Goal: Information Seeking & Learning: Find specific fact

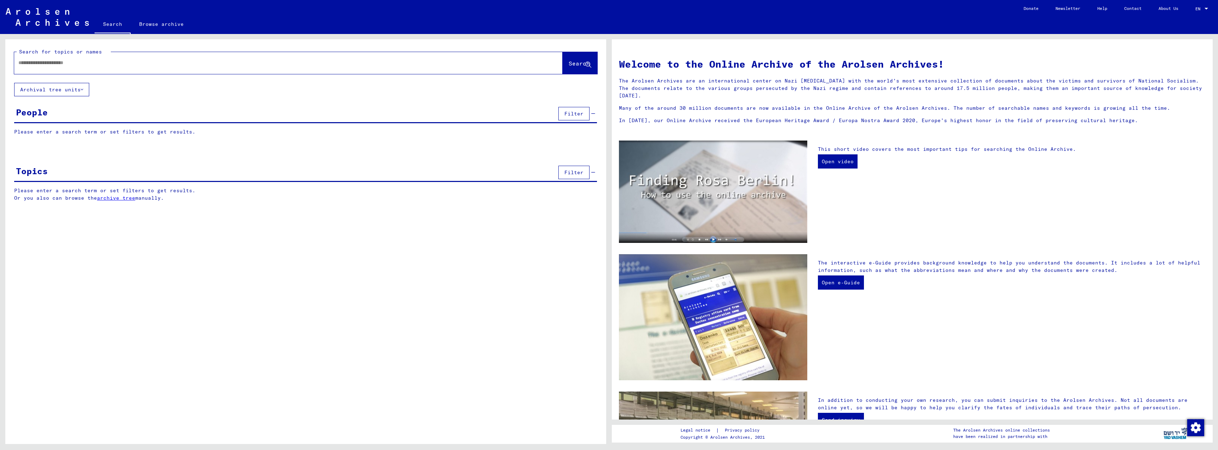
click at [63, 66] on input "text" at bounding box center [279, 62] width 523 height 7
click at [583, 64] on span "Search" at bounding box center [578, 63] width 21 height 7
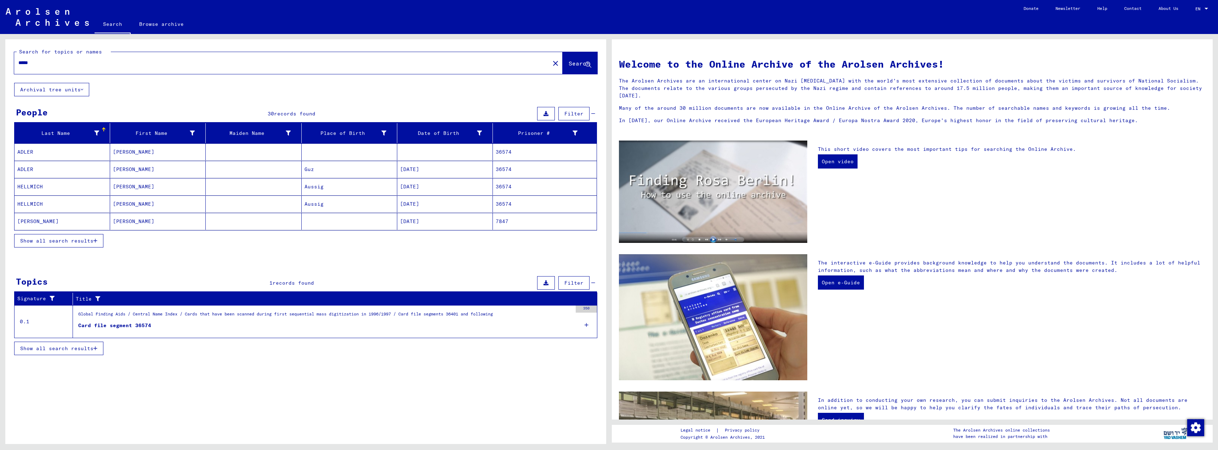
click at [418, 170] on mat-cell "[DATE]" at bounding box center [445, 169] width 96 height 17
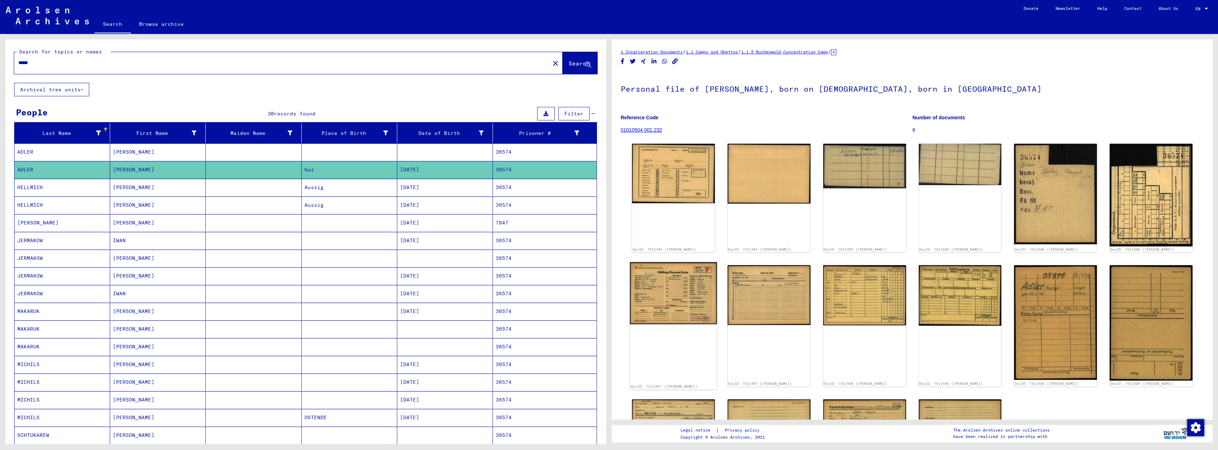
click at [672, 282] on img at bounding box center [673, 293] width 87 height 62
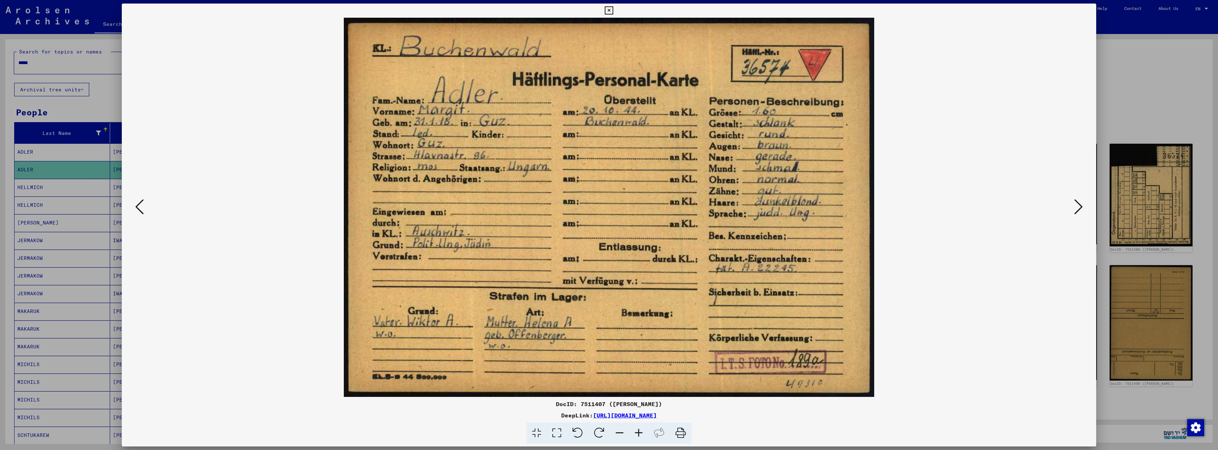
click at [608, 10] on icon at bounding box center [609, 10] width 8 height 8
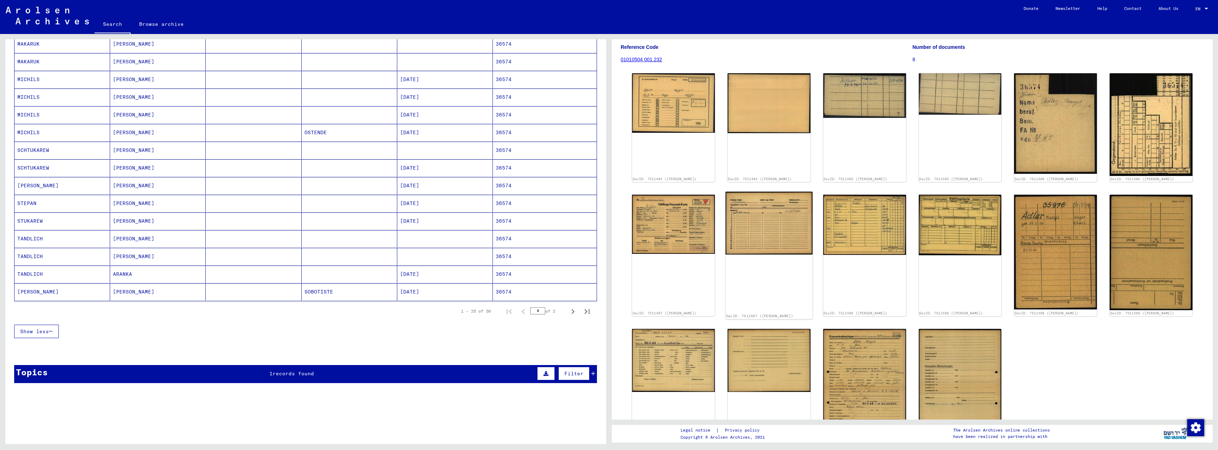
scroll to position [71, 0]
click at [841, 345] on img at bounding box center [864, 386] width 87 height 123
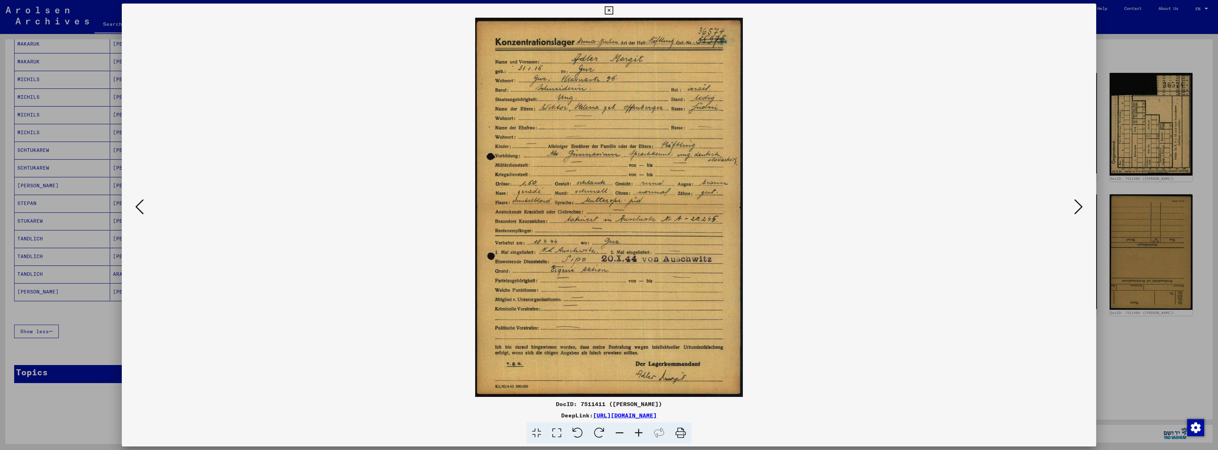
click at [608, 7] on icon at bounding box center [609, 10] width 8 height 8
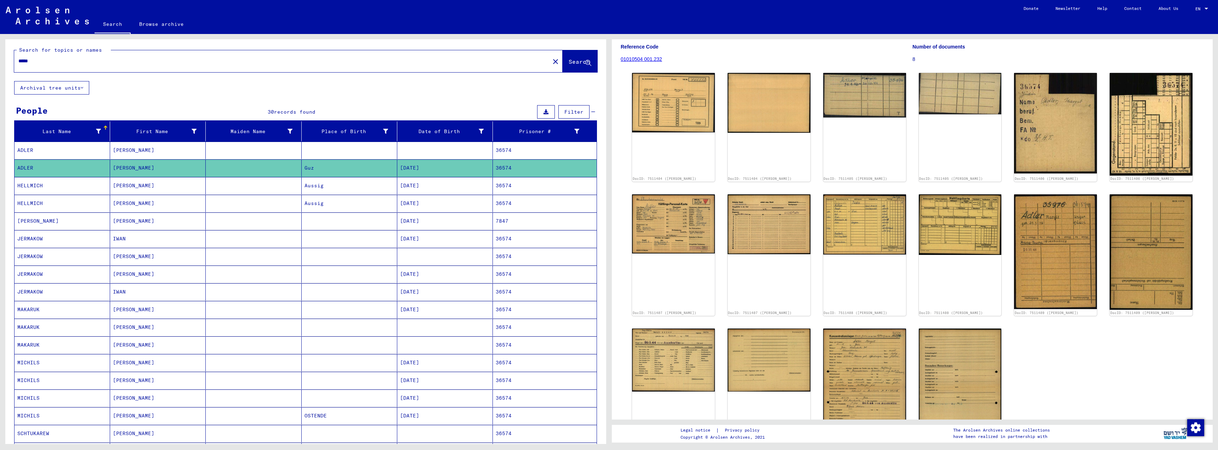
scroll to position [0, 0]
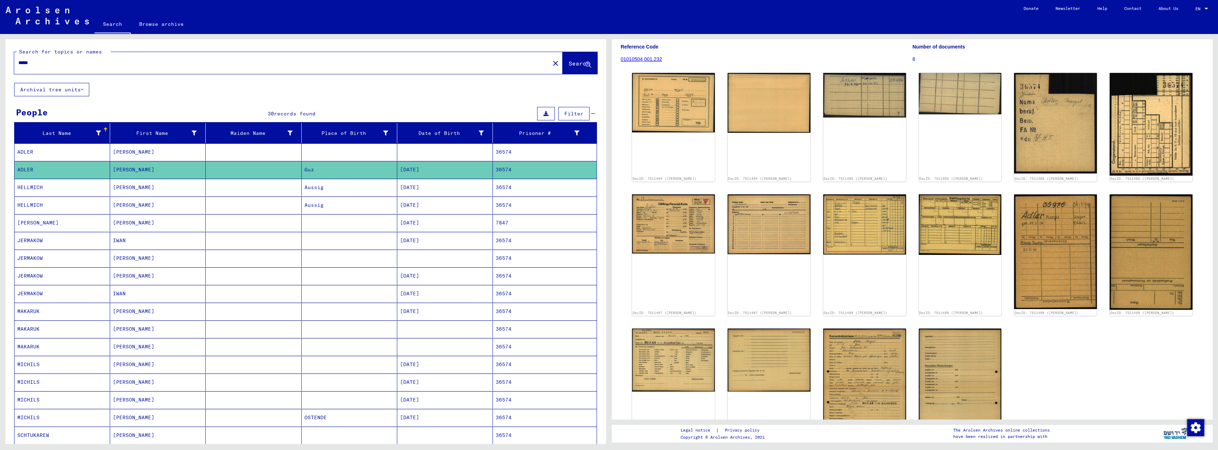
click at [34, 63] on input "*****" at bounding box center [281, 62] width 527 height 7
click at [571, 63] on span "Search" at bounding box center [578, 63] width 21 height 7
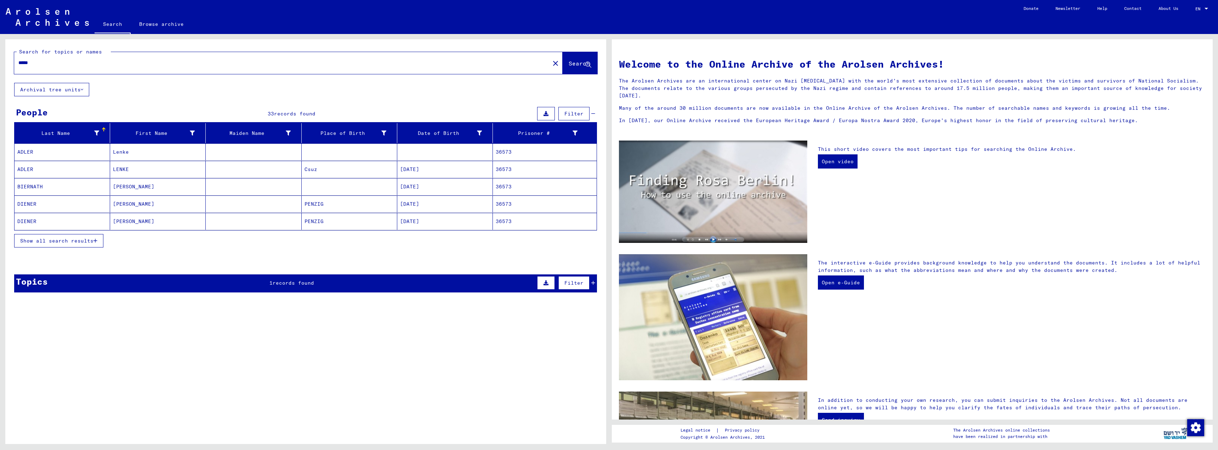
click at [98, 243] on button "Show all search results" at bounding box center [58, 240] width 89 height 13
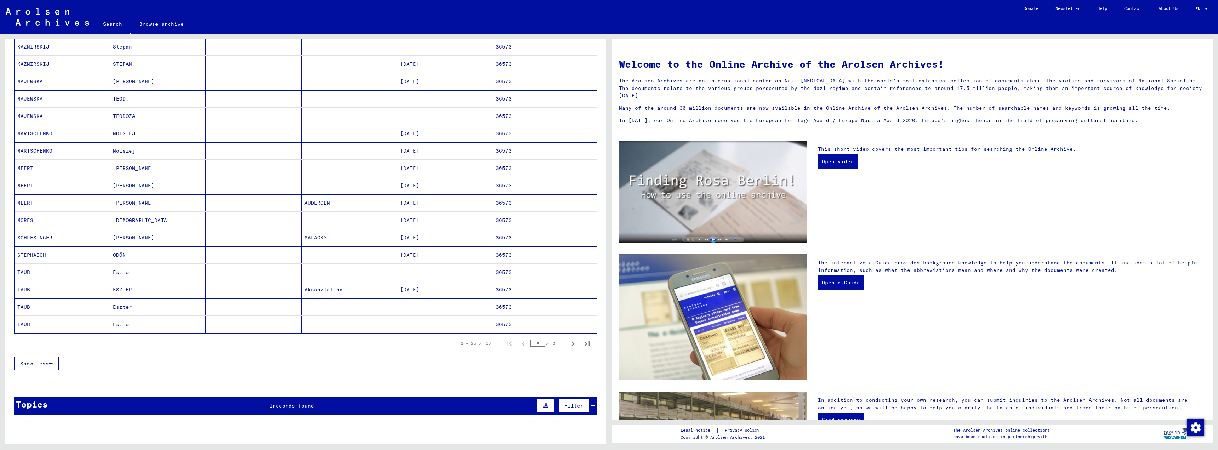
scroll to position [248, 0]
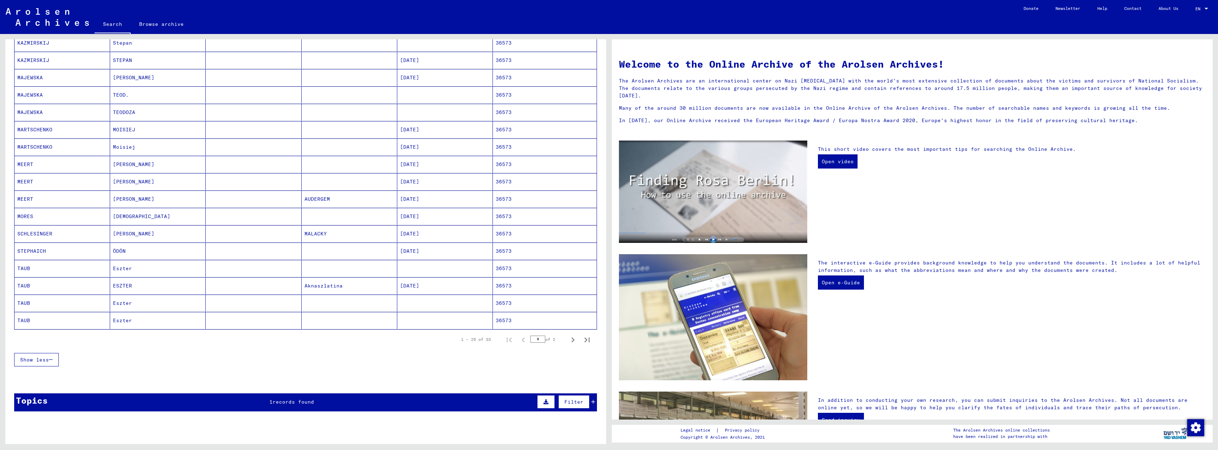
click at [128, 115] on mat-cell "TEODOZA" at bounding box center [158, 112] width 96 height 17
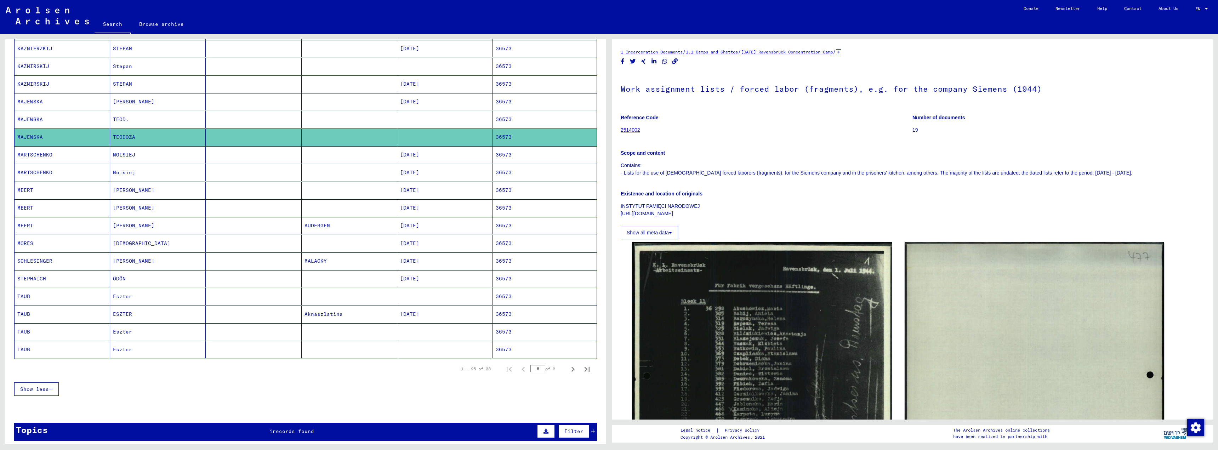
scroll to position [215, 0]
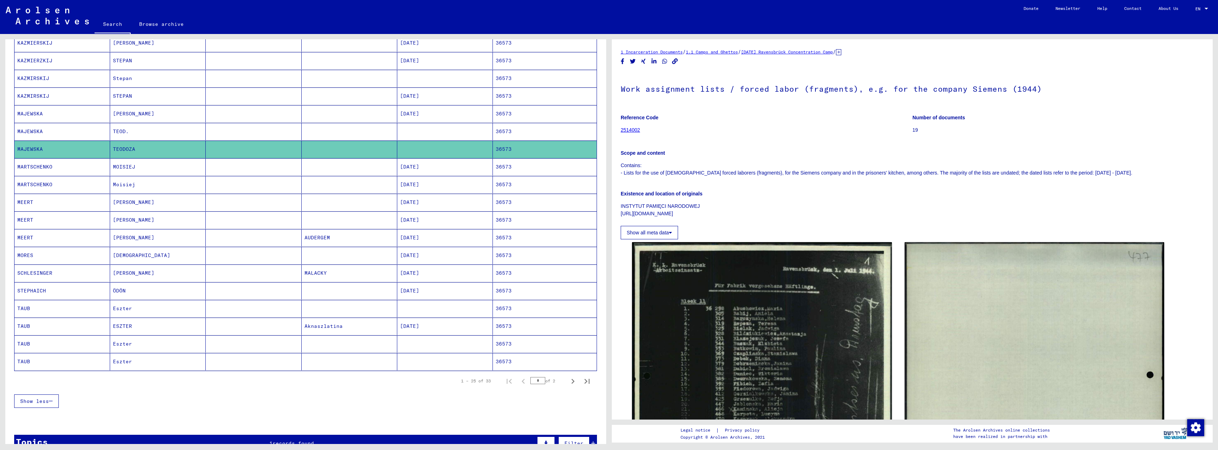
click at [125, 114] on mat-cell "[PERSON_NAME]" at bounding box center [158, 113] width 96 height 17
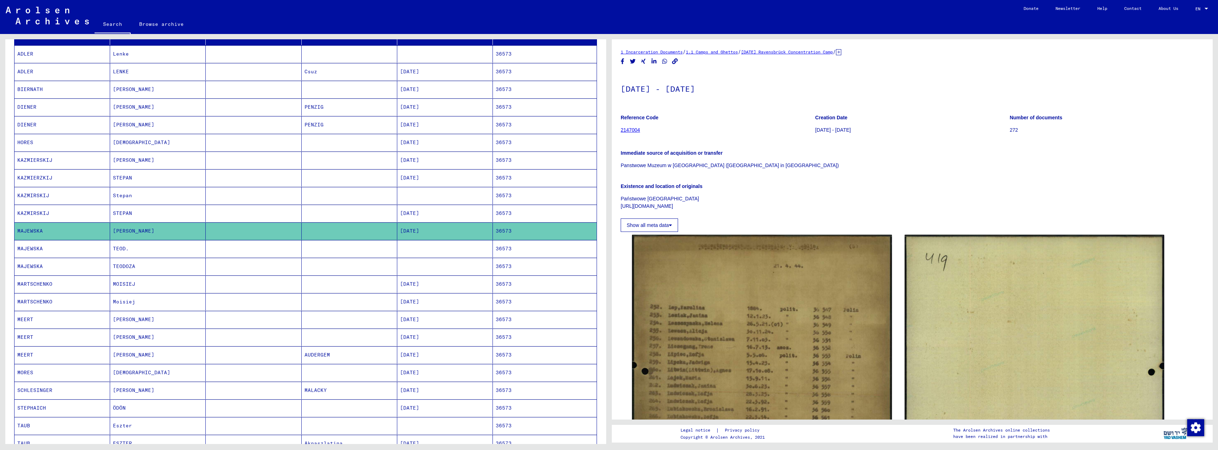
scroll to position [109, 0]
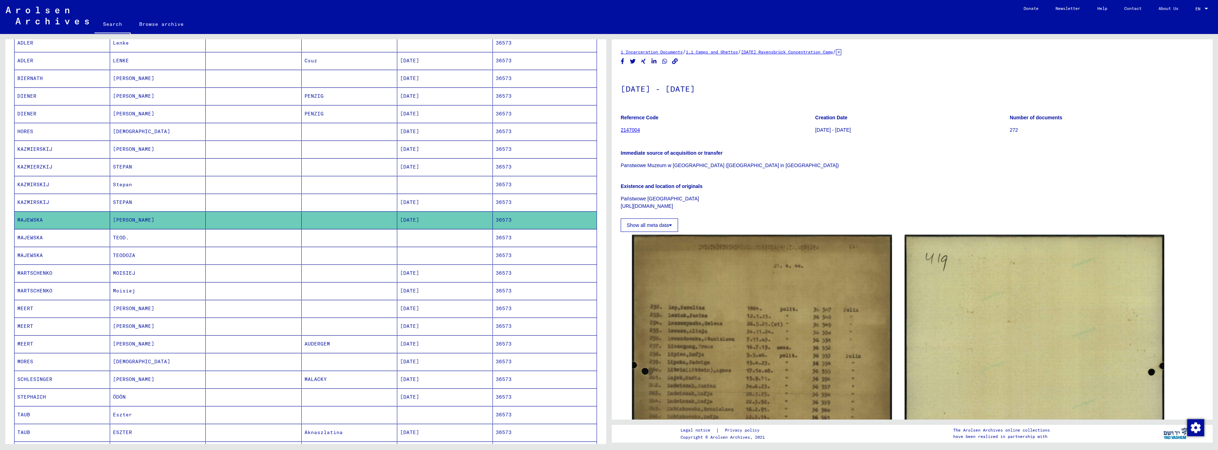
click at [123, 150] on mat-cell "[PERSON_NAME]" at bounding box center [158, 149] width 96 height 17
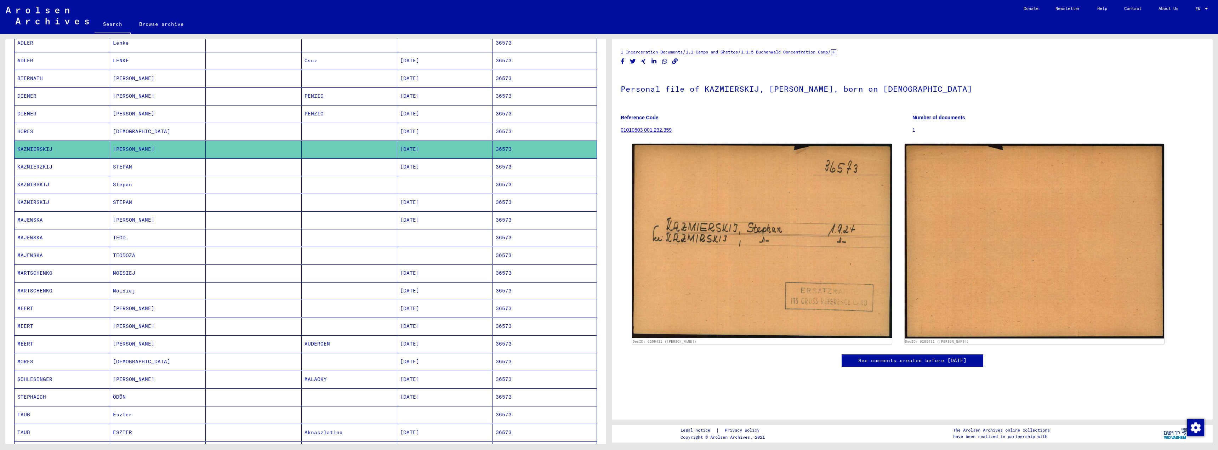
scroll to position [144, 0]
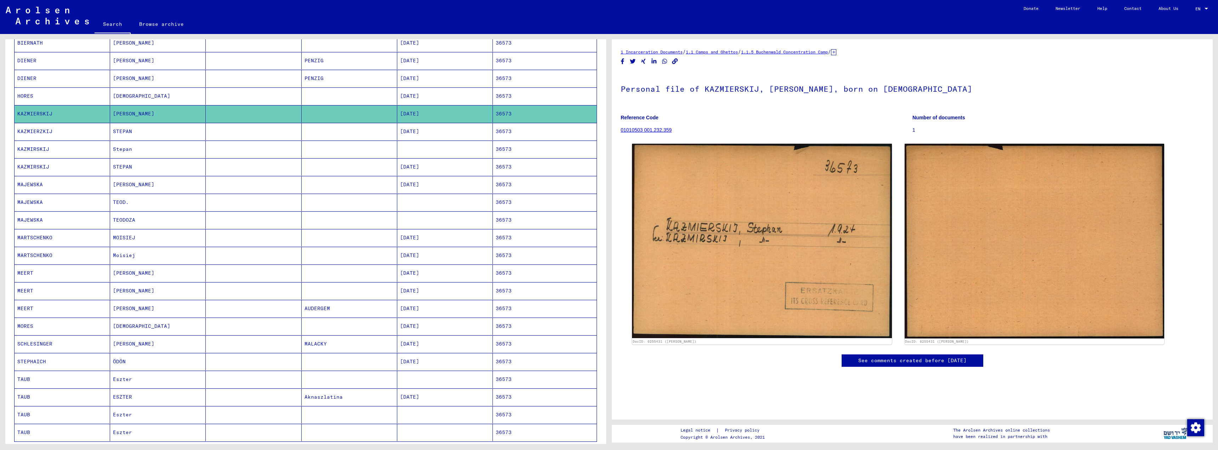
click at [127, 133] on mat-cell "STEPAN" at bounding box center [158, 131] width 96 height 17
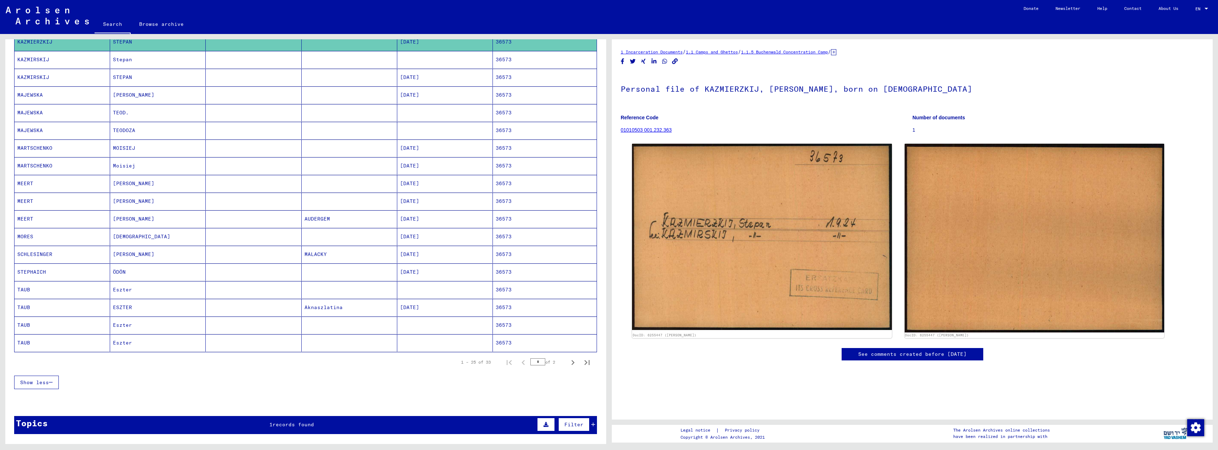
scroll to position [251, 0]
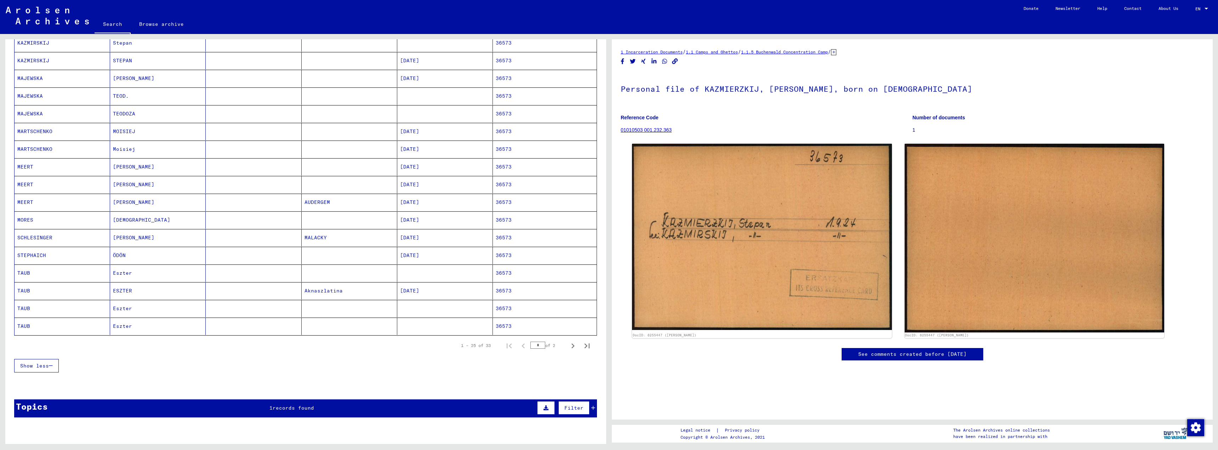
click at [115, 238] on mat-cell "[PERSON_NAME]" at bounding box center [158, 237] width 96 height 17
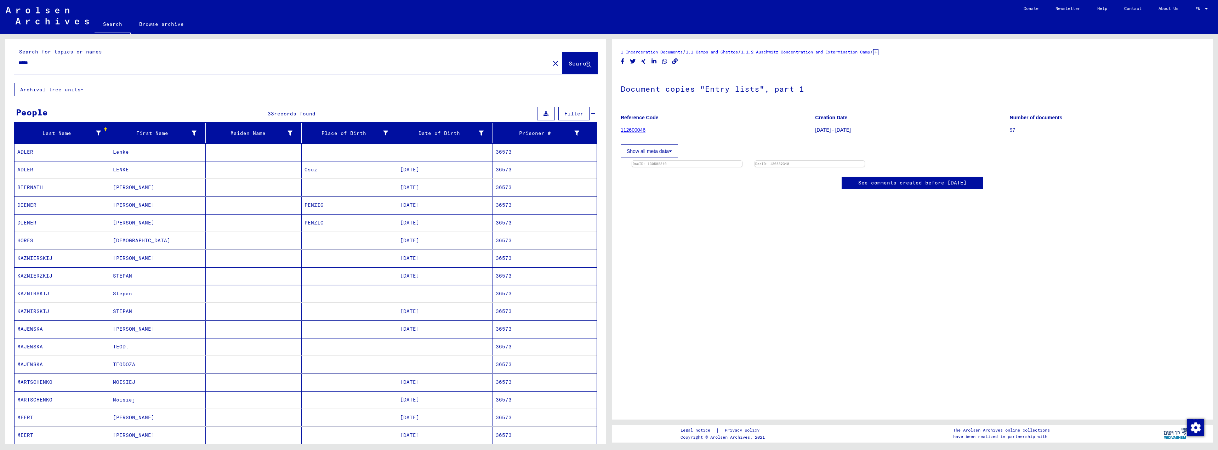
click at [36, 61] on input "*****" at bounding box center [281, 62] width 527 height 7
click at [568, 67] on span "Search" at bounding box center [579, 63] width 23 height 7
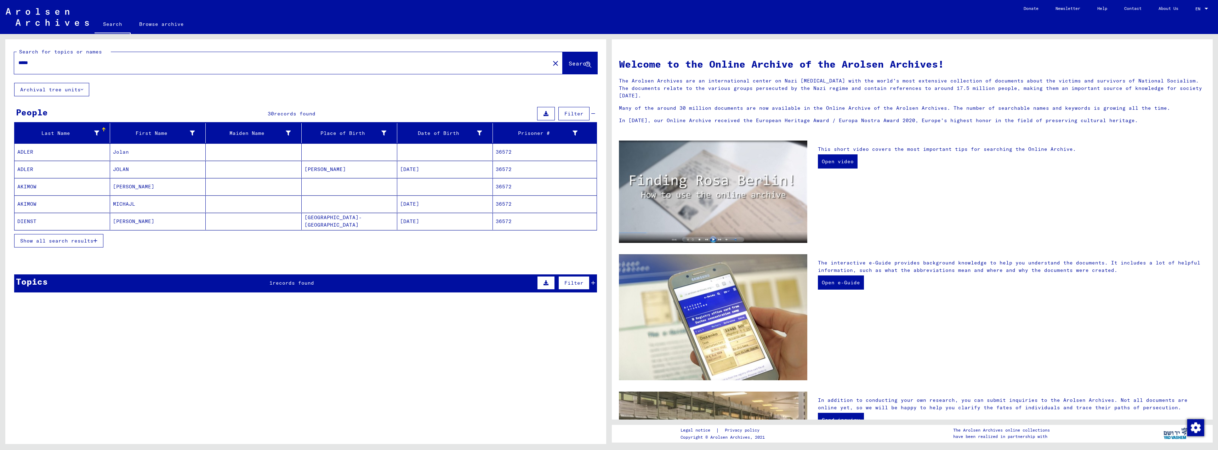
click at [94, 241] on icon "button" at bounding box center [95, 240] width 4 height 5
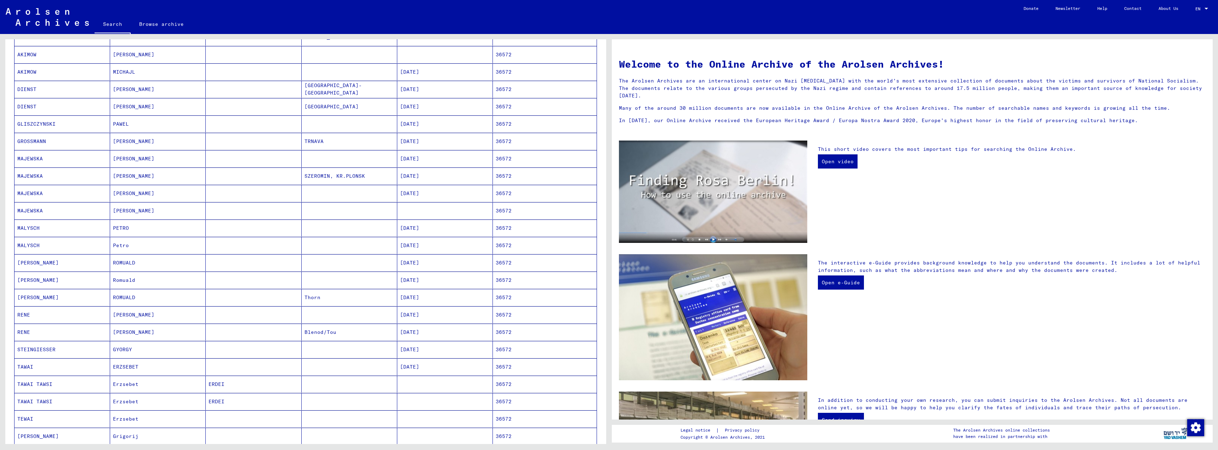
scroll to position [106, 0]
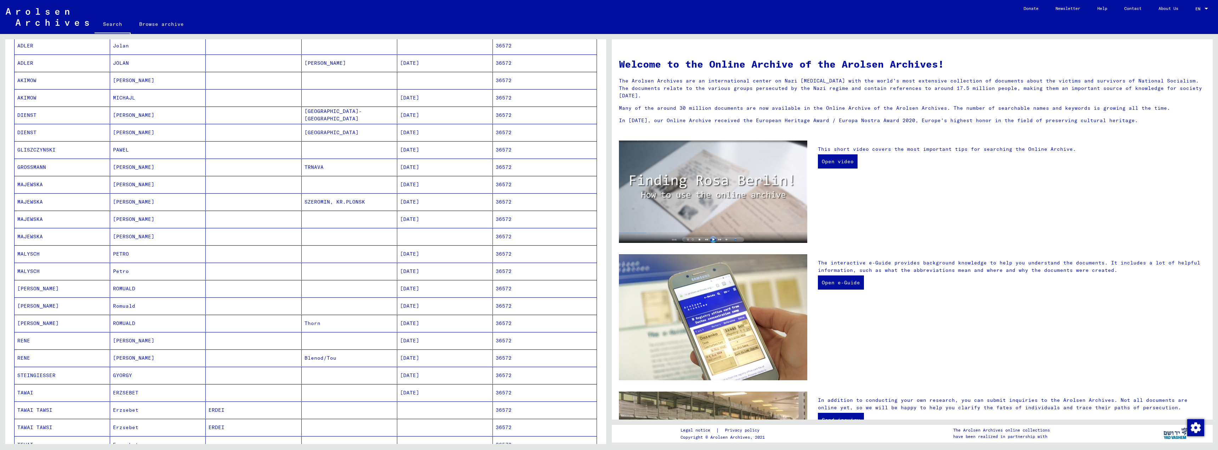
click at [119, 324] on mat-cell "ROMUALD" at bounding box center [158, 323] width 96 height 17
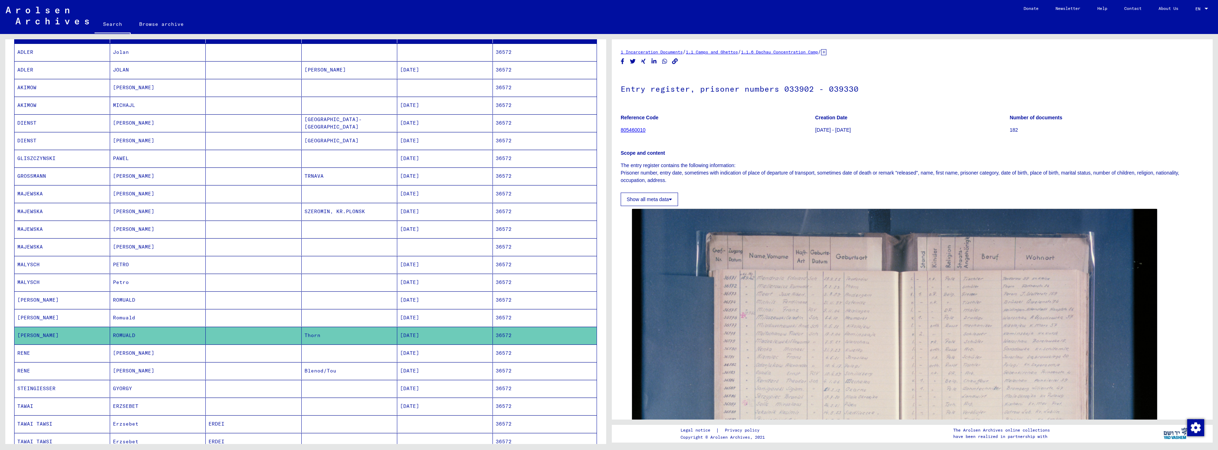
scroll to position [73, 0]
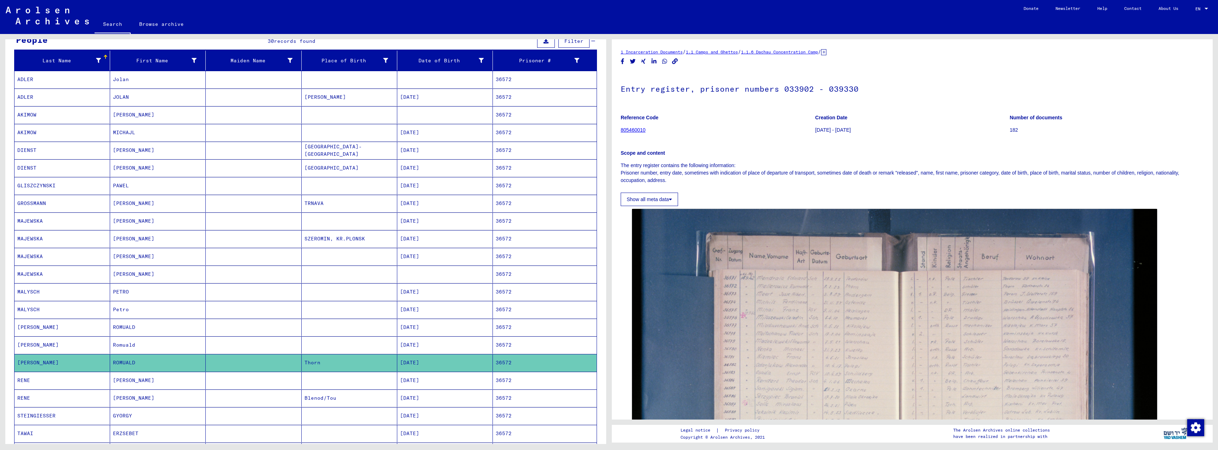
click at [422, 186] on mat-cell "[DATE]" at bounding box center [445, 185] width 96 height 17
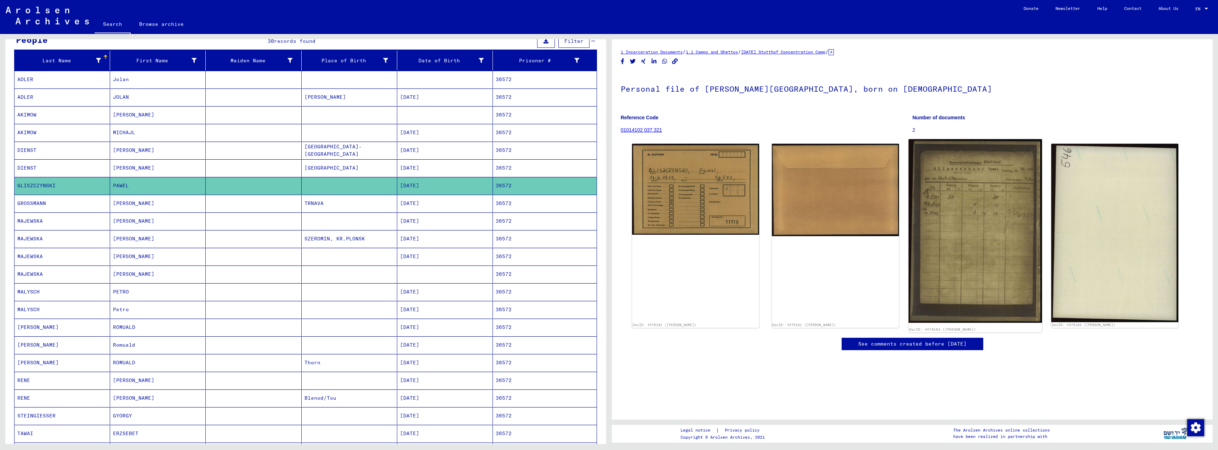
click at [980, 195] on img at bounding box center [974, 231] width 133 height 184
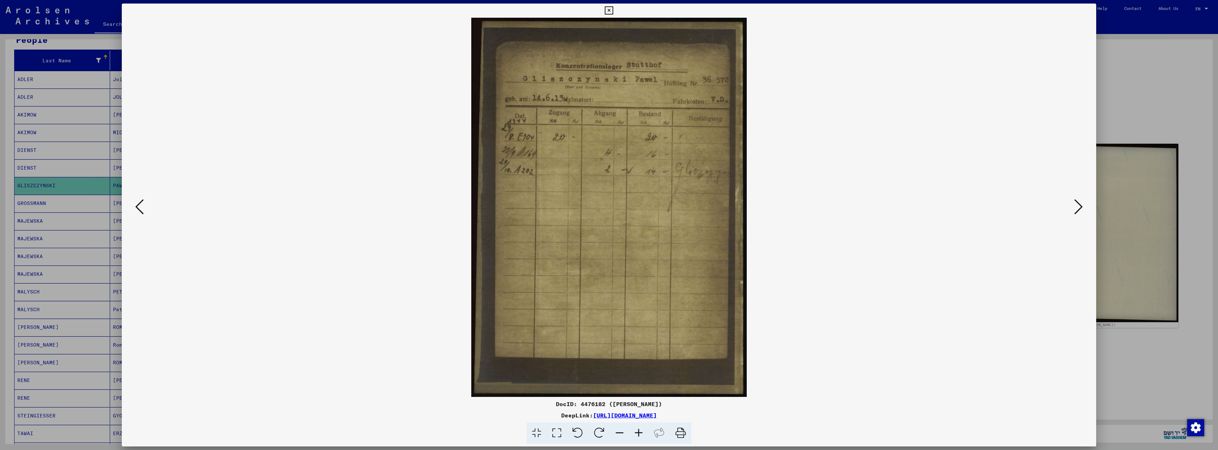
click at [1081, 206] on icon at bounding box center [1078, 206] width 8 height 17
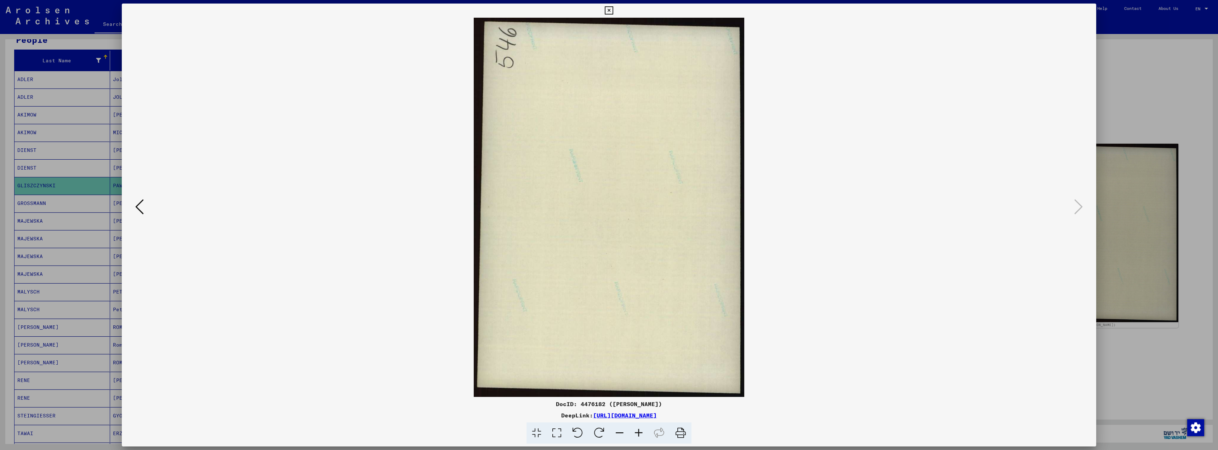
click at [145, 207] on div at bounding box center [609, 207] width 974 height 379
click at [145, 207] on button at bounding box center [139, 207] width 13 height 20
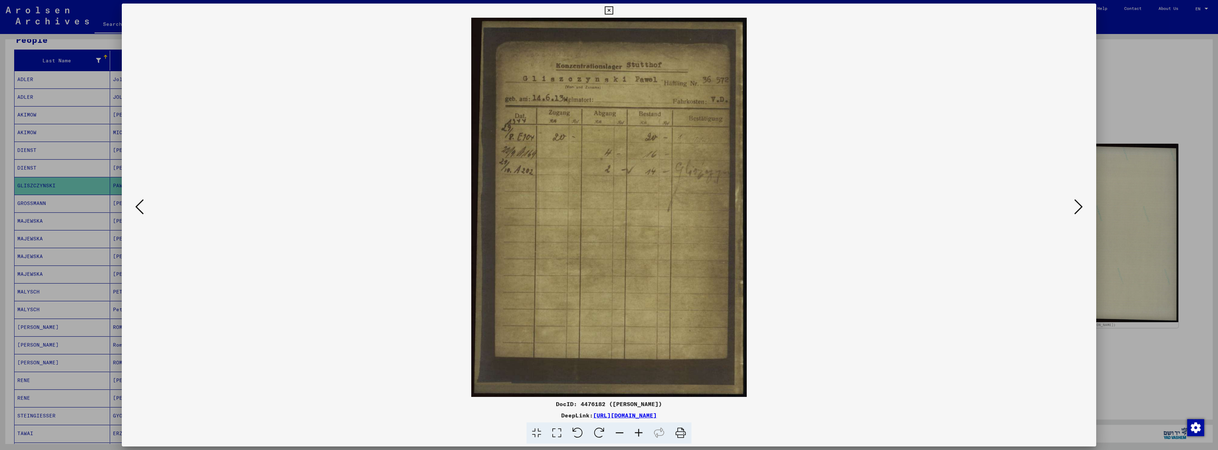
click at [147, 207] on div at bounding box center [609, 207] width 974 height 379
click at [608, 6] on icon at bounding box center [609, 10] width 8 height 8
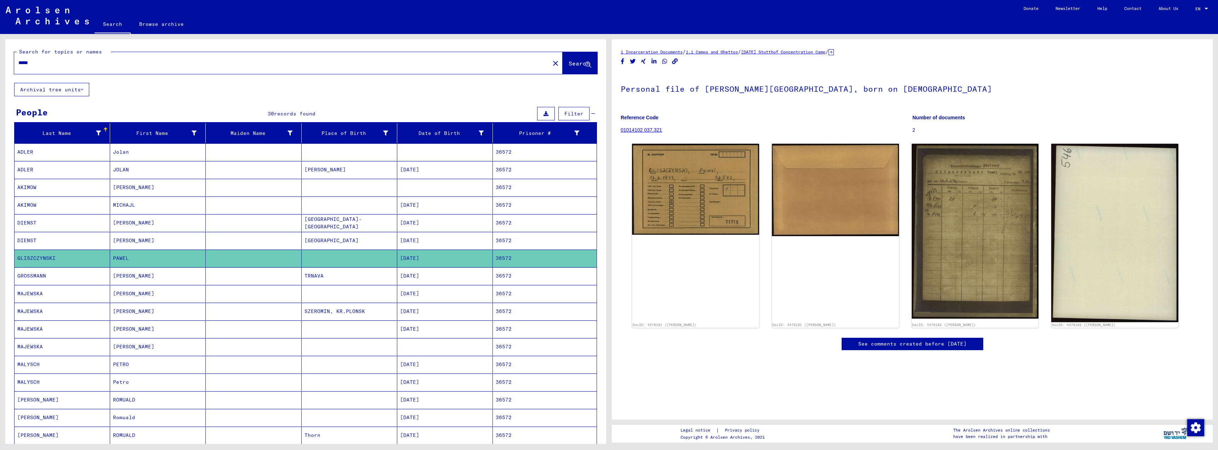
click at [35, 63] on input "*****" at bounding box center [281, 62] width 527 height 7
click at [568, 63] on span "Search" at bounding box center [578, 63] width 21 height 7
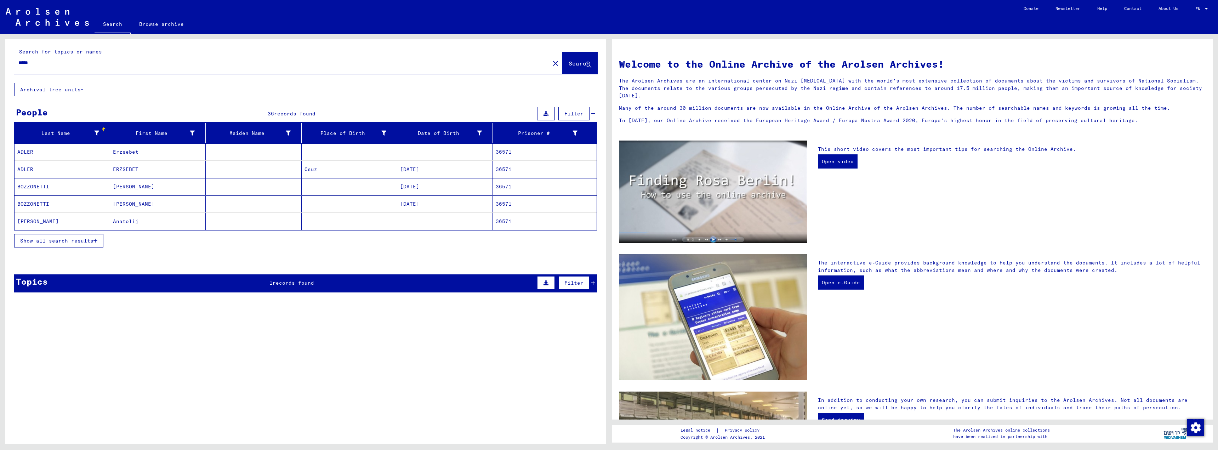
click at [101, 242] on button "Show all search results" at bounding box center [58, 240] width 89 height 13
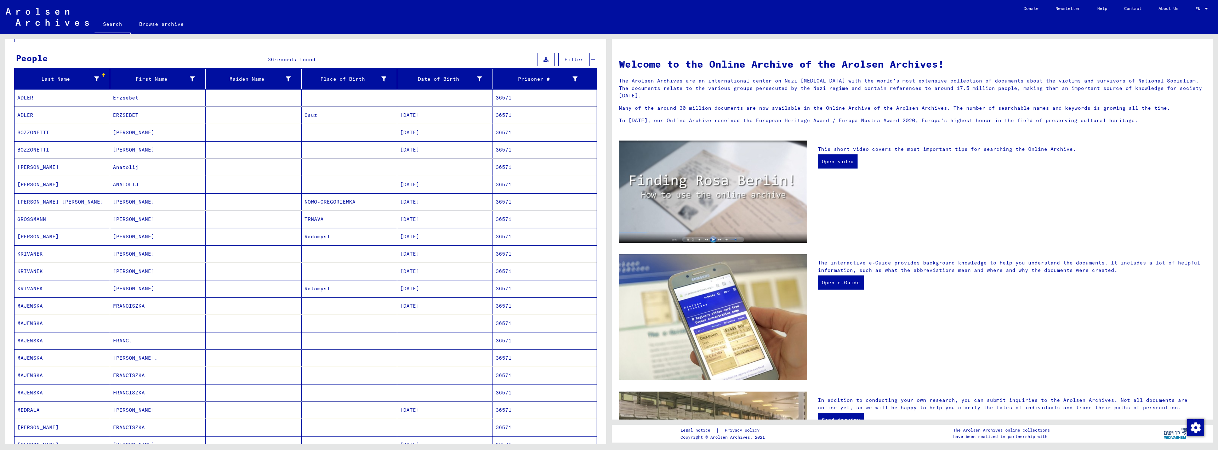
scroll to position [71, 0]
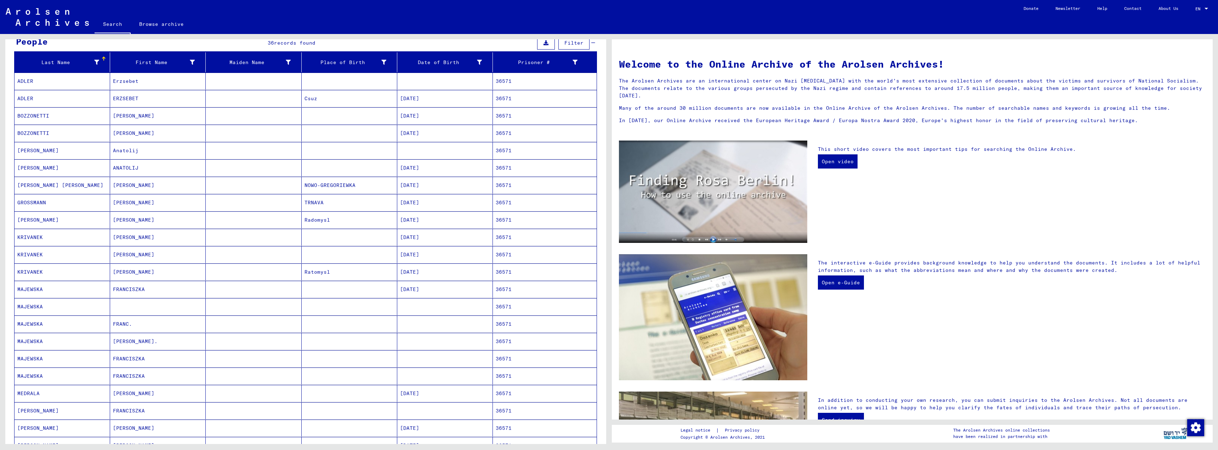
click at [320, 187] on mat-cell "NOWO-GREGORIEWKA" at bounding box center [350, 185] width 96 height 17
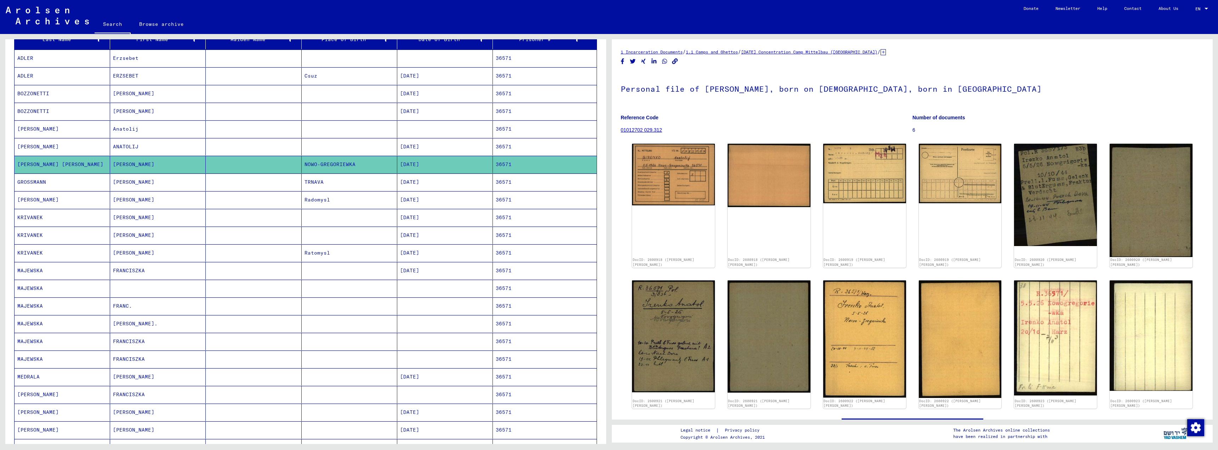
scroll to position [106, 0]
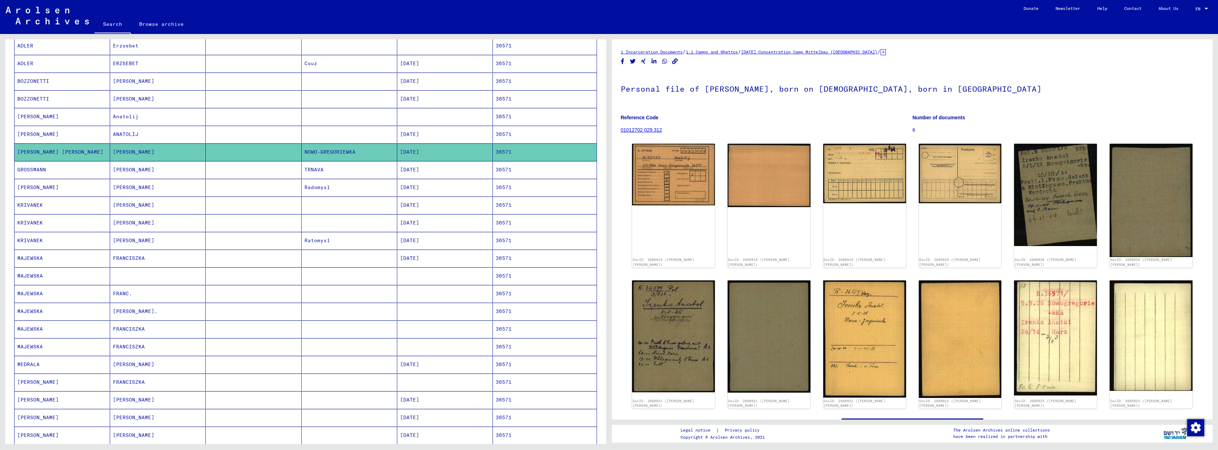
click at [140, 261] on mat-cell "FRANCISZKA" at bounding box center [158, 258] width 96 height 17
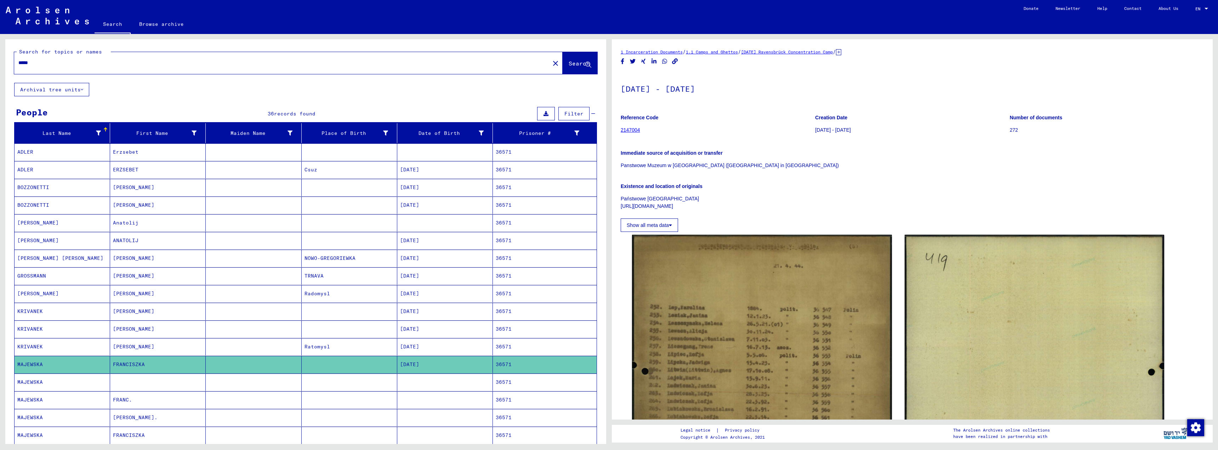
click at [35, 63] on input "*****" at bounding box center [281, 62] width 527 height 7
click at [568, 63] on span "Search" at bounding box center [578, 63] width 21 height 7
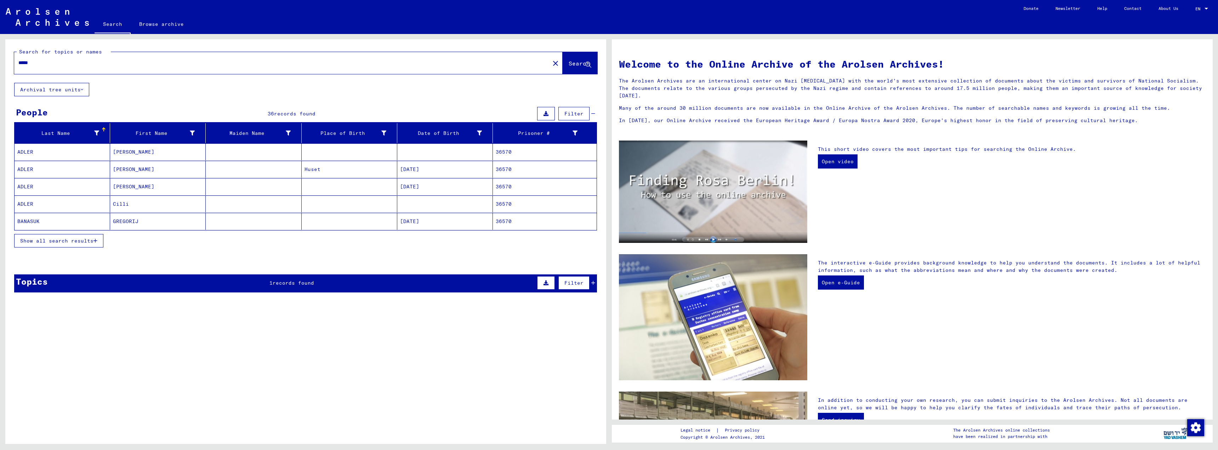
click at [97, 241] on icon "button" at bounding box center [95, 240] width 4 height 5
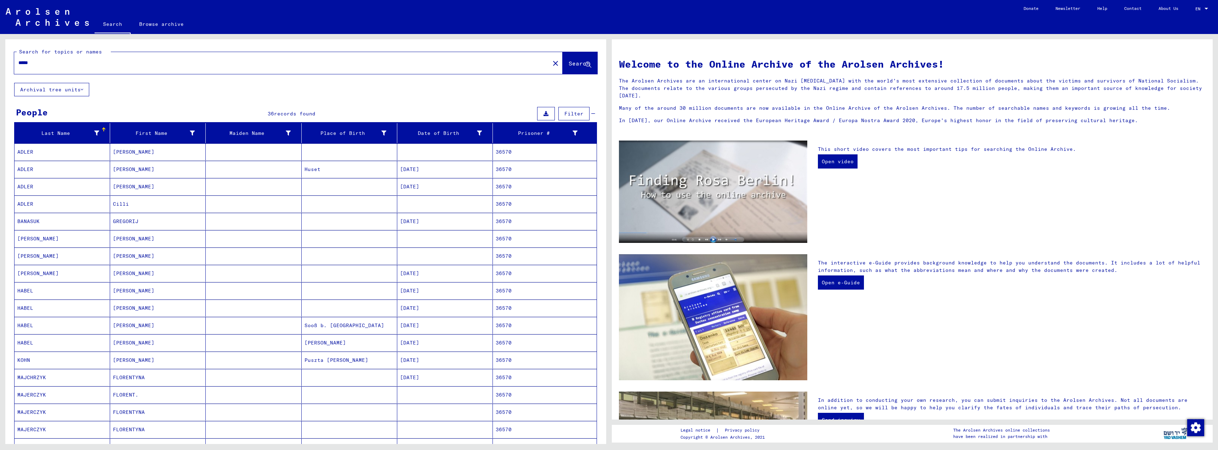
click at [35, 63] on input "*****" at bounding box center [279, 62] width 523 height 7
click at [562, 58] on button "Search" at bounding box center [579, 63] width 35 height 22
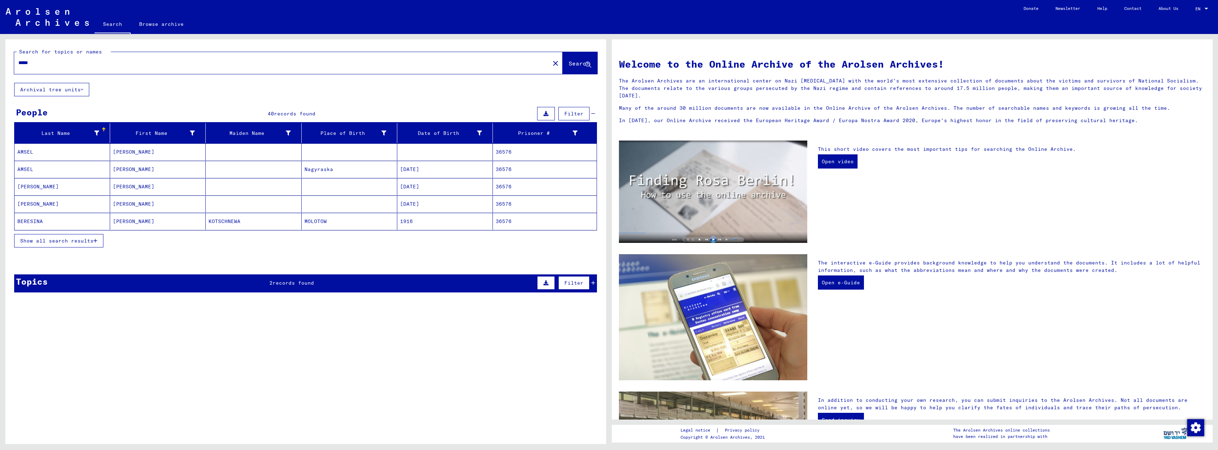
click at [93, 240] on span "Show all search results" at bounding box center [56, 241] width 73 height 6
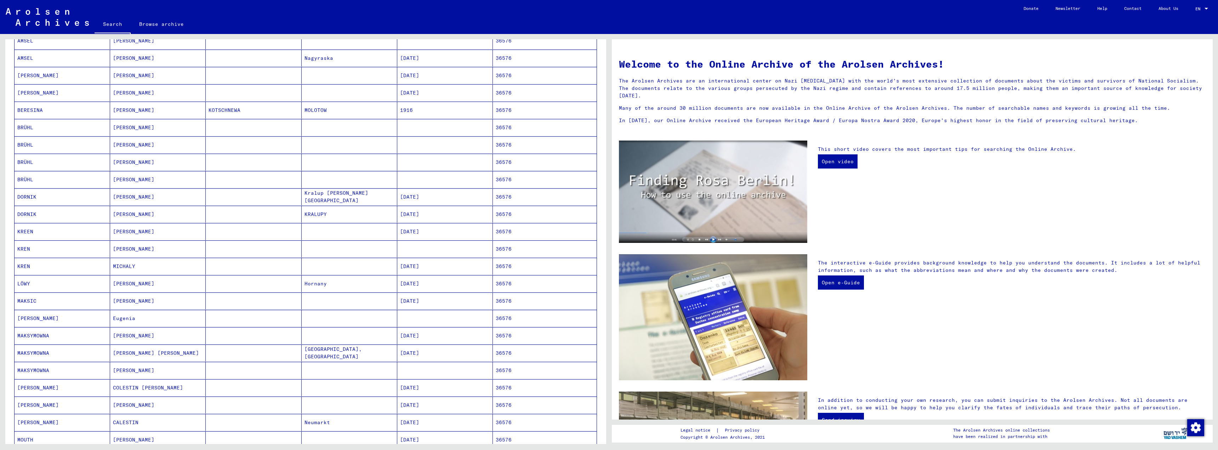
scroll to position [71, 0]
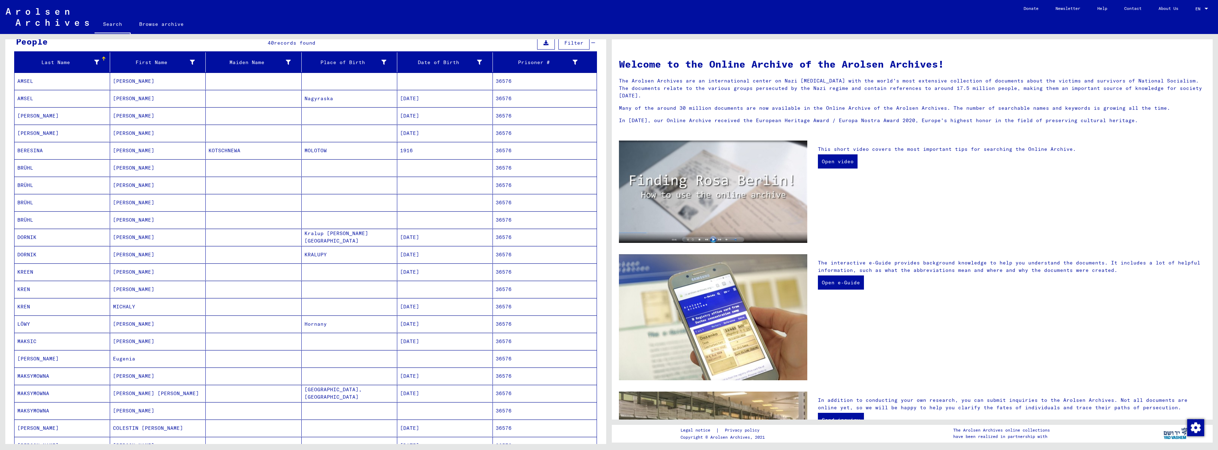
click at [220, 149] on mat-cell "KOTSCHNEWA" at bounding box center [254, 150] width 96 height 17
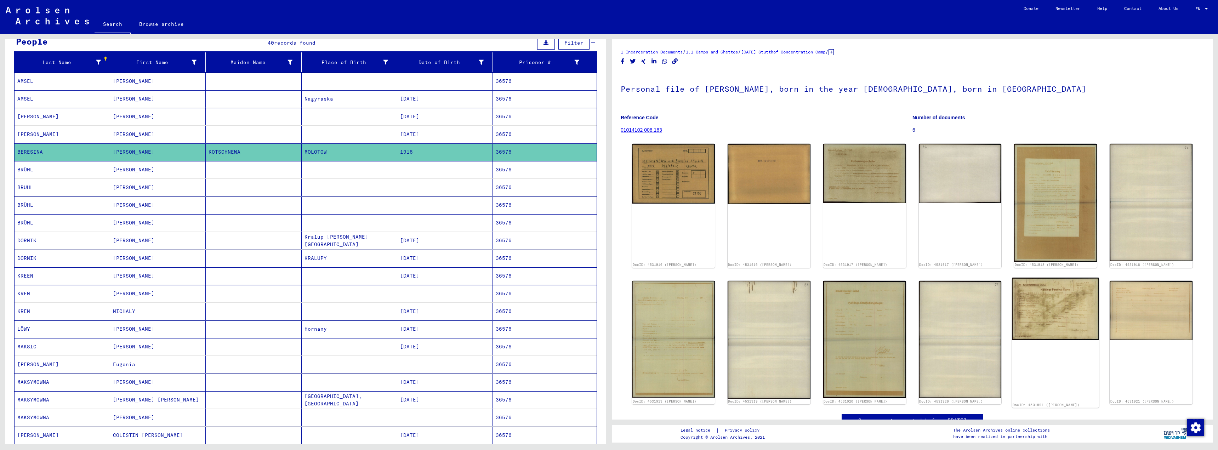
click at [1070, 305] on img at bounding box center [1055, 309] width 87 height 62
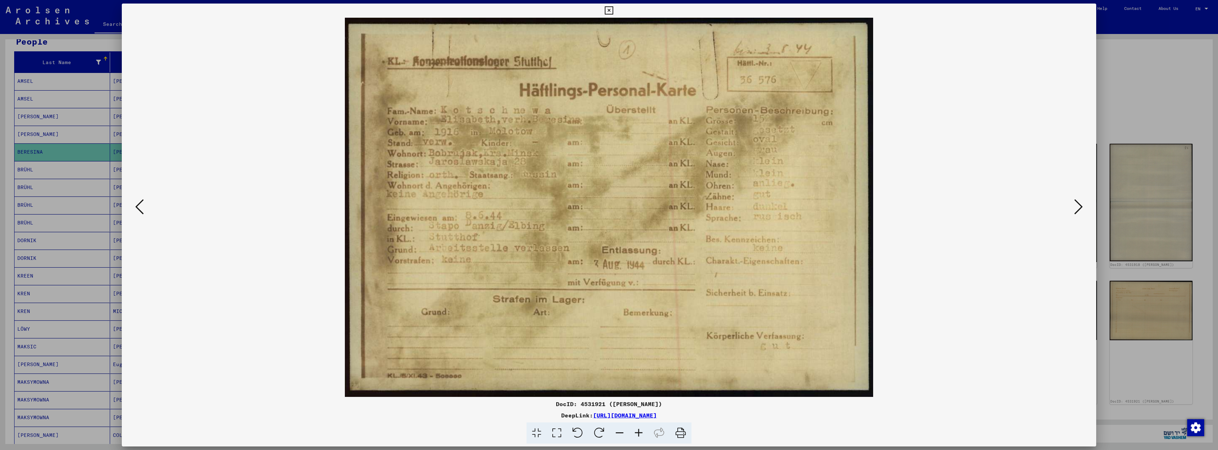
click at [608, 10] on icon at bounding box center [609, 10] width 8 height 8
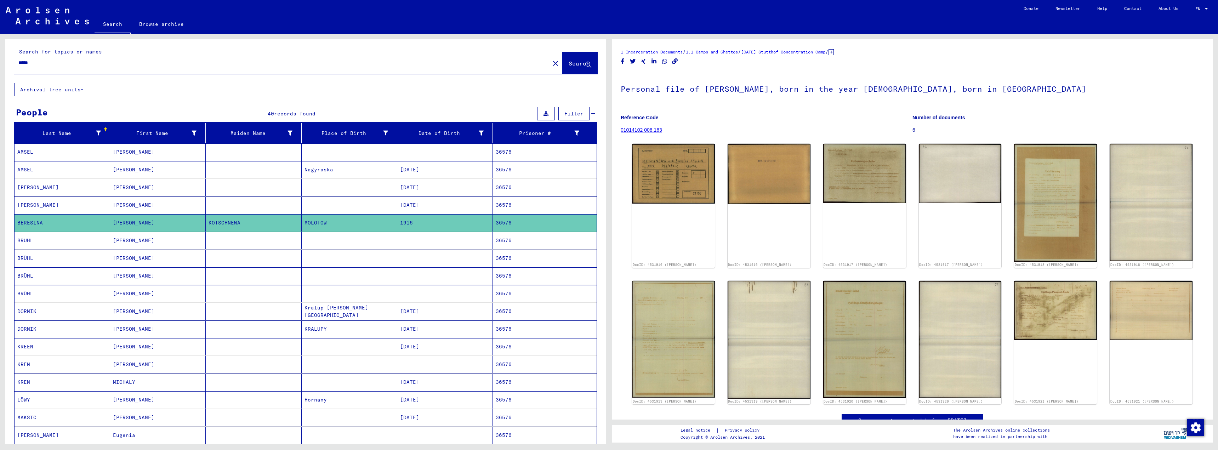
click at [36, 62] on input "*****" at bounding box center [281, 62] width 527 height 7
click at [570, 64] on span "Search" at bounding box center [578, 63] width 21 height 7
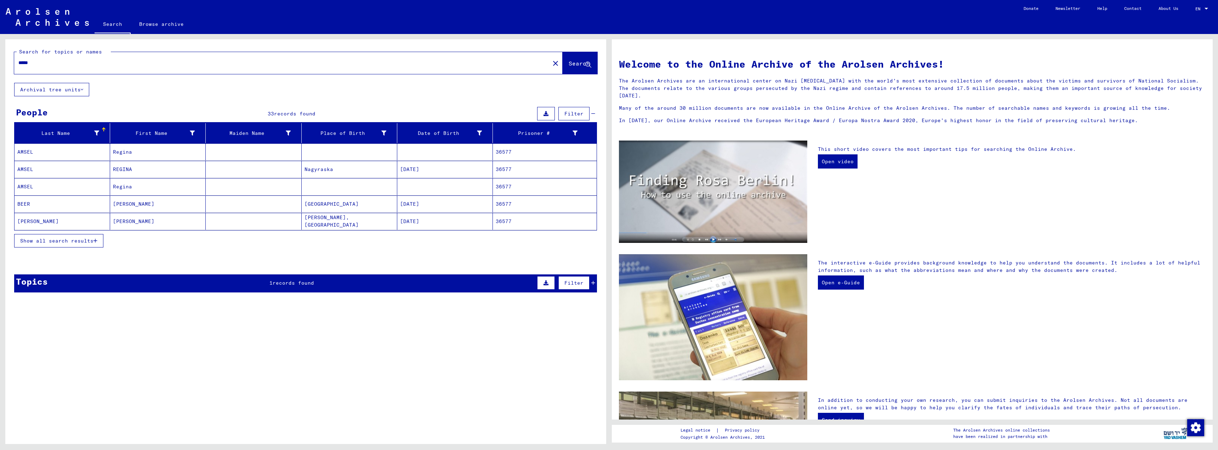
click at [97, 242] on icon "button" at bounding box center [95, 240] width 4 height 5
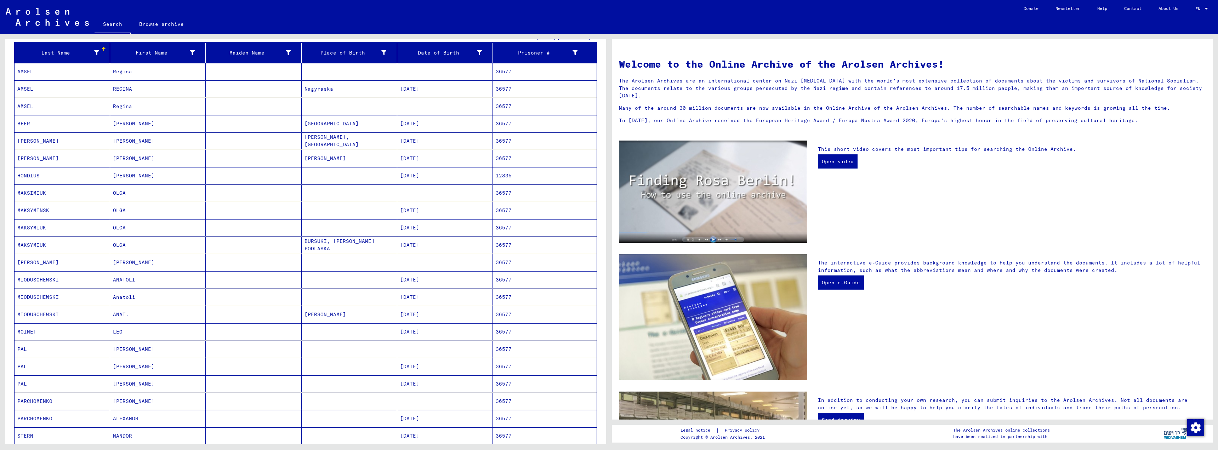
scroll to position [28, 0]
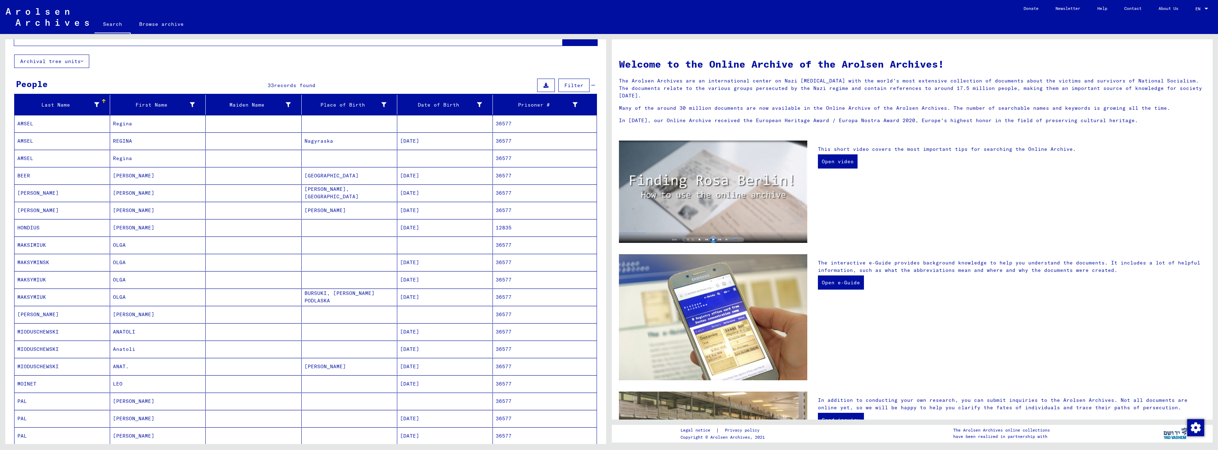
click at [423, 194] on mat-cell "[DATE]" at bounding box center [445, 192] width 96 height 17
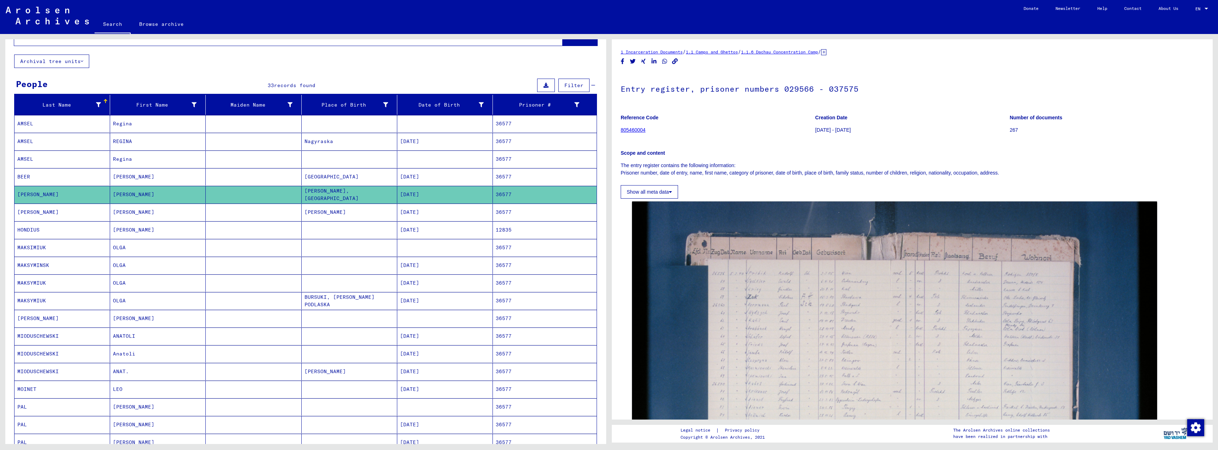
click at [150, 123] on mat-cell "Regina" at bounding box center [158, 123] width 96 height 17
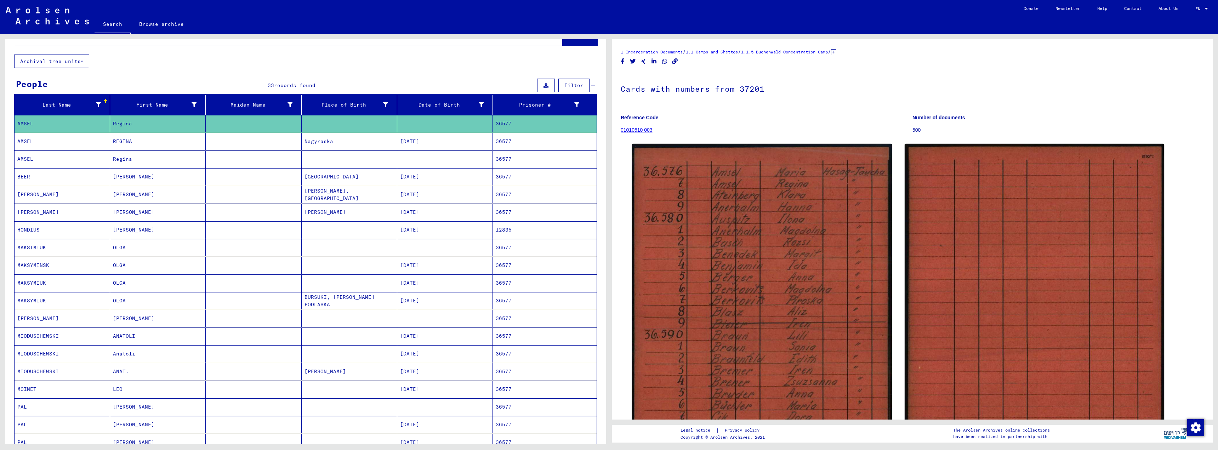
click at [160, 159] on mat-cell "Regina" at bounding box center [158, 158] width 96 height 17
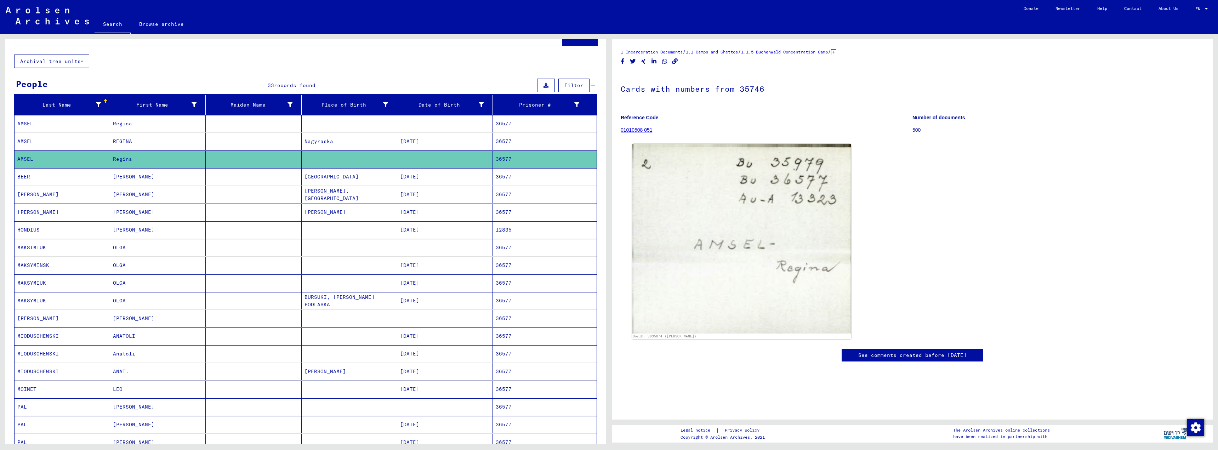
click at [160, 179] on mat-cell "[PERSON_NAME]" at bounding box center [158, 176] width 96 height 17
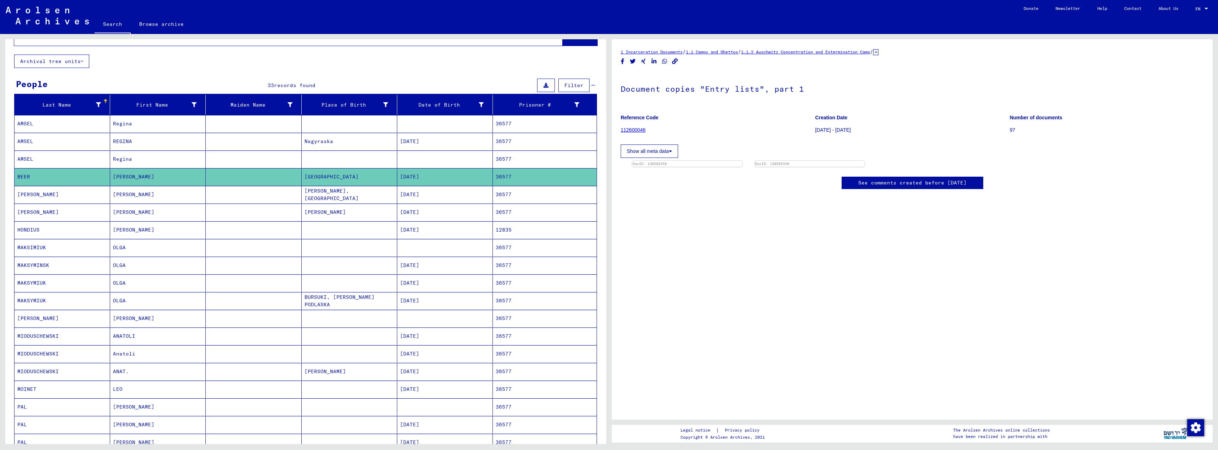
click at [161, 192] on mat-cell "[PERSON_NAME]" at bounding box center [158, 194] width 96 height 17
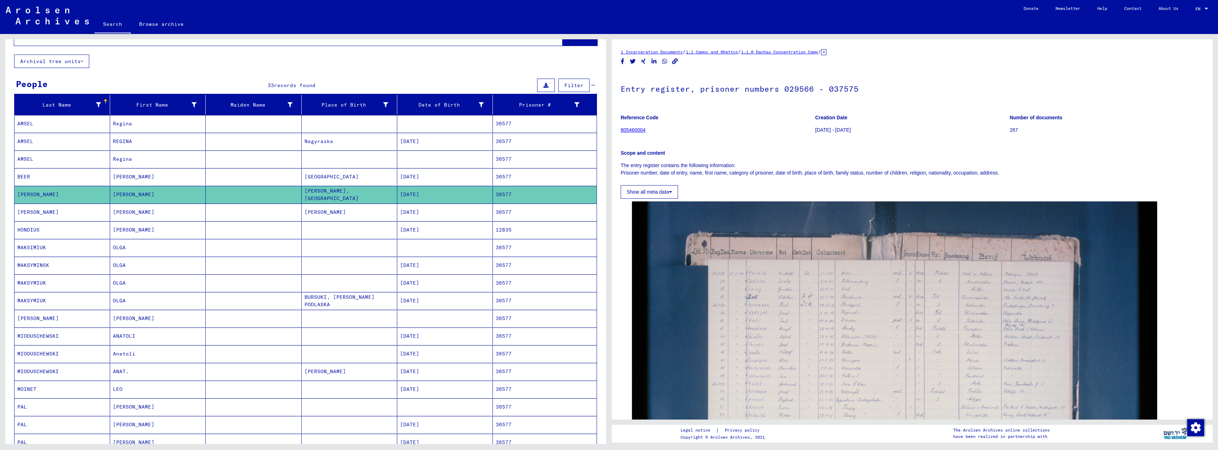
click at [166, 214] on mat-cell "[PERSON_NAME]" at bounding box center [158, 212] width 96 height 17
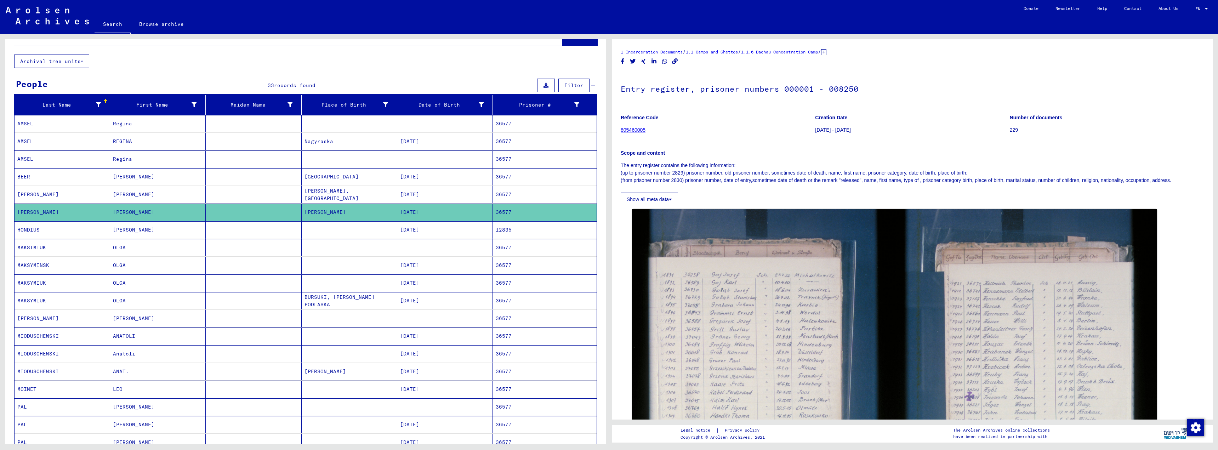
click at [173, 233] on mat-cell "[PERSON_NAME]" at bounding box center [158, 229] width 96 height 17
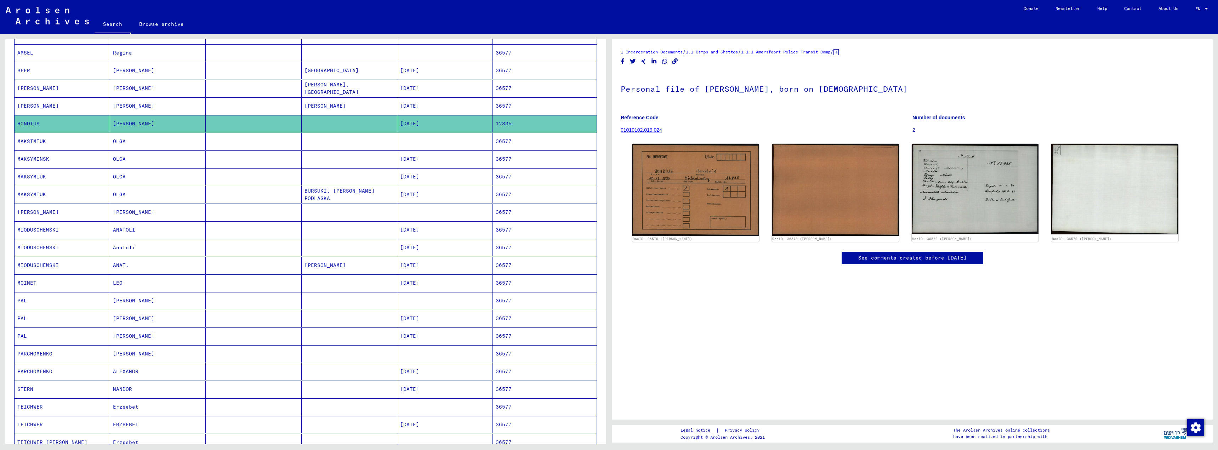
click at [141, 144] on mat-cell "OLGA" at bounding box center [158, 141] width 96 height 17
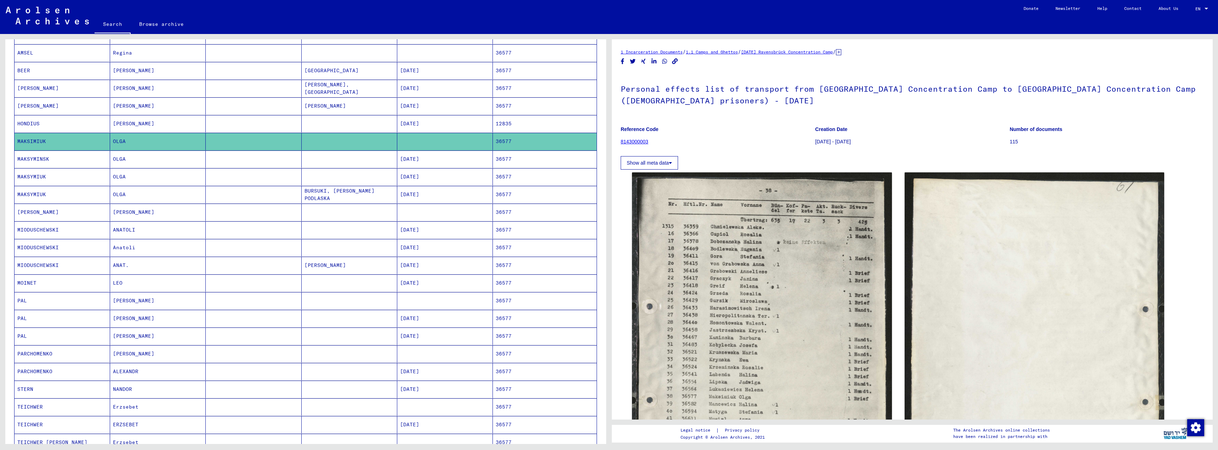
click at [158, 159] on mat-cell "OLGA" at bounding box center [158, 158] width 96 height 17
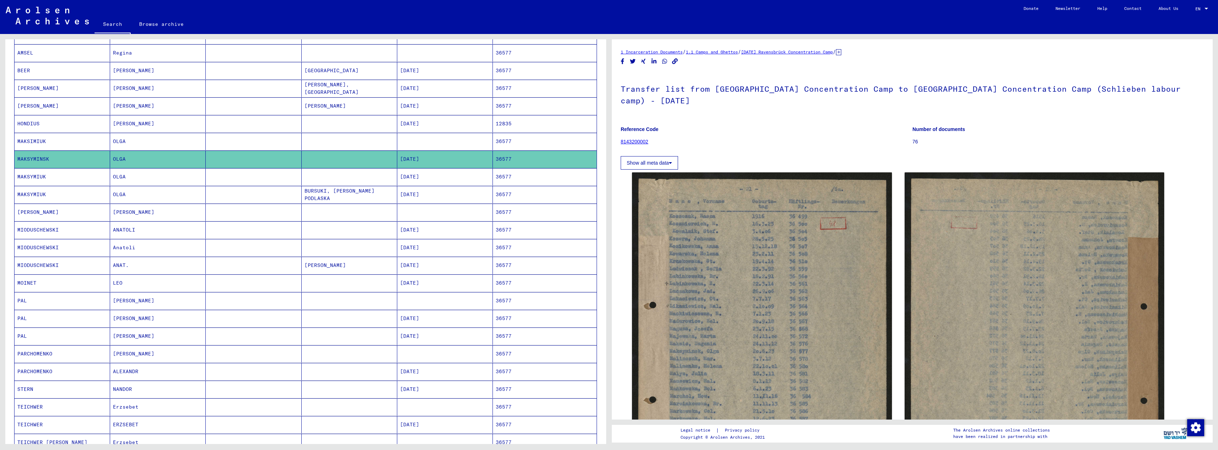
click at [161, 178] on mat-cell "OLGA" at bounding box center [158, 176] width 96 height 17
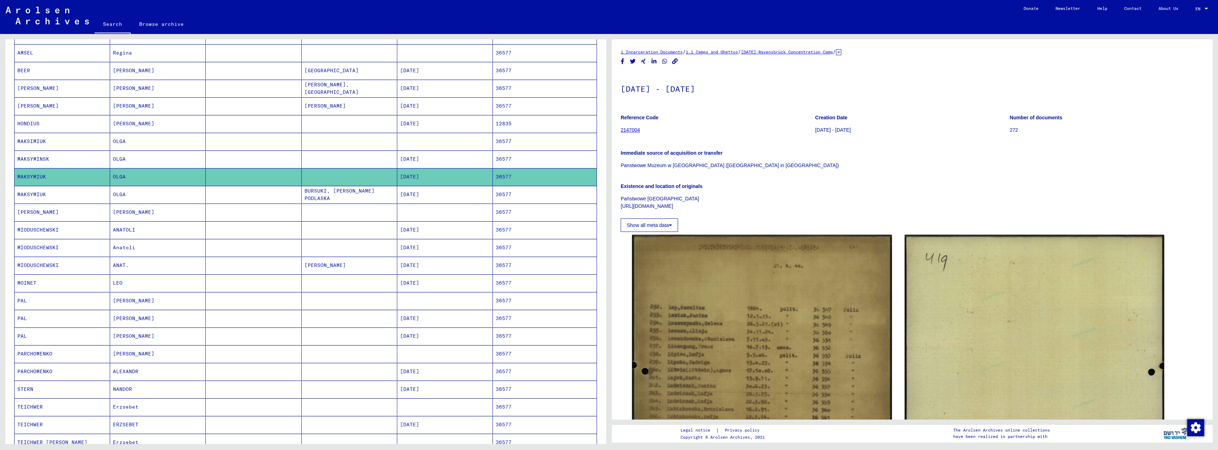
click at [161, 199] on mat-cell "OLGA" at bounding box center [158, 194] width 96 height 17
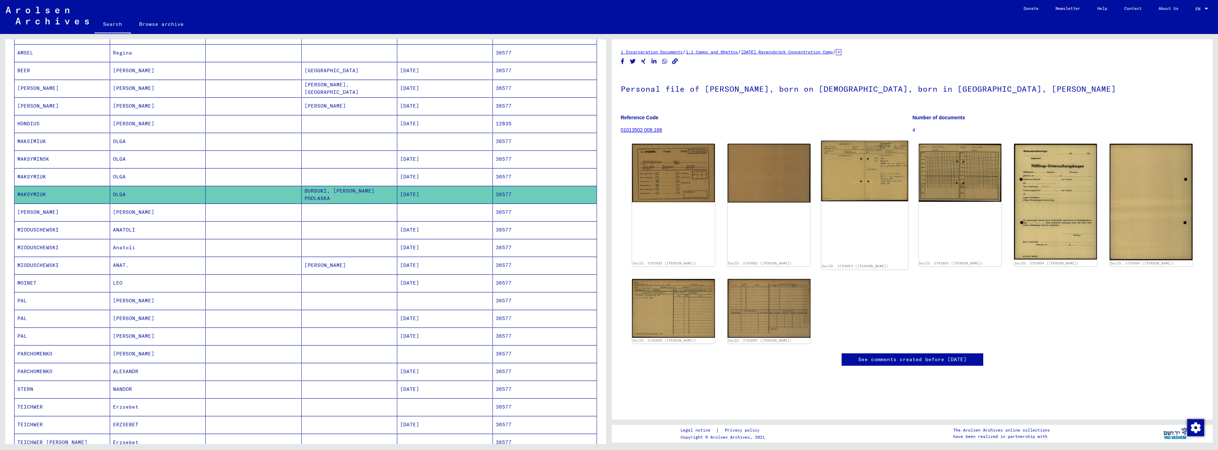
click at [866, 186] on img at bounding box center [864, 171] width 87 height 61
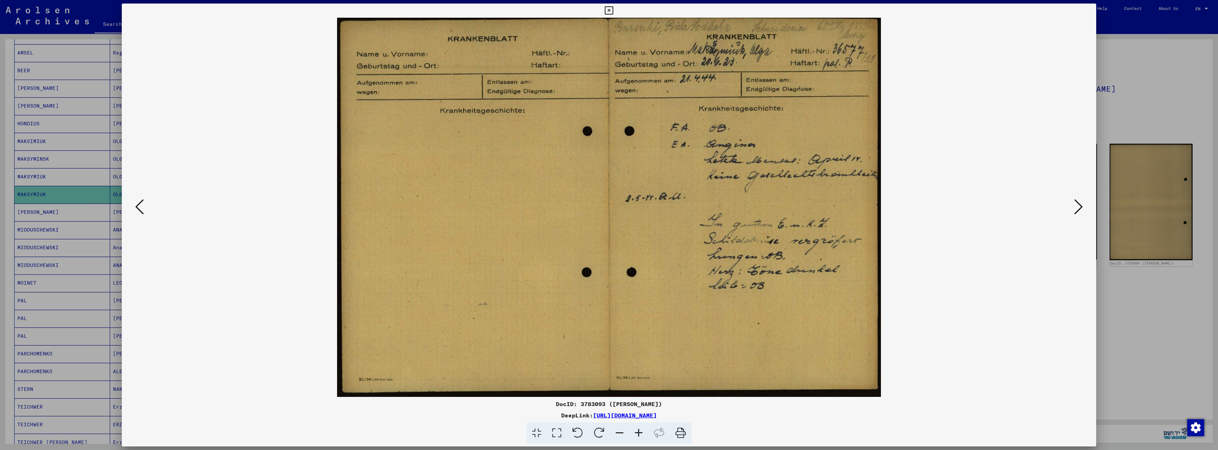
click at [606, 9] on icon at bounding box center [609, 10] width 8 height 8
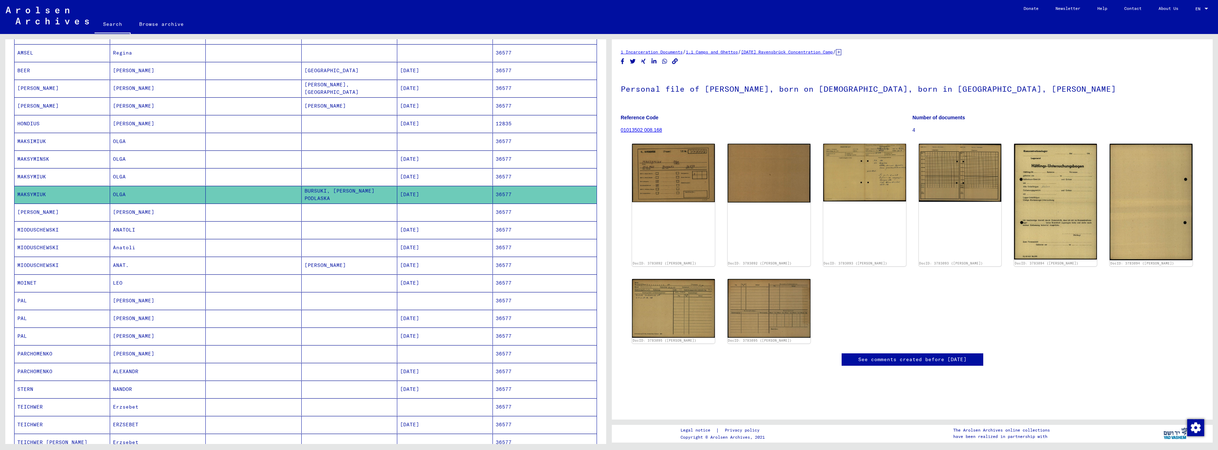
click at [92, 211] on mat-cell "[PERSON_NAME]" at bounding box center [63, 212] width 96 height 17
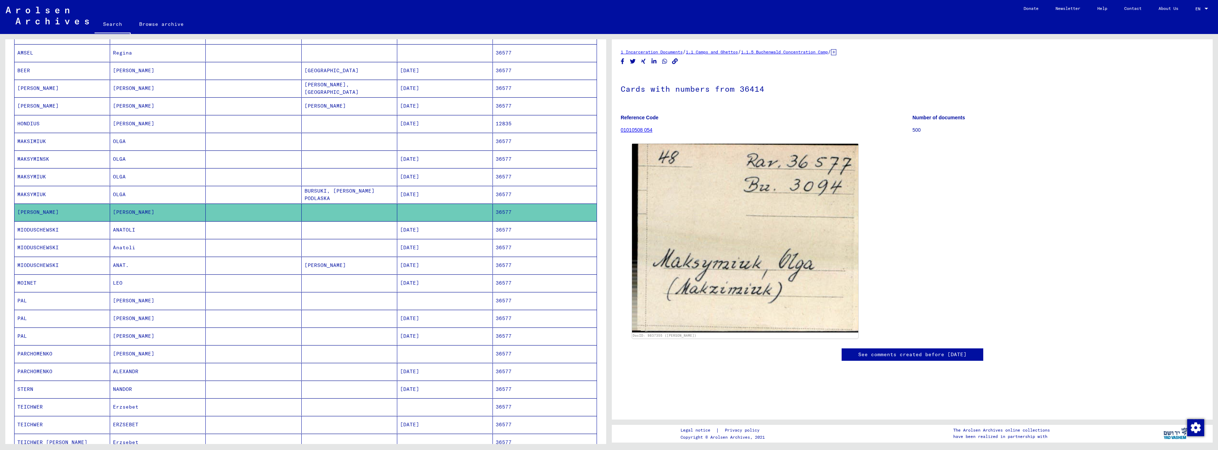
click at [89, 232] on mat-cell "MIODUSCHEWSKI" at bounding box center [63, 229] width 96 height 17
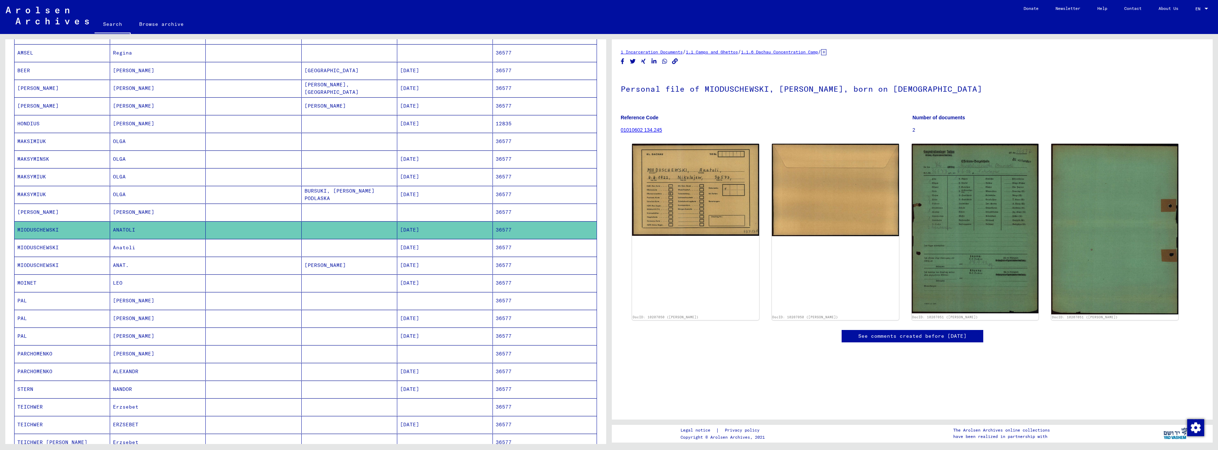
click at [106, 249] on mat-cell "MIODUSCHEWSKI" at bounding box center [63, 247] width 96 height 17
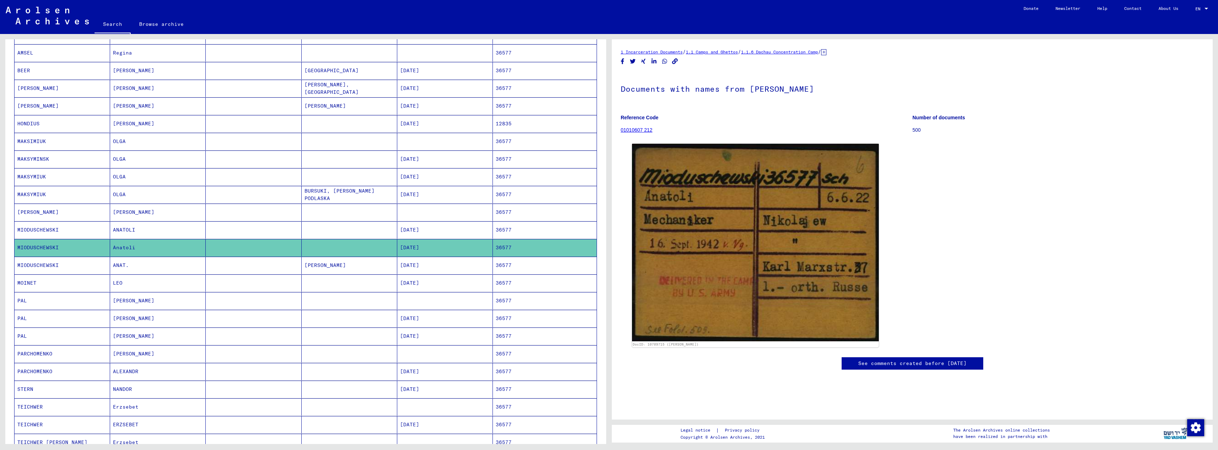
scroll to position [170, 0]
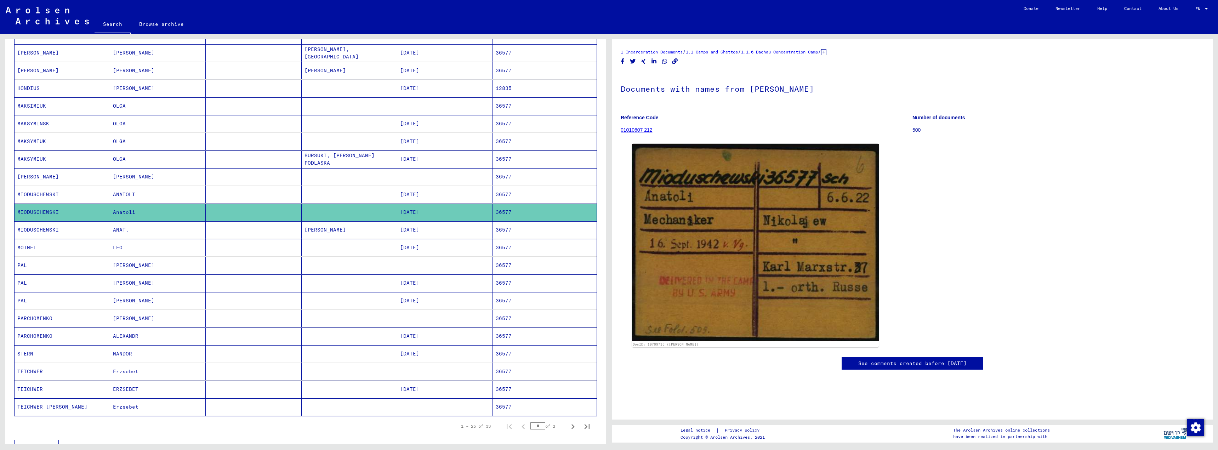
click at [126, 232] on mat-cell "ANAT." at bounding box center [158, 229] width 96 height 17
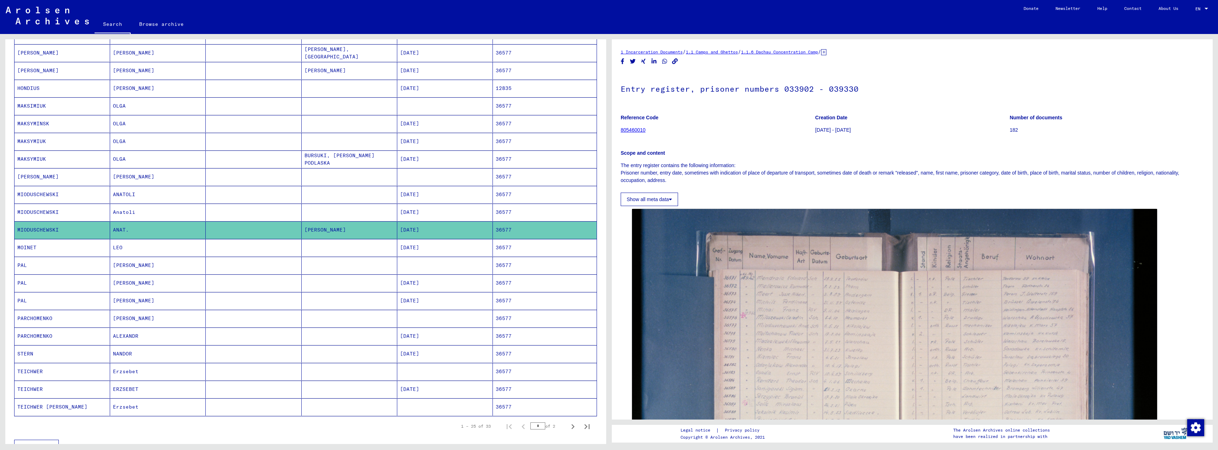
click at [128, 249] on mat-cell "LEO" at bounding box center [158, 247] width 96 height 17
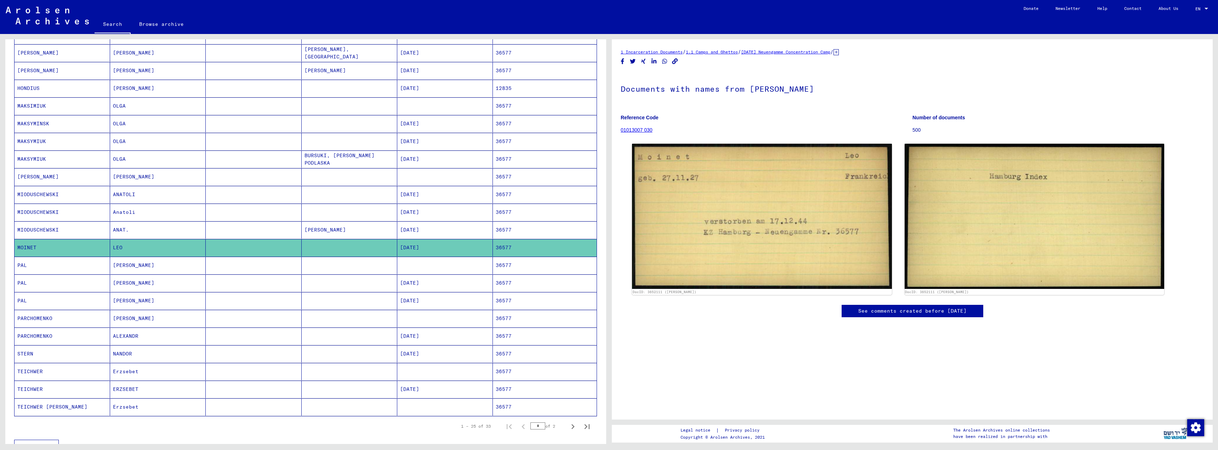
click at [132, 263] on mat-cell "[PERSON_NAME]" at bounding box center [158, 265] width 96 height 17
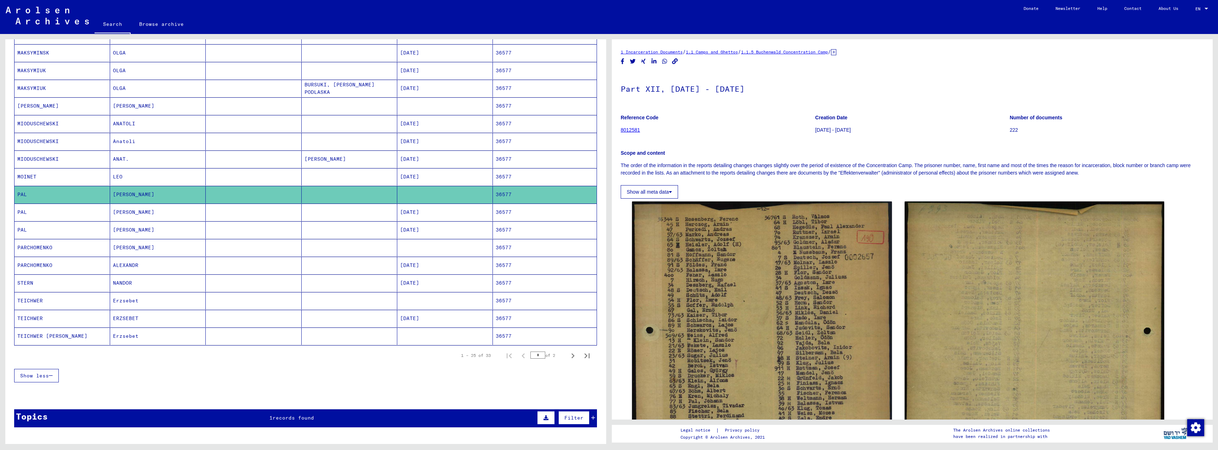
click at [137, 214] on mat-cell "[PERSON_NAME]" at bounding box center [158, 212] width 96 height 17
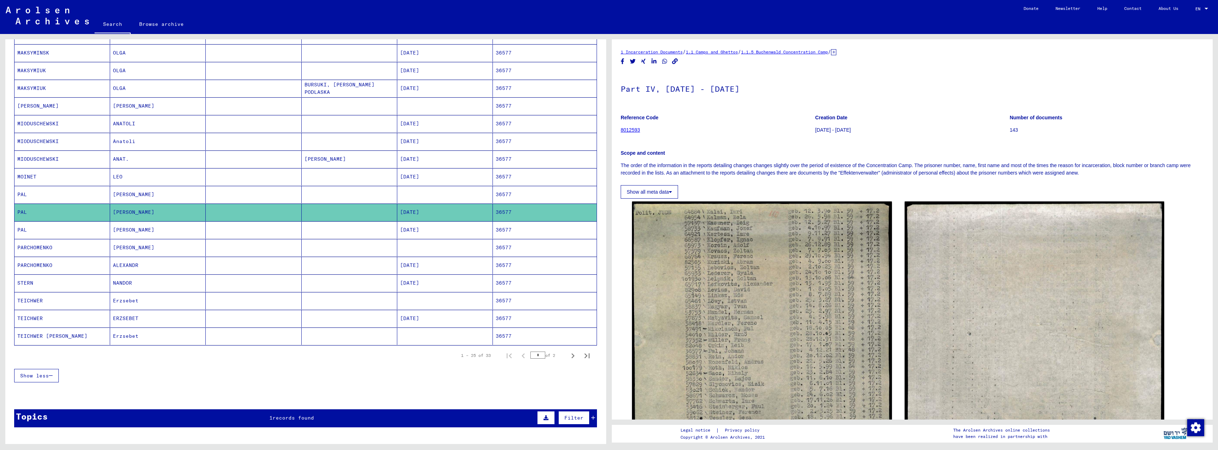
click at [136, 231] on mat-cell "[PERSON_NAME]" at bounding box center [158, 229] width 96 height 17
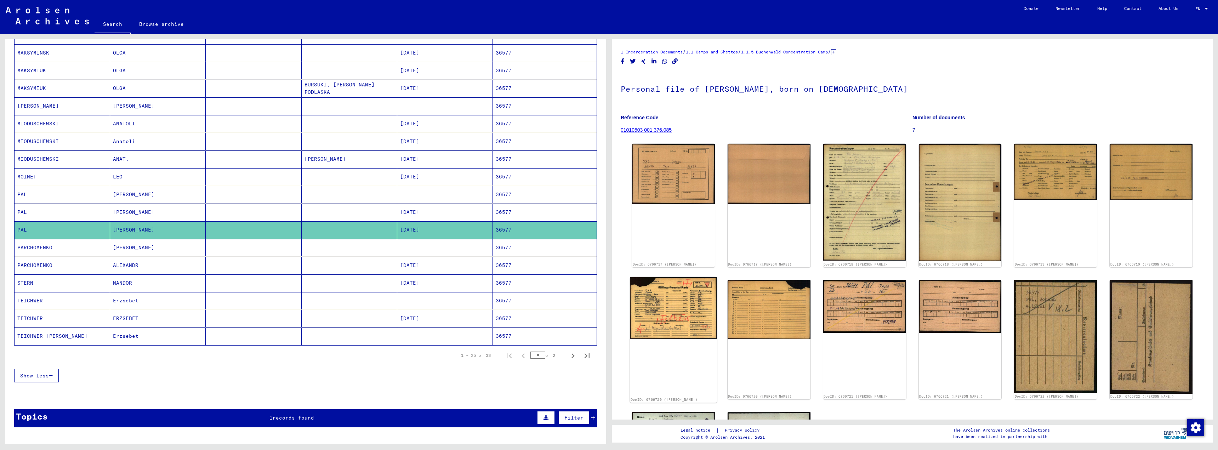
click at [670, 296] on img at bounding box center [673, 308] width 87 height 62
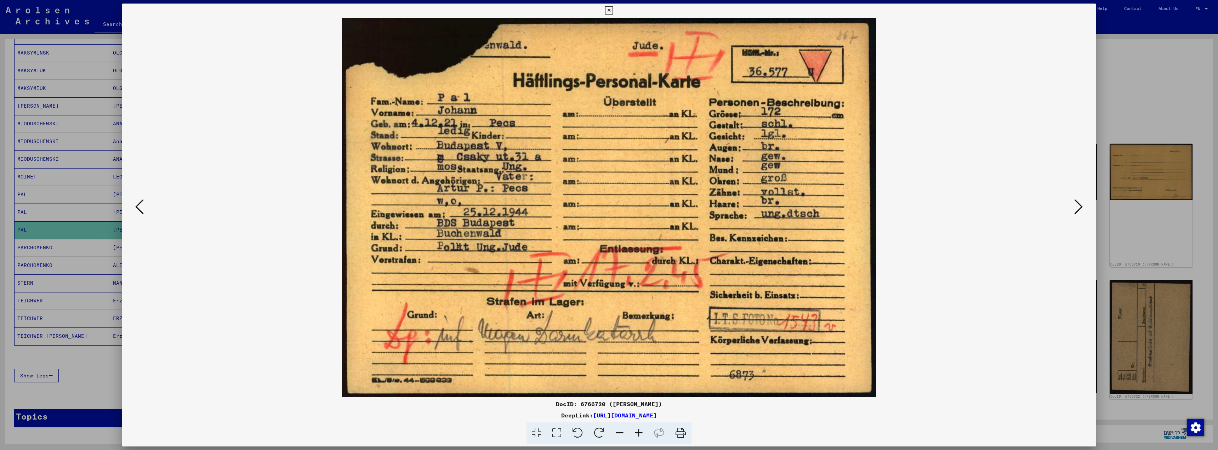
click at [610, 10] on icon at bounding box center [609, 10] width 8 height 8
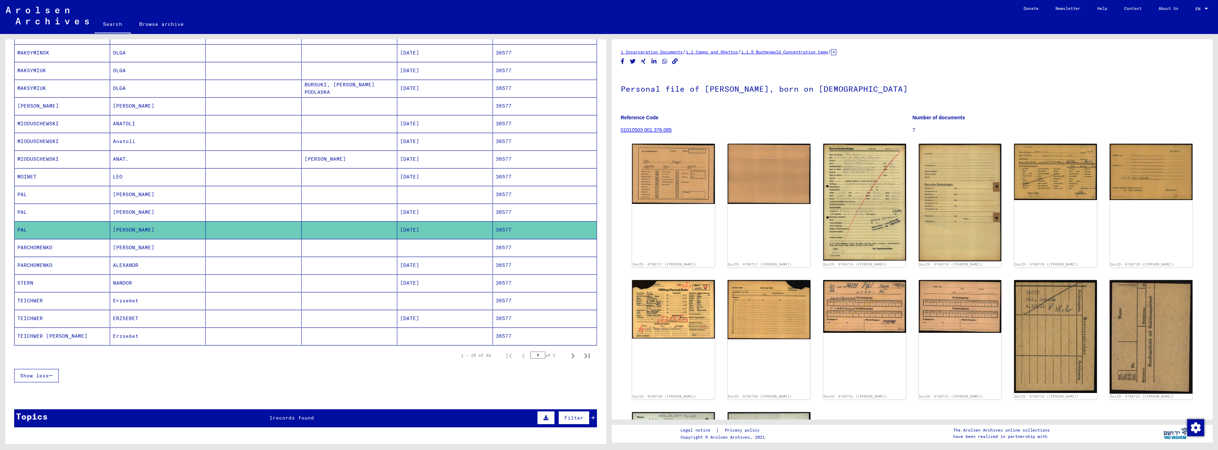
click at [135, 247] on mat-cell "[PERSON_NAME]" at bounding box center [158, 247] width 96 height 17
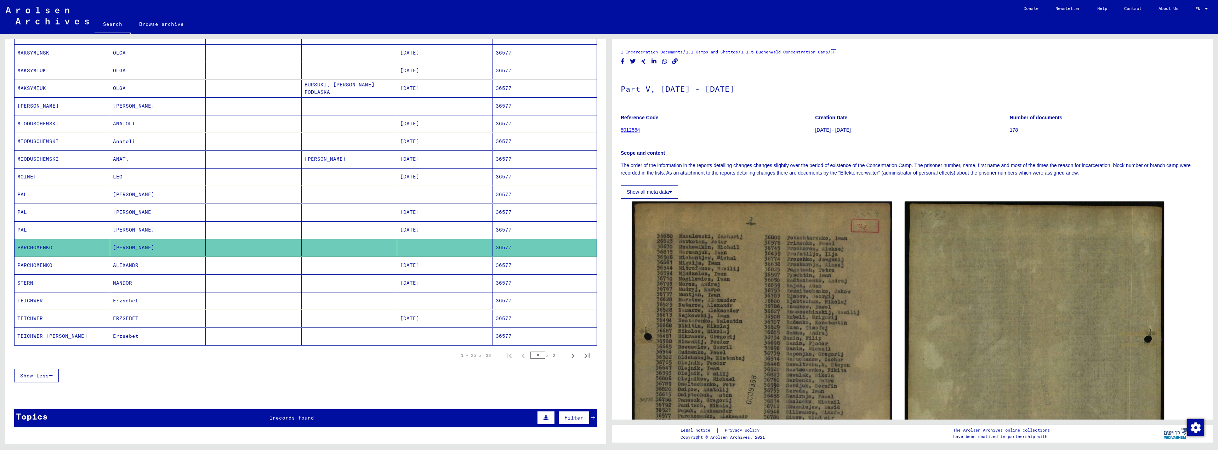
click at [149, 265] on mat-cell "ALEXANDR" at bounding box center [158, 265] width 96 height 17
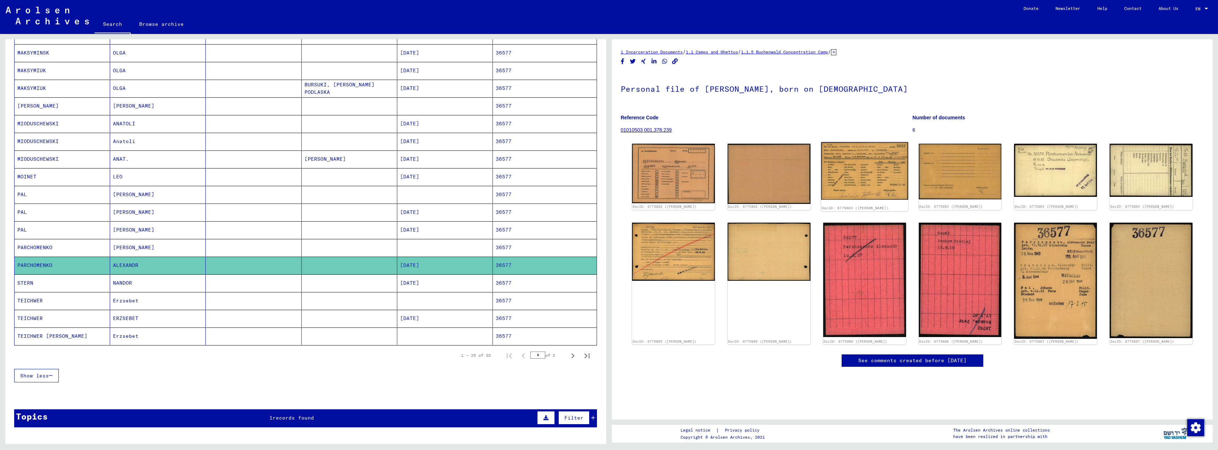
click at [858, 182] on img at bounding box center [864, 171] width 87 height 58
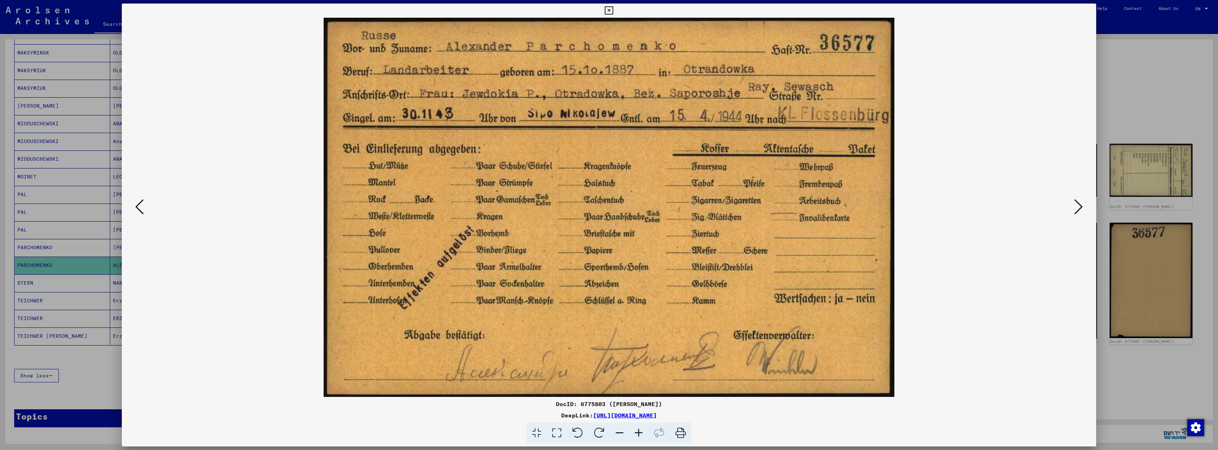
click at [608, 11] on icon at bounding box center [609, 10] width 8 height 8
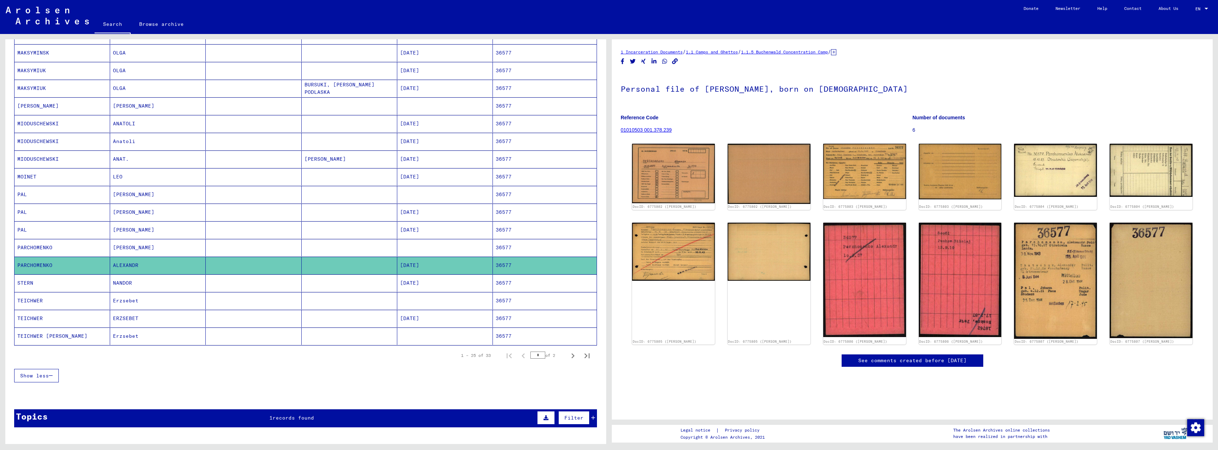
click at [132, 284] on mat-cell "NANDOR" at bounding box center [158, 282] width 96 height 17
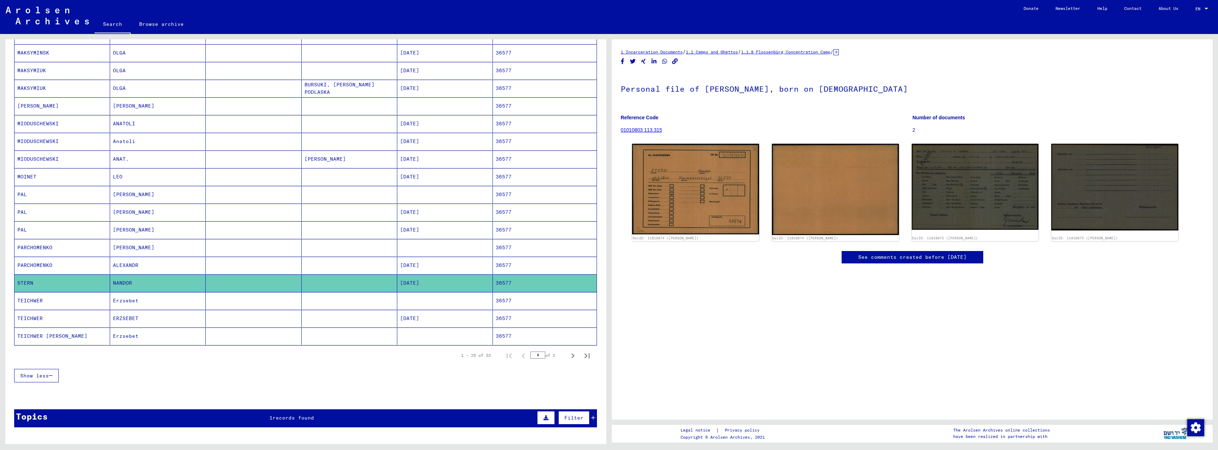
click at [115, 302] on mat-cell "Erzsebet" at bounding box center [158, 300] width 96 height 17
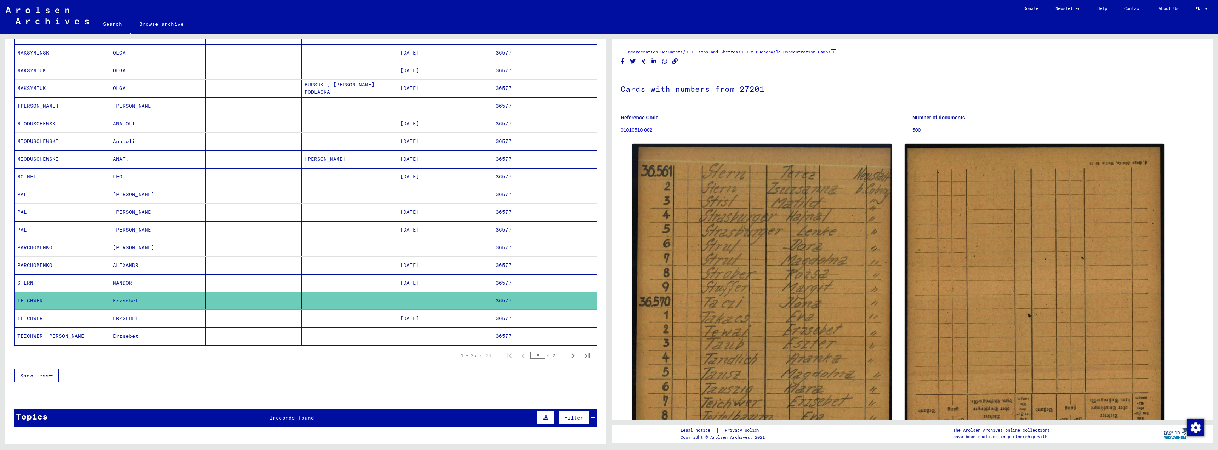
click at [125, 318] on mat-cell "ERZSEBET" at bounding box center [158, 318] width 96 height 17
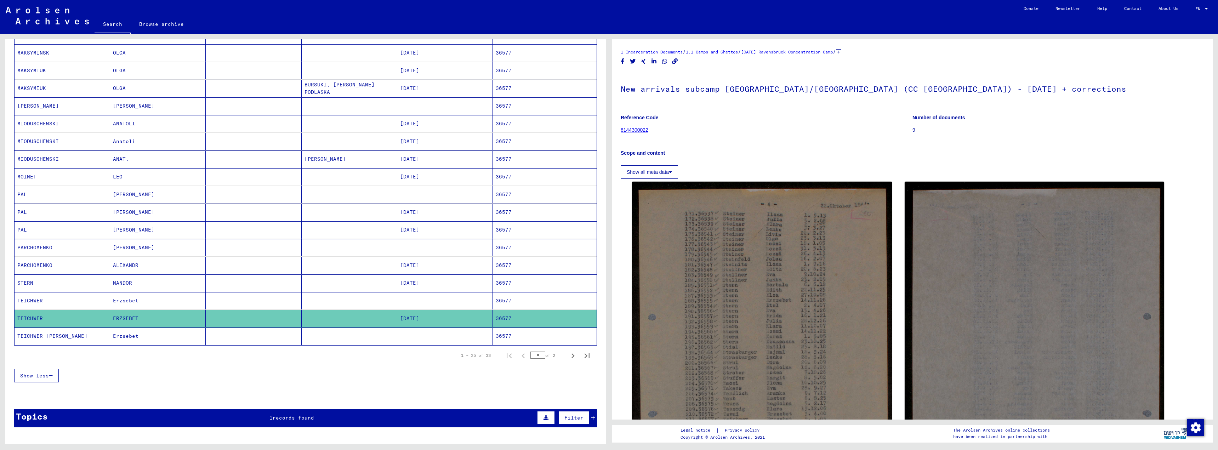
click at [130, 336] on mat-cell "Erzsebet" at bounding box center [158, 335] width 96 height 17
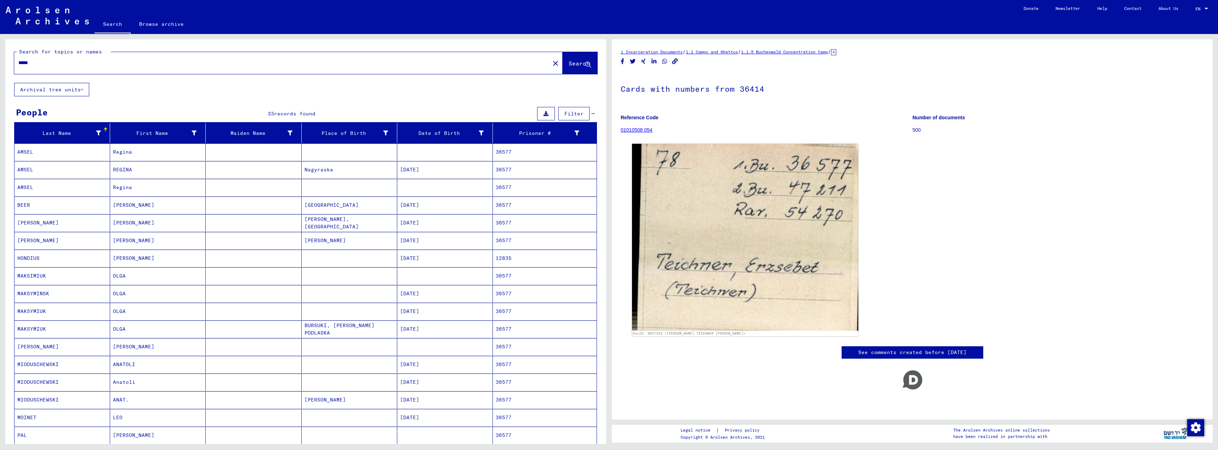
click at [35, 62] on input "*****" at bounding box center [281, 62] width 527 height 7
click at [568, 64] on span "Search" at bounding box center [578, 63] width 21 height 7
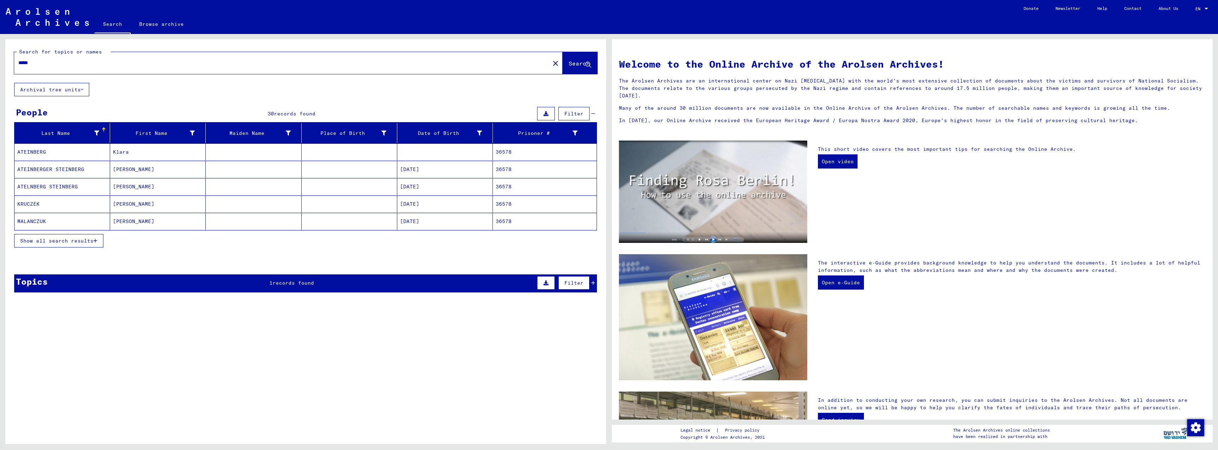
click at [97, 239] on icon "button" at bounding box center [95, 240] width 4 height 5
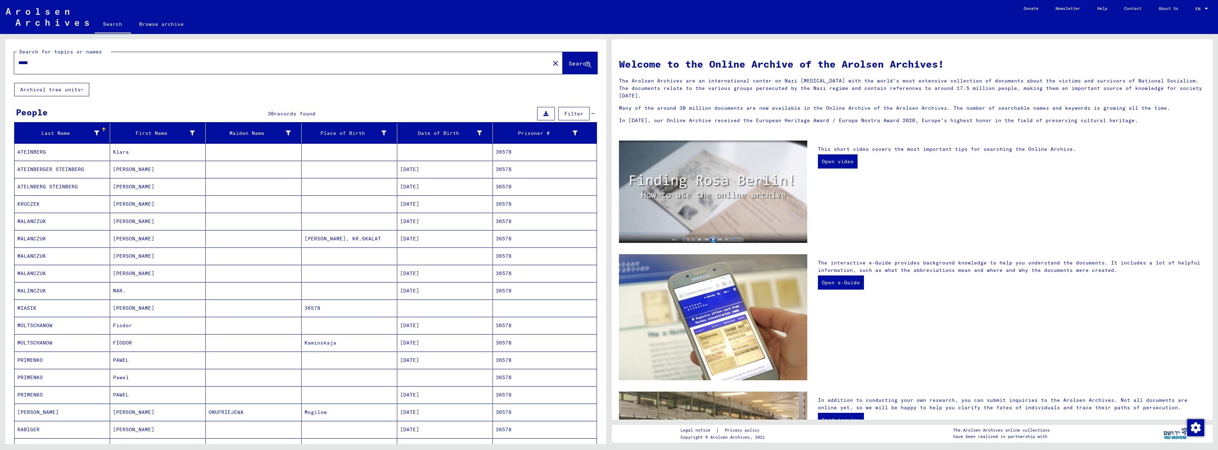
click at [36, 65] on input "*****" at bounding box center [279, 62] width 523 height 7
click at [568, 65] on span "Search" at bounding box center [578, 63] width 21 height 7
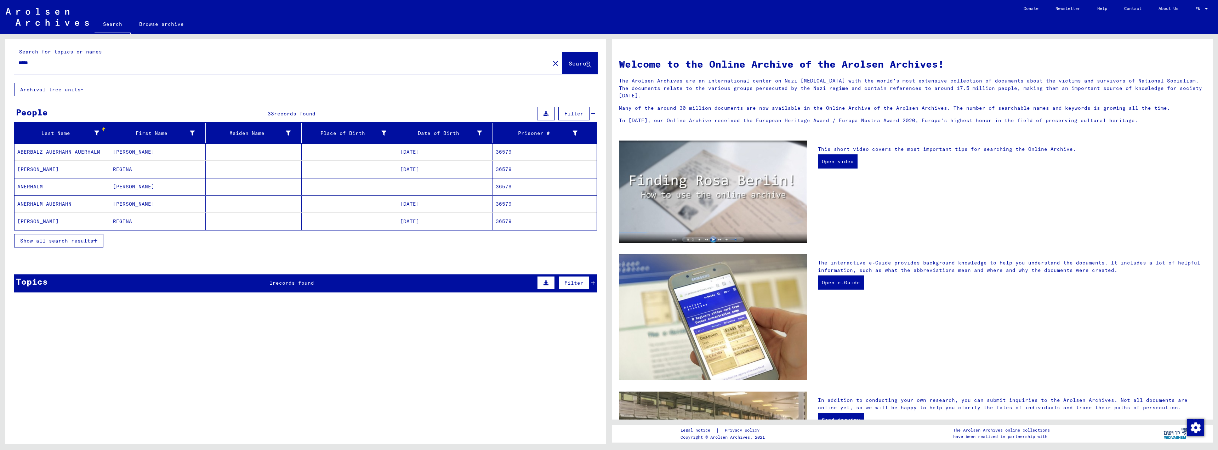
click at [97, 239] on icon "button" at bounding box center [95, 240] width 4 height 5
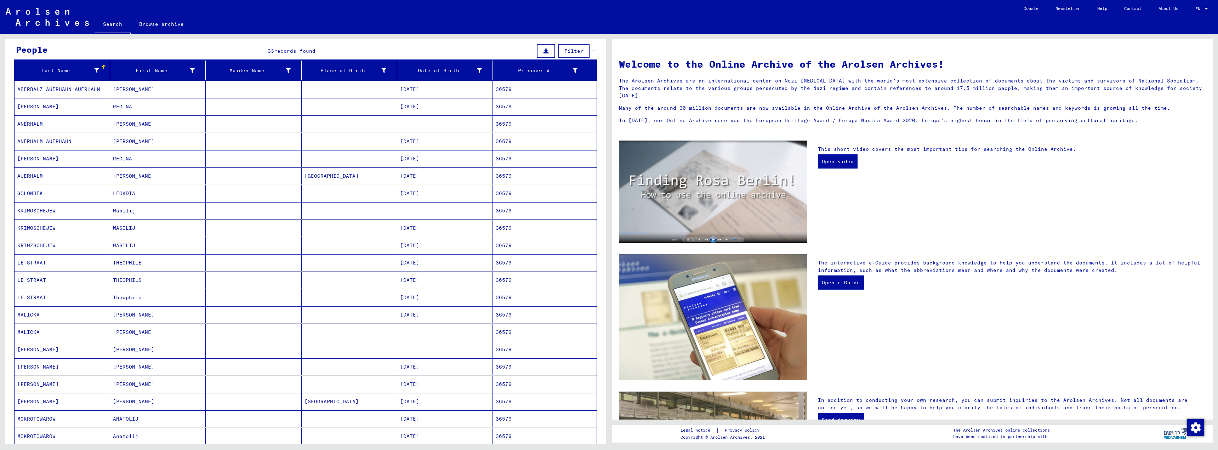
scroll to position [71, 0]
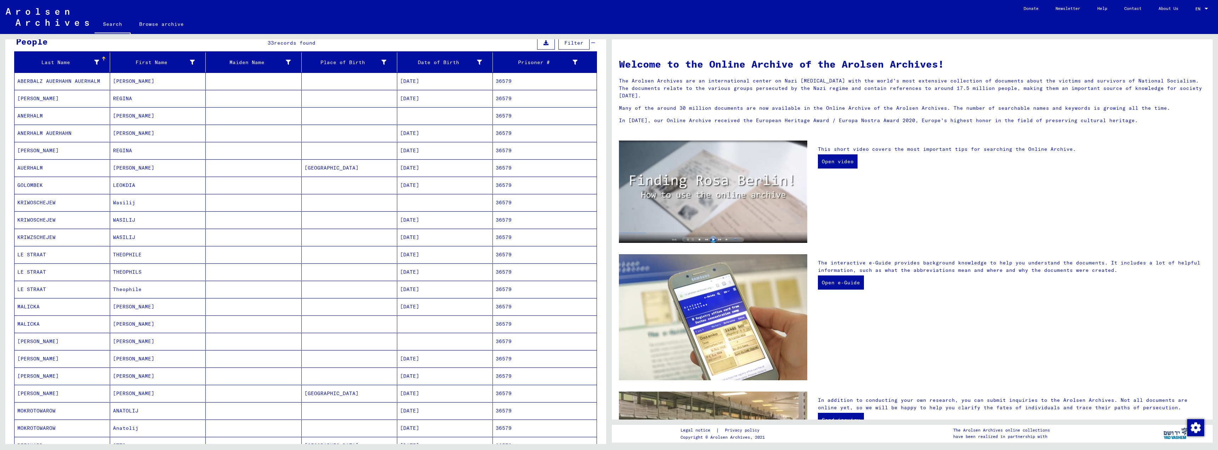
click at [118, 184] on mat-cell "LEOKDIA" at bounding box center [158, 185] width 96 height 17
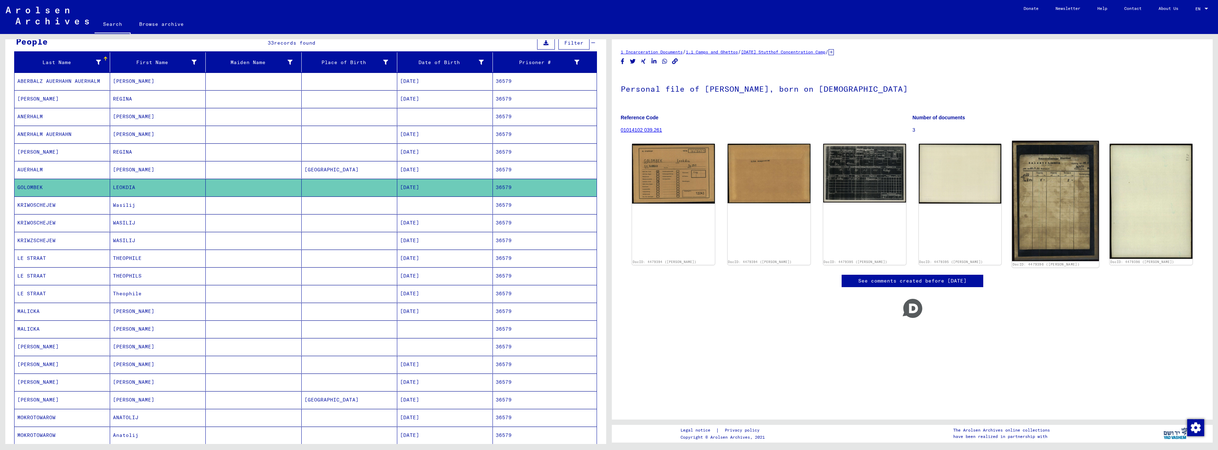
click at [1070, 181] on img at bounding box center [1055, 201] width 87 height 120
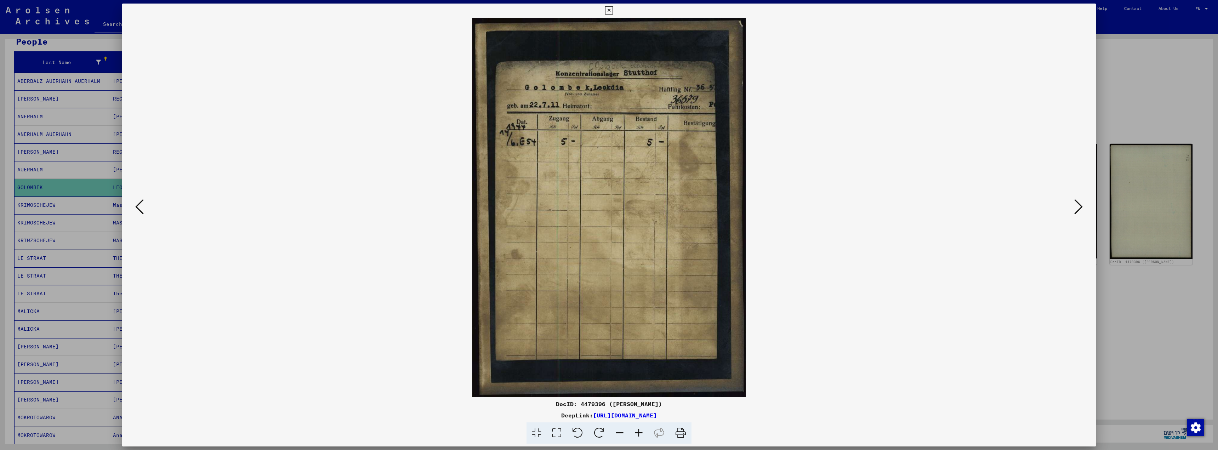
click at [141, 205] on icon at bounding box center [139, 206] width 8 height 17
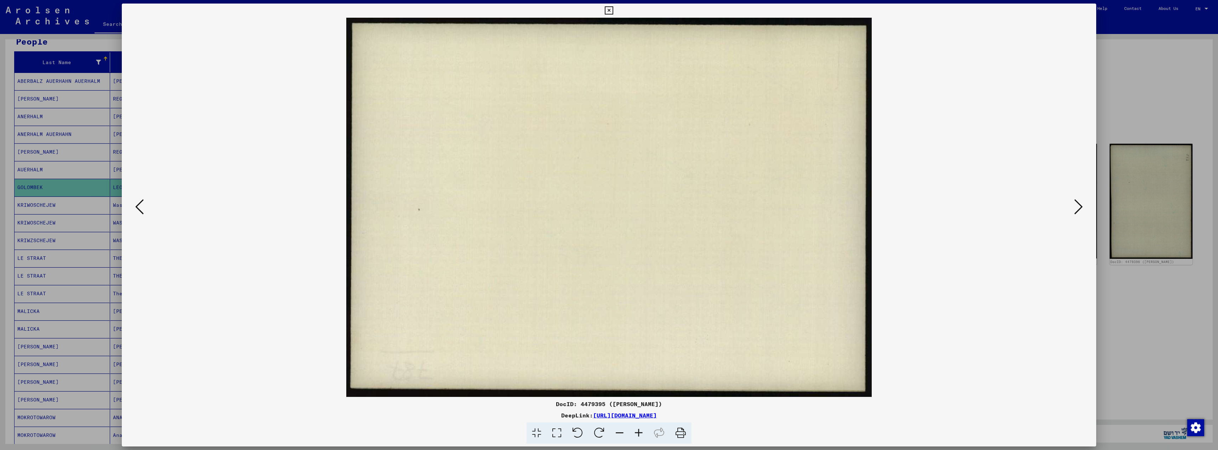
click at [141, 205] on icon at bounding box center [139, 206] width 8 height 17
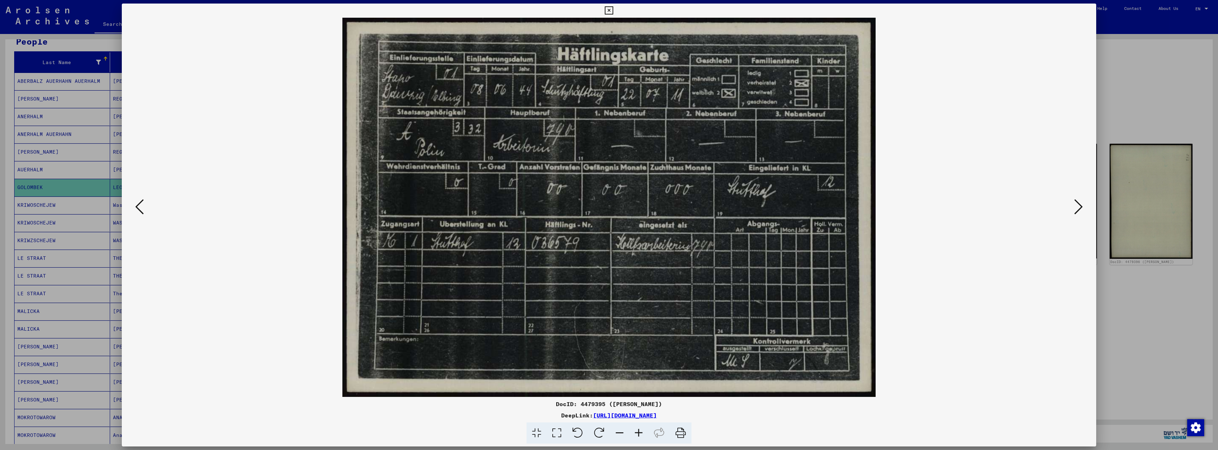
click at [610, 10] on icon at bounding box center [609, 10] width 8 height 8
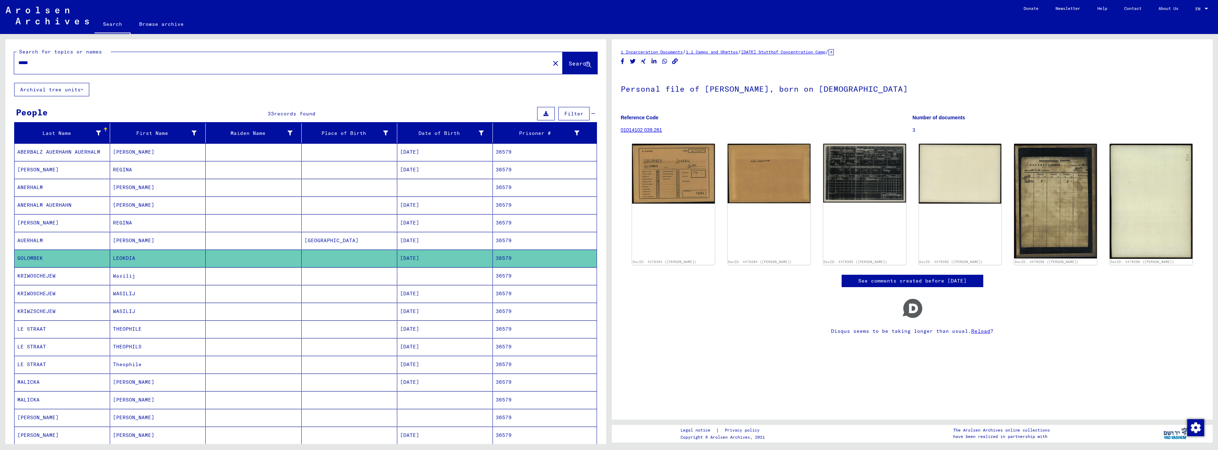
click at [34, 63] on input "*****" at bounding box center [281, 62] width 527 height 7
type input "*****"
click at [885, 173] on img at bounding box center [864, 172] width 87 height 62
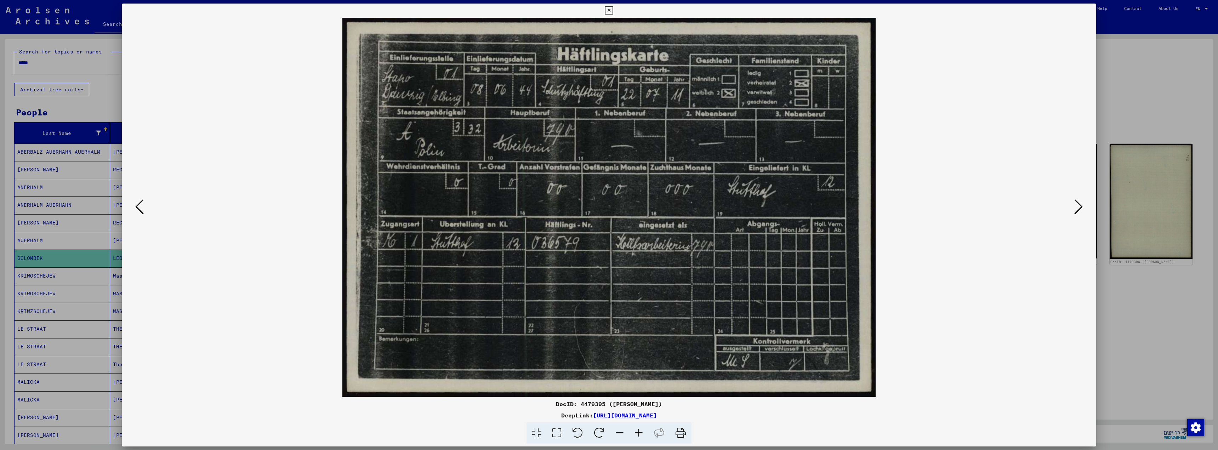
click at [607, 9] on icon at bounding box center [609, 10] width 8 height 8
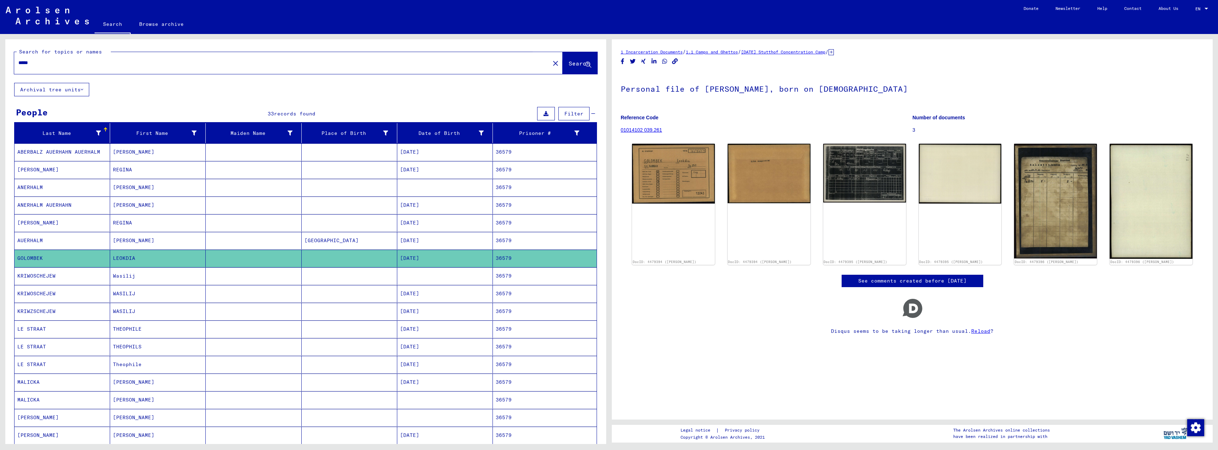
click at [571, 64] on span "Search" at bounding box center [578, 63] width 21 height 7
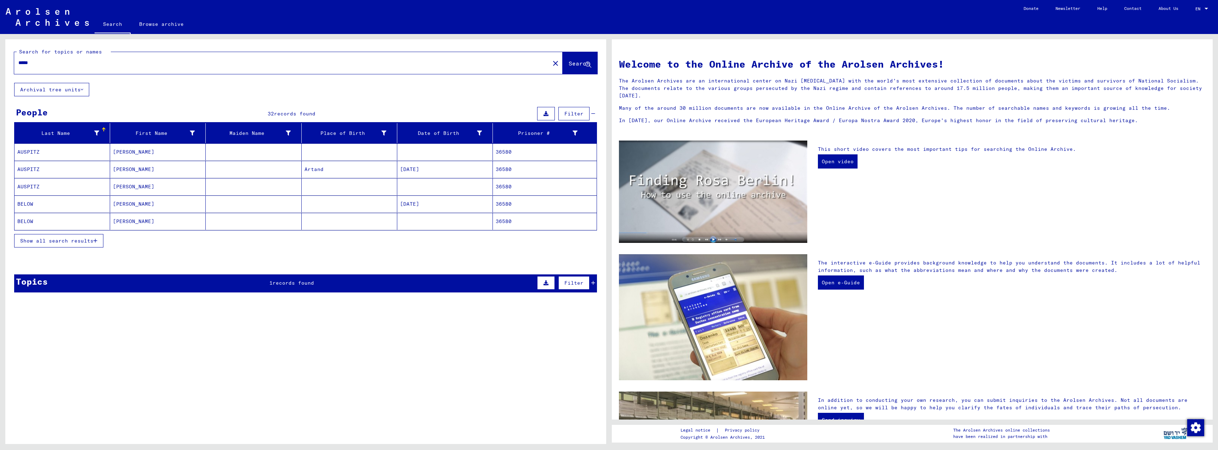
click at [96, 242] on icon "button" at bounding box center [95, 240] width 4 height 5
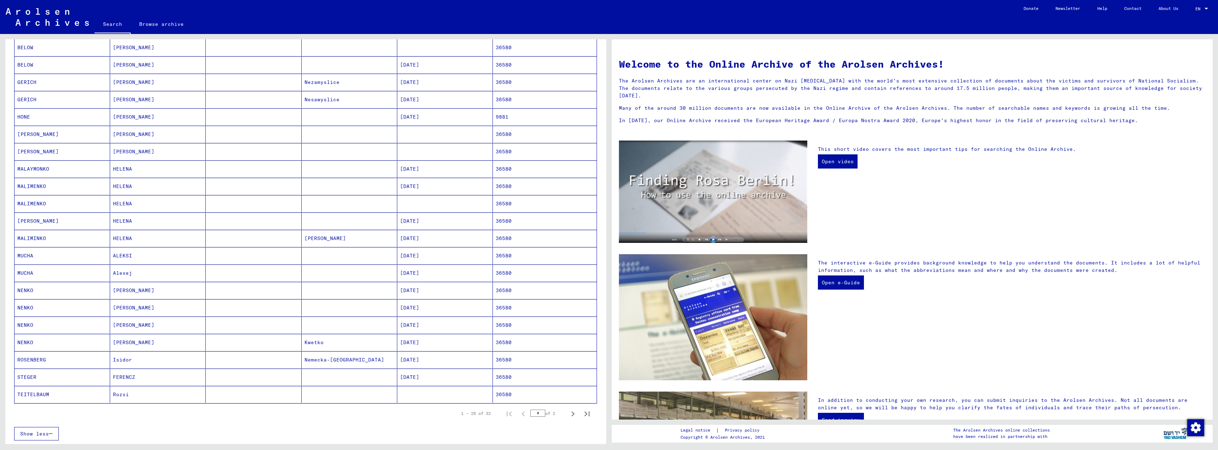
scroll to position [212, 0]
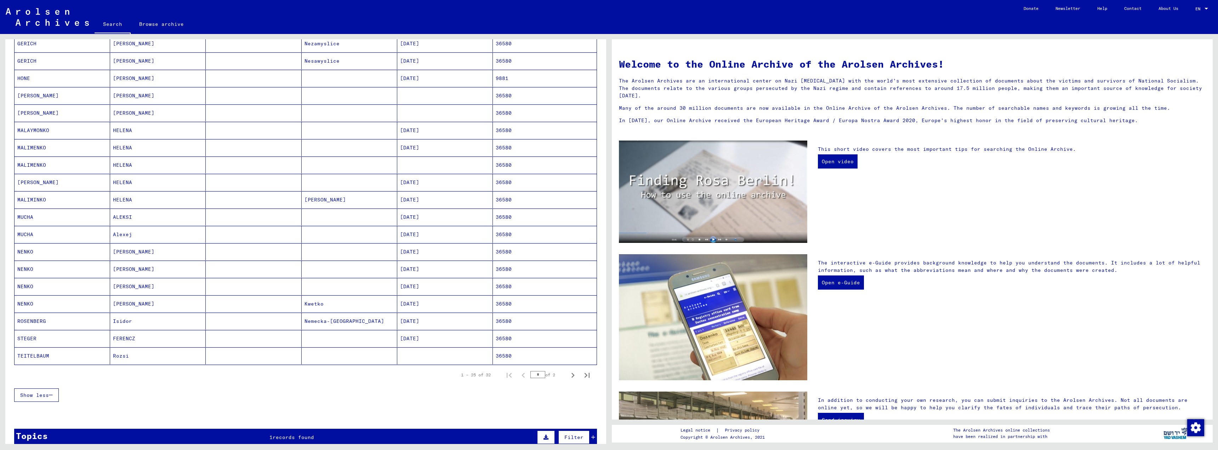
click at [421, 78] on mat-cell "[DATE]" at bounding box center [445, 78] width 96 height 17
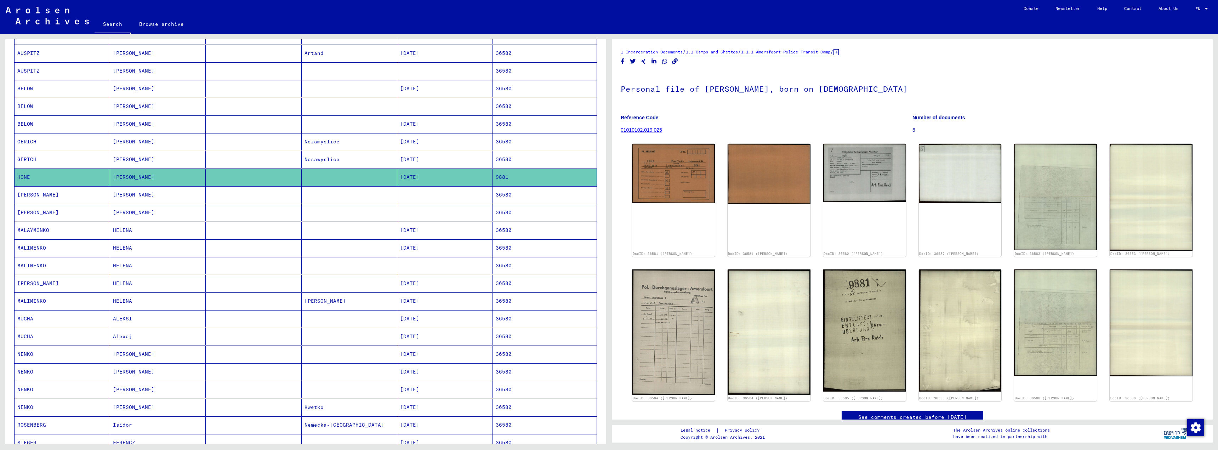
scroll to position [108, 0]
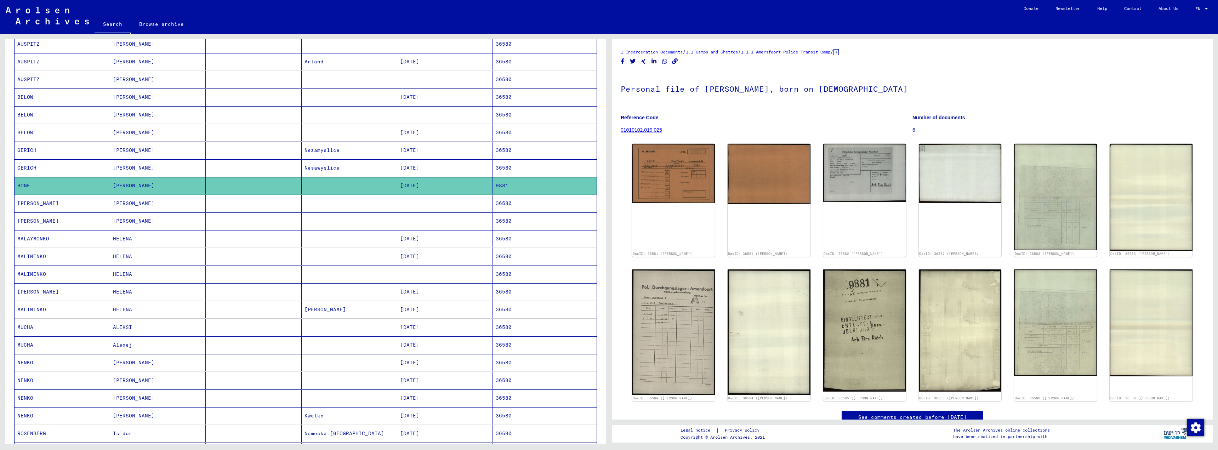
click at [417, 62] on mat-cell "[DATE]" at bounding box center [445, 61] width 96 height 17
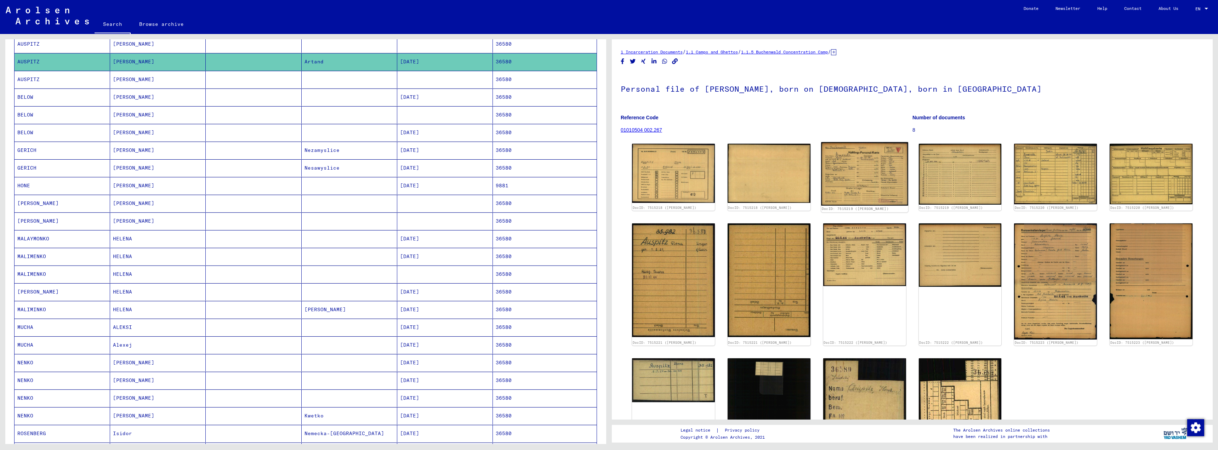
click at [857, 173] on img at bounding box center [864, 174] width 87 height 64
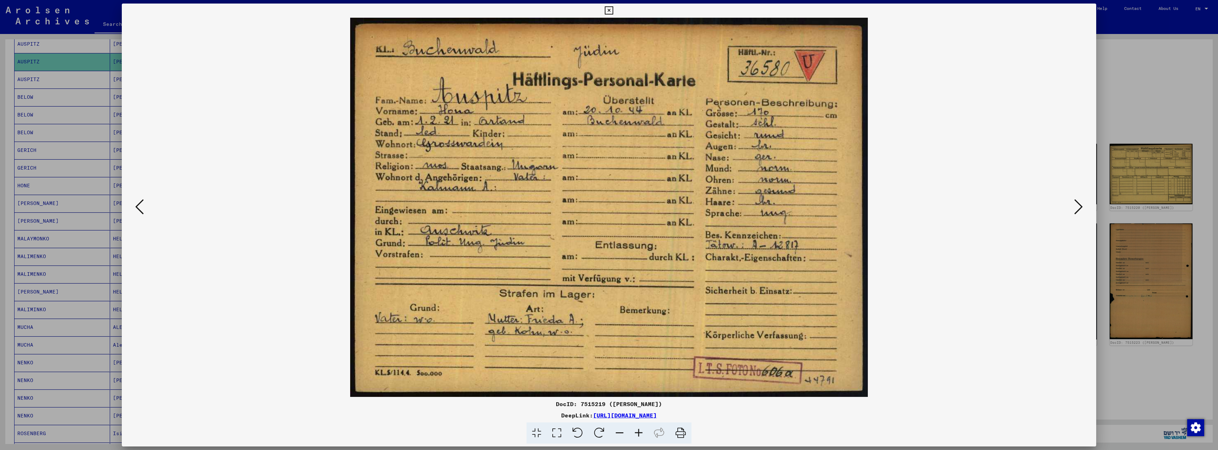
click at [607, 10] on icon at bounding box center [609, 10] width 8 height 8
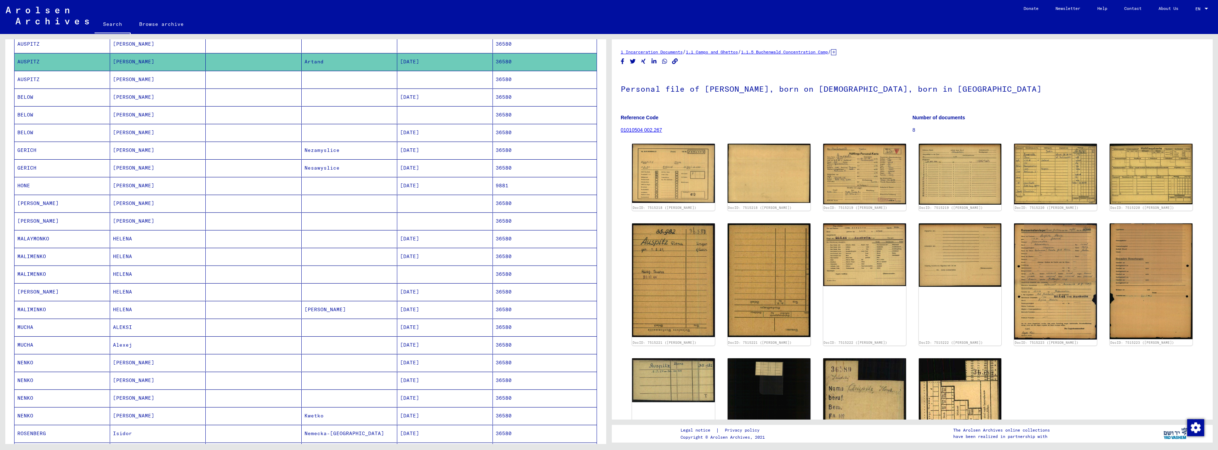
click at [427, 98] on mat-cell "[DATE]" at bounding box center [445, 96] width 96 height 17
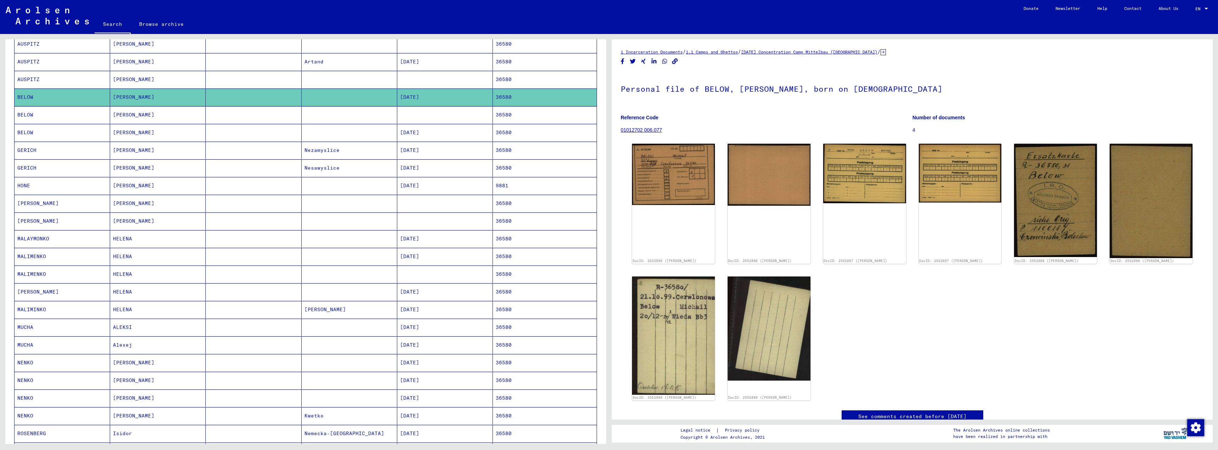
click at [496, 133] on mat-cell "36580" at bounding box center [545, 132] width 104 height 17
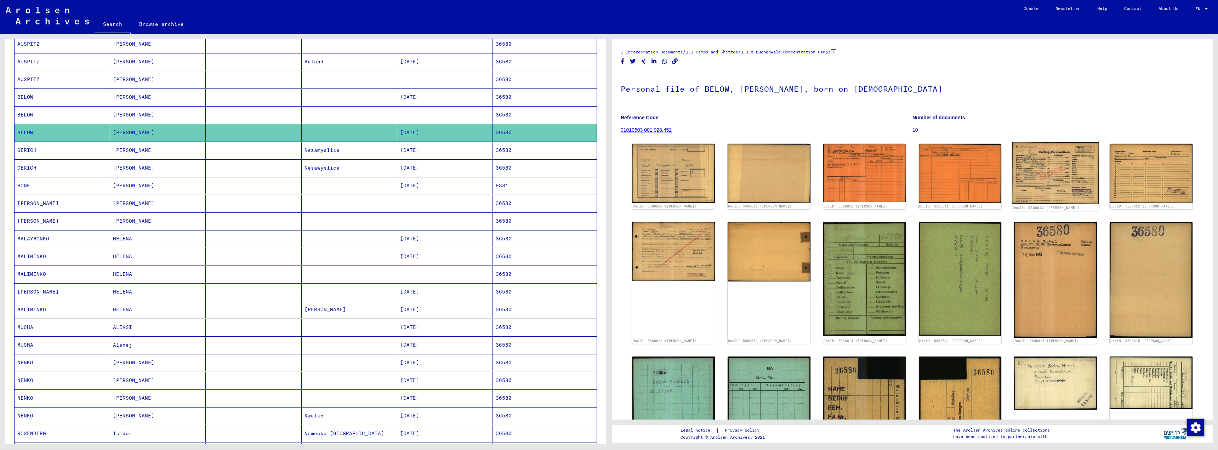
click at [1066, 178] on img at bounding box center [1055, 173] width 87 height 62
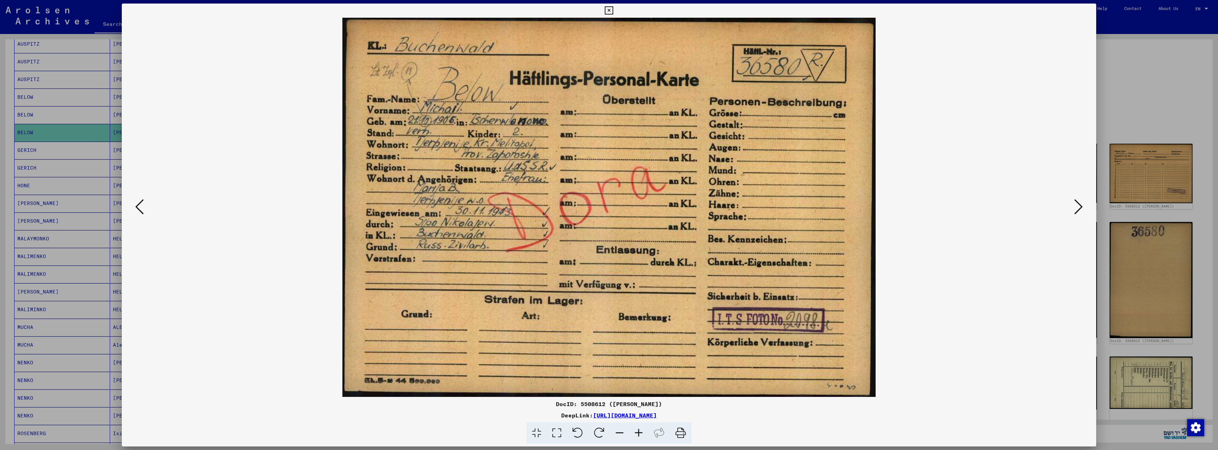
click at [610, 10] on icon at bounding box center [609, 10] width 8 height 8
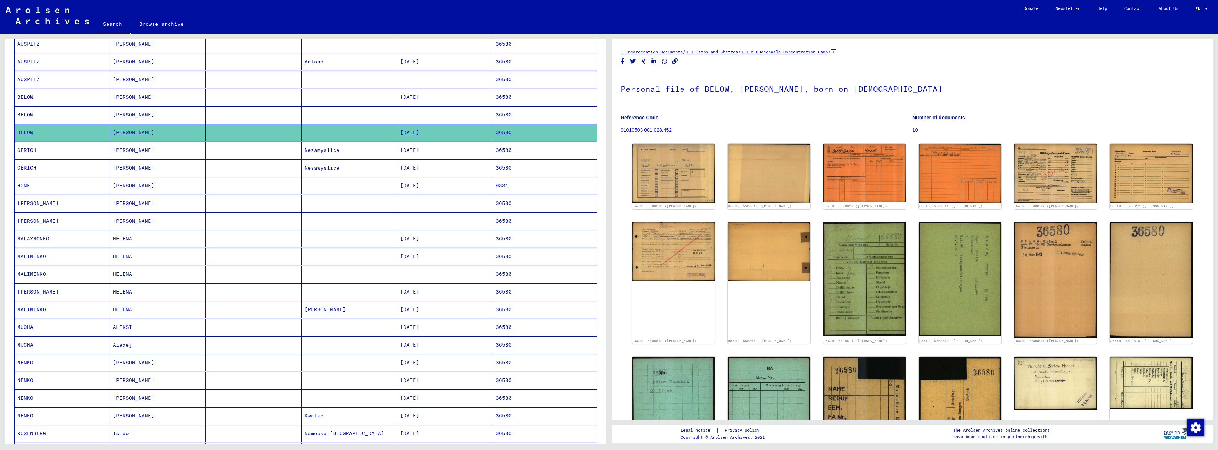
click at [498, 149] on mat-cell "36580" at bounding box center [545, 150] width 104 height 17
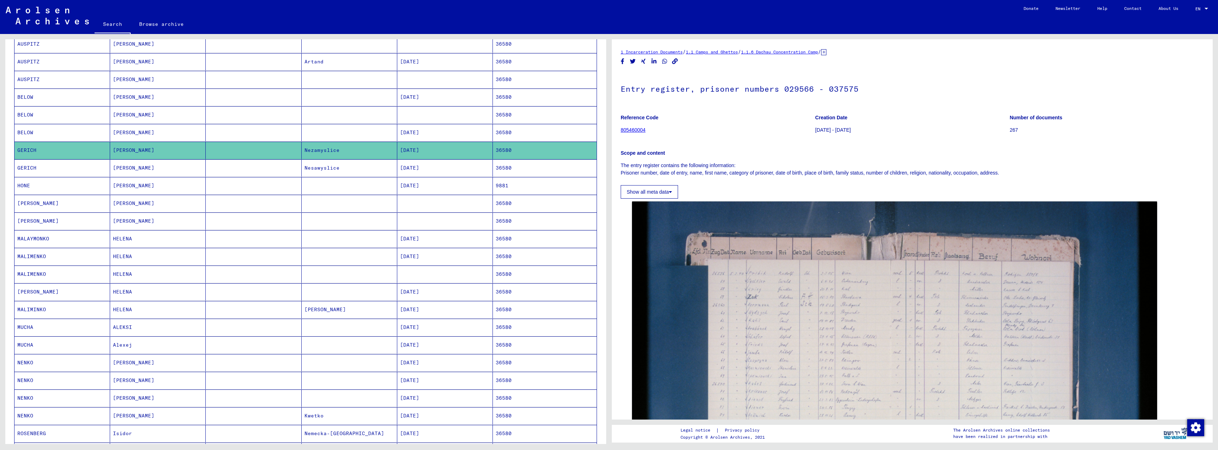
click at [410, 168] on mat-cell "[DATE]" at bounding box center [445, 167] width 96 height 17
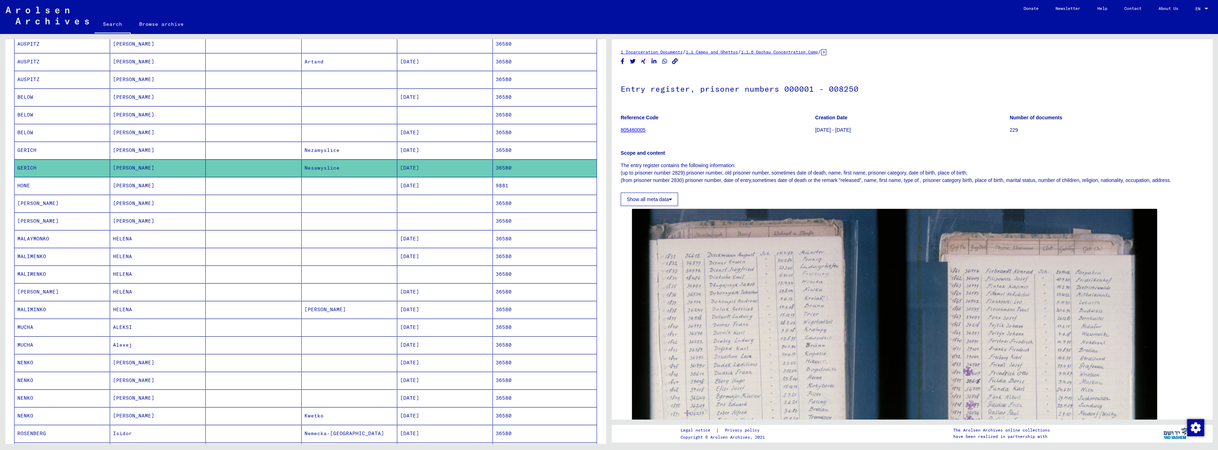
click at [415, 185] on mat-cell "[DATE]" at bounding box center [445, 185] width 96 height 17
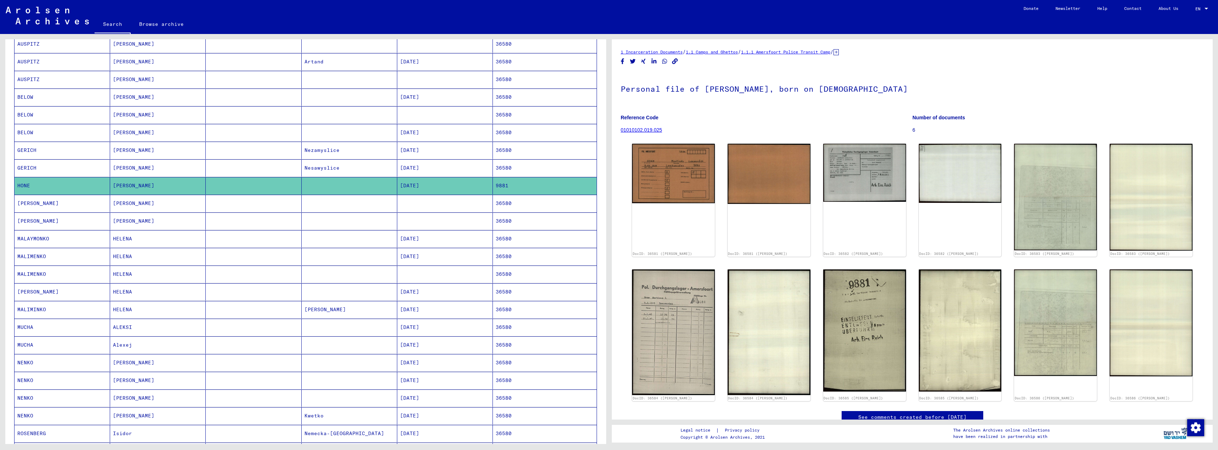
click at [426, 238] on mat-cell "[DATE]" at bounding box center [445, 238] width 96 height 17
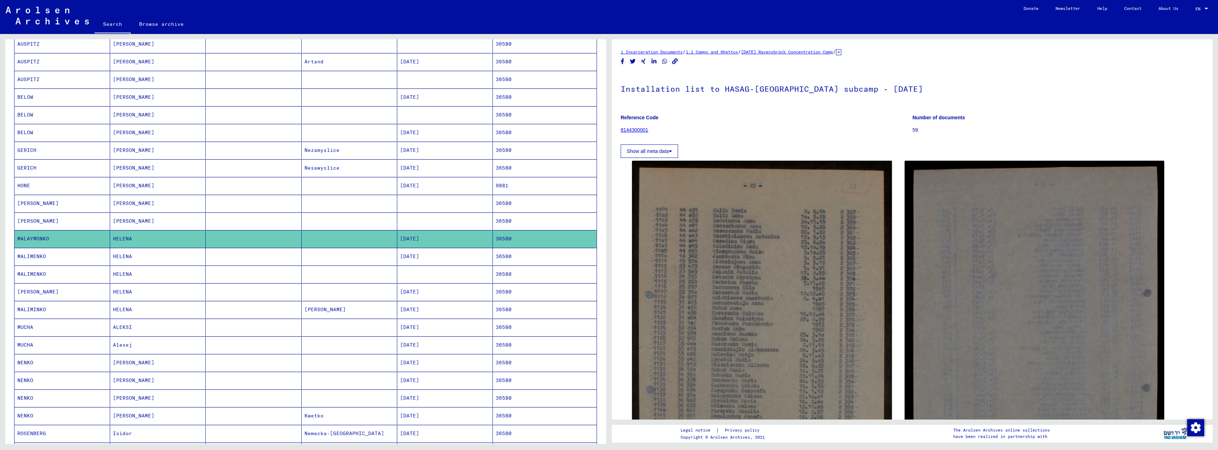
click at [419, 257] on mat-cell "[DATE]" at bounding box center [445, 256] width 96 height 17
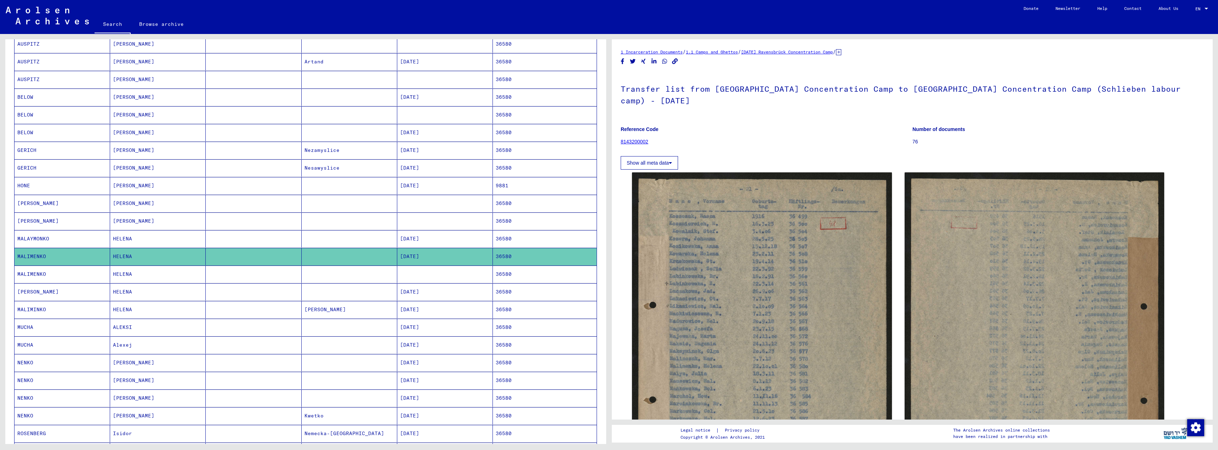
click at [413, 291] on mat-cell "[DATE]" at bounding box center [445, 291] width 96 height 17
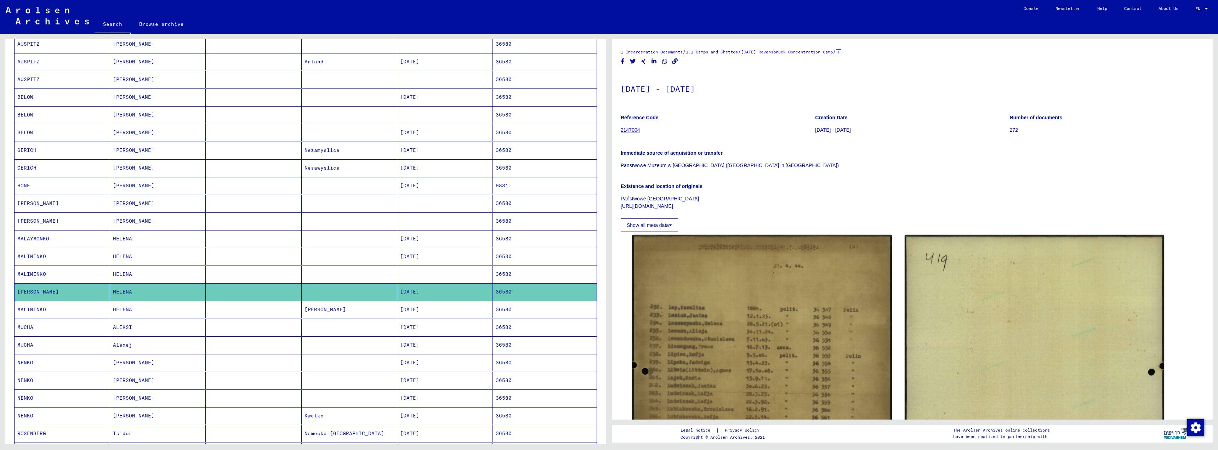
click at [412, 308] on mat-cell "[DATE]" at bounding box center [445, 309] width 96 height 17
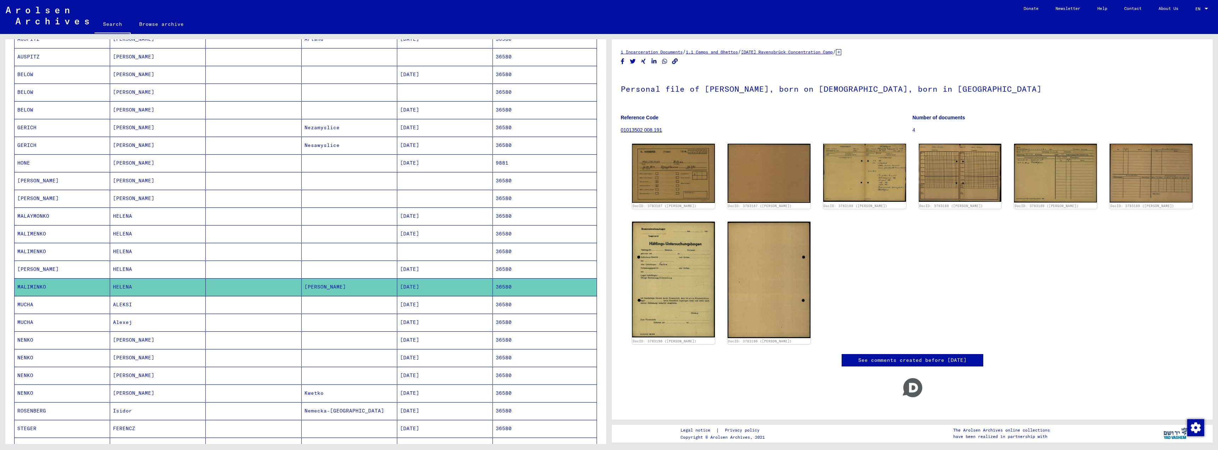
scroll to position [143, 0]
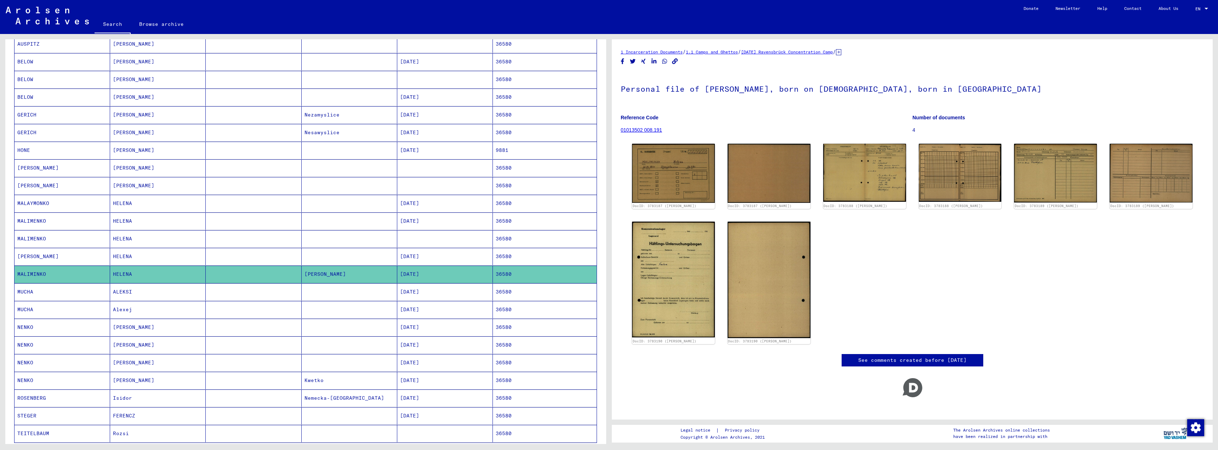
click at [419, 292] on mat-cell "[DATE]" at bounding box center [445, 291] width 96 height 17
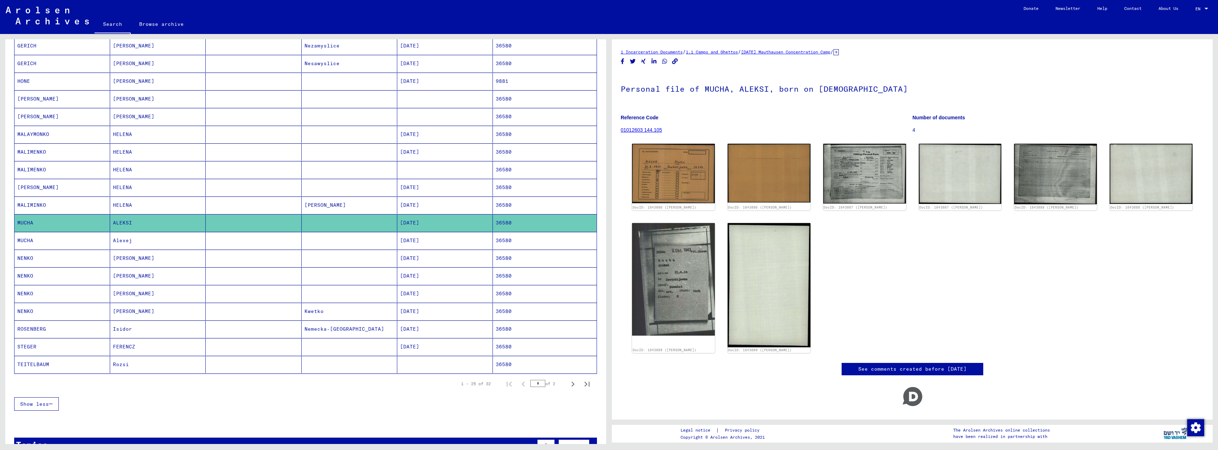
scroll to position [214, 0]
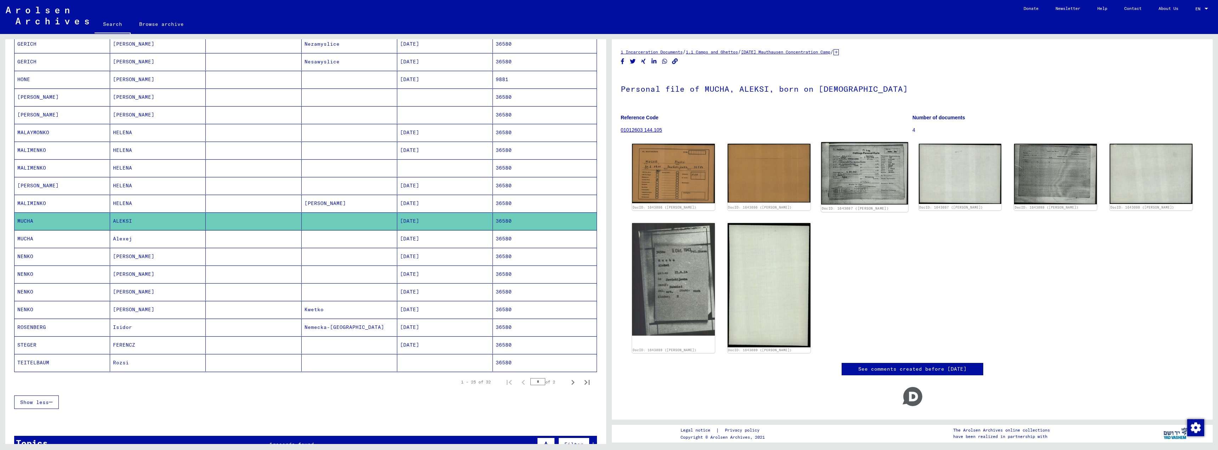
click at [865, 183] on img at bounding box center [864, 173] width 87 height 63
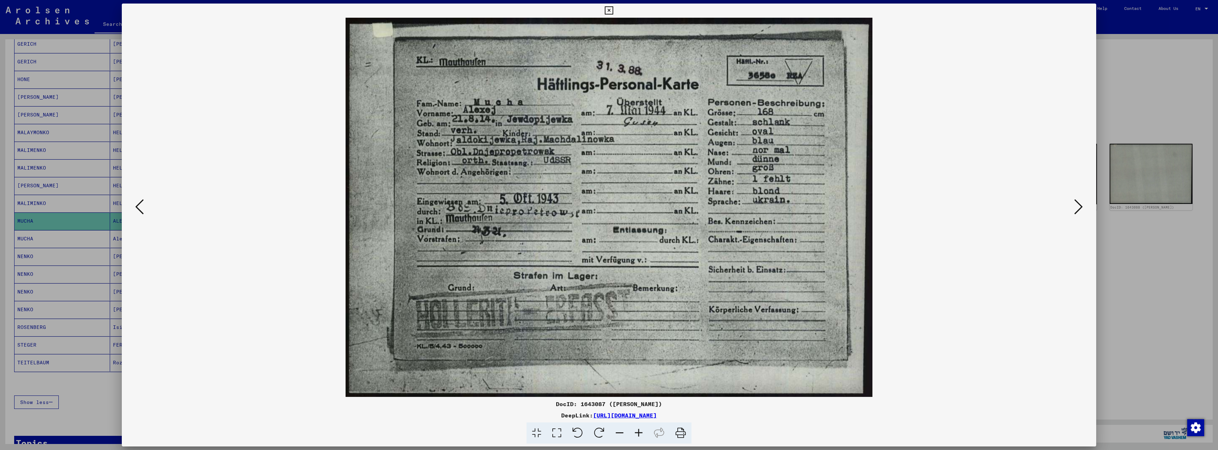
click at [610, 10] on icon at bounding box center [609, 10] width 8 height 8
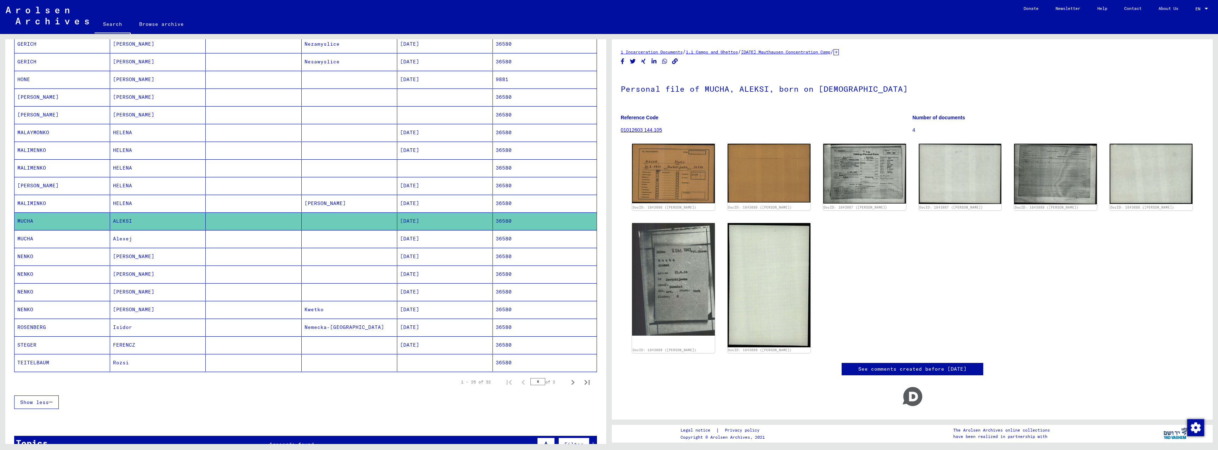
click at [421, 240] on mat-cell "[DATE]" at bounding box center [445, 238] width 96 height 17
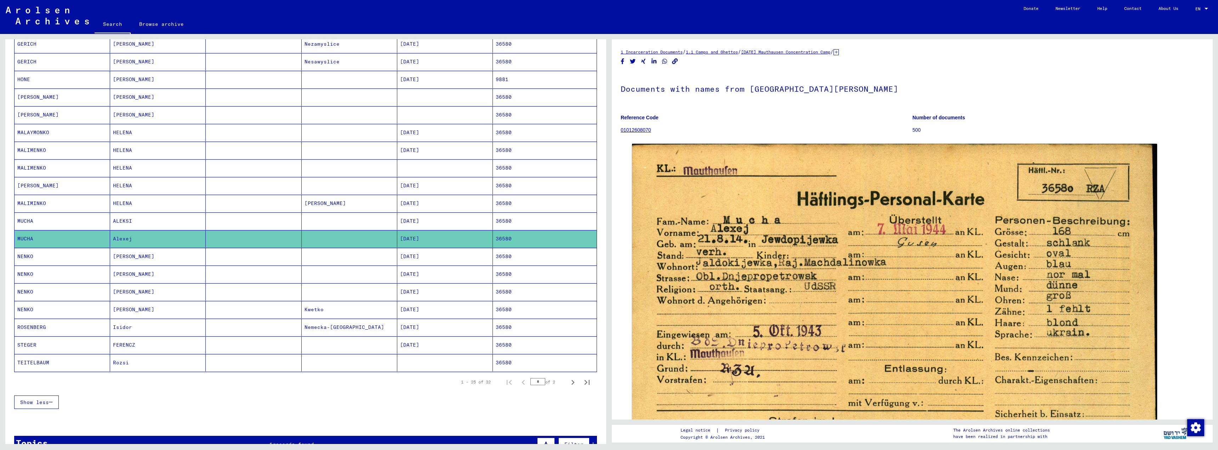
click at [419, 255] on mat-cell "[DATE]" at bounding box center [445, 256] width 96 height 17
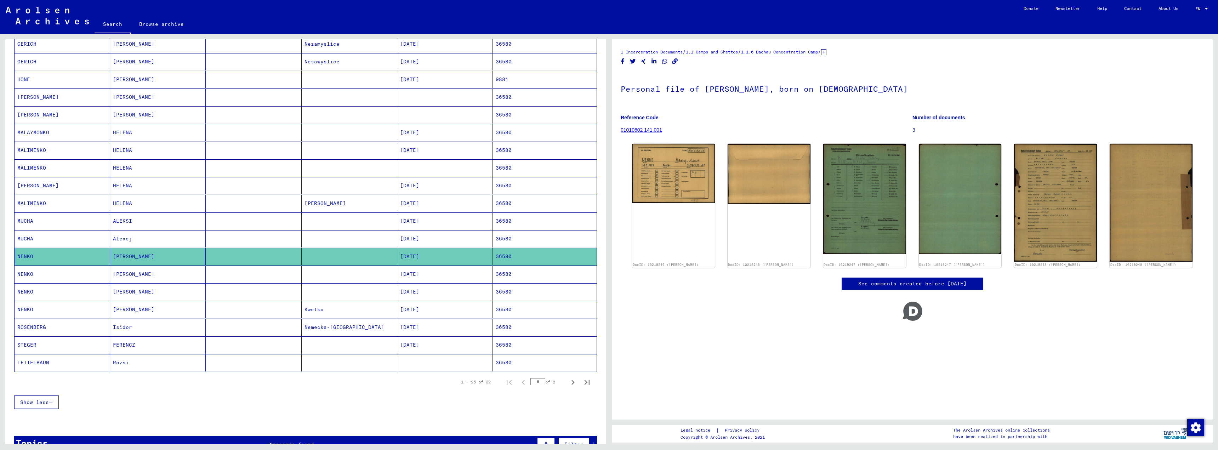
click at [414, 271] on mat-cell "[DATE]" at bounding box center [445, 273] width 96 height 17
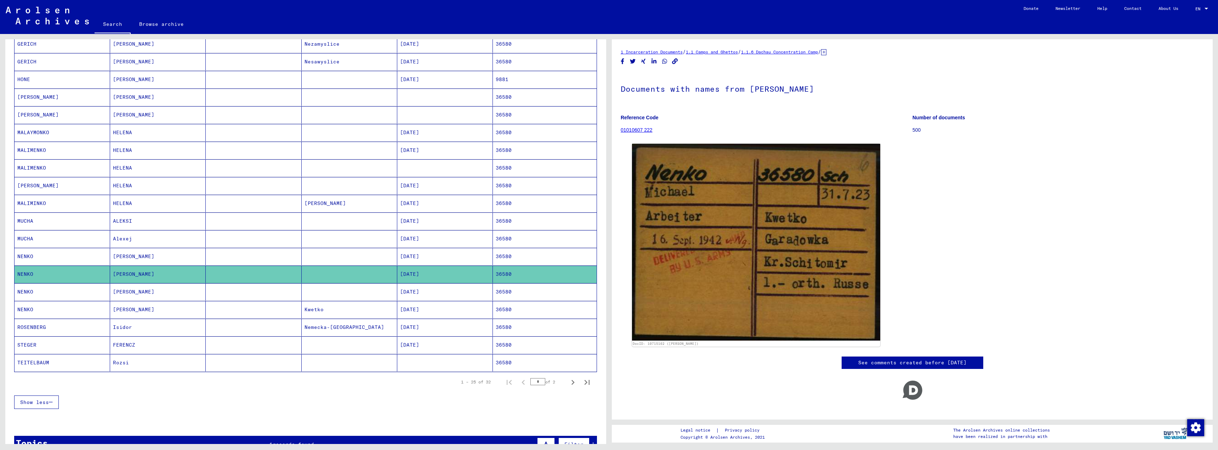
click at [416, 290] on mat-cell "[DATE]" at bounding box center [445, 291] width 96 height 17
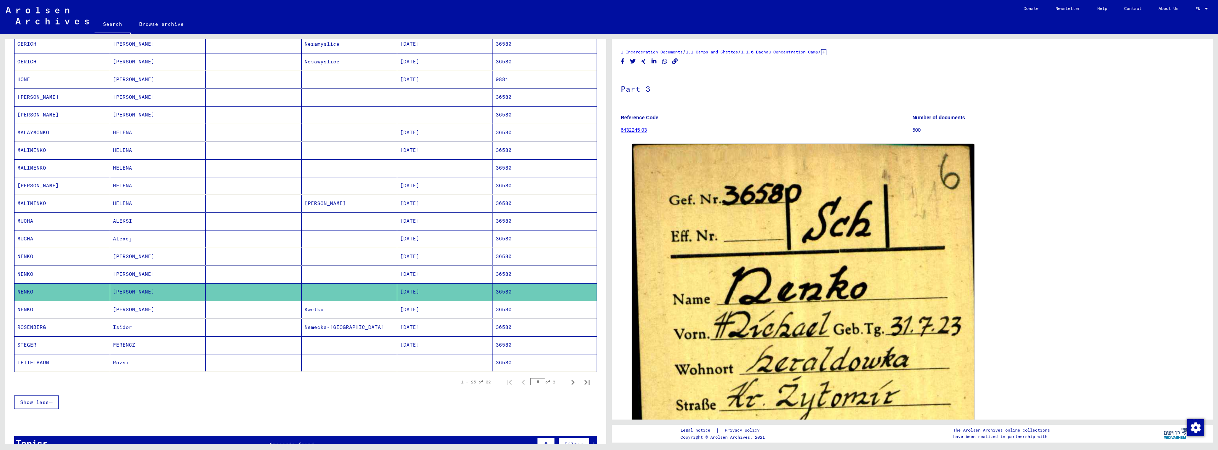
click at [411, 309] on mat-cell "[DATE]" at bounding box center [445, 309] width 96 height 17
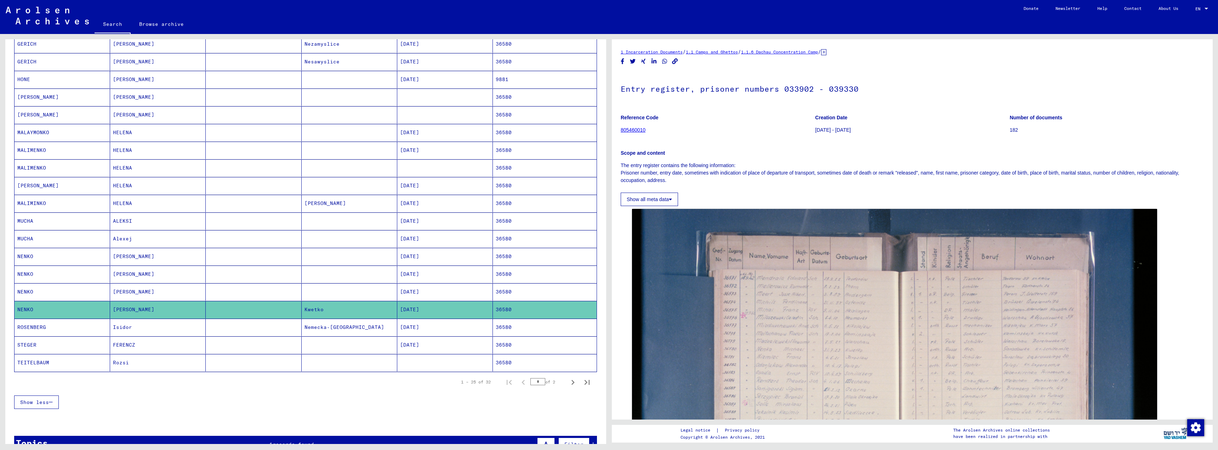
click at [419, 326] on mat-cell "[DATE]" at bounding box center [445, 327] width 96 height 17
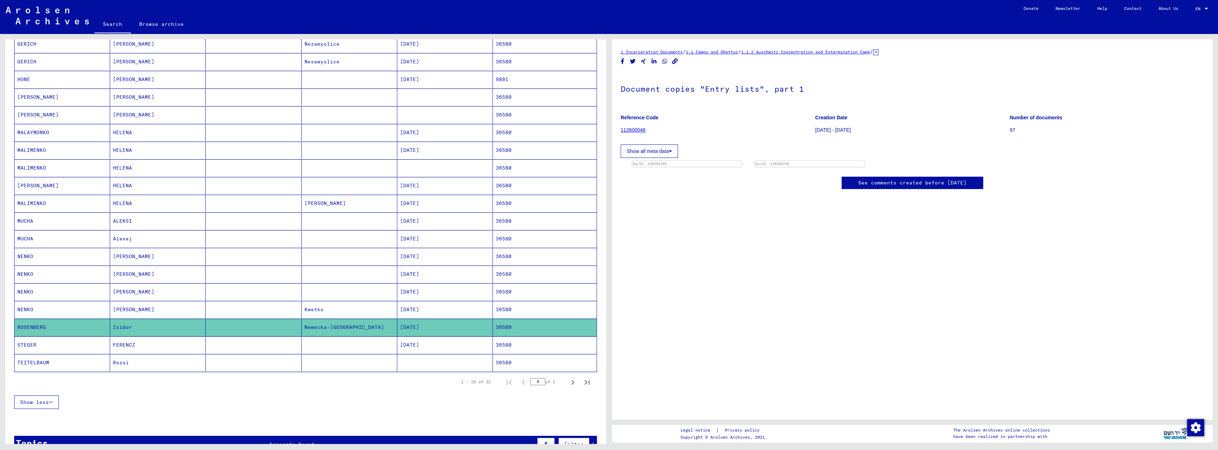
click at [419, 344] on mat-cell "[DATE]" at bounding box center [445, 344] width 96 height 17
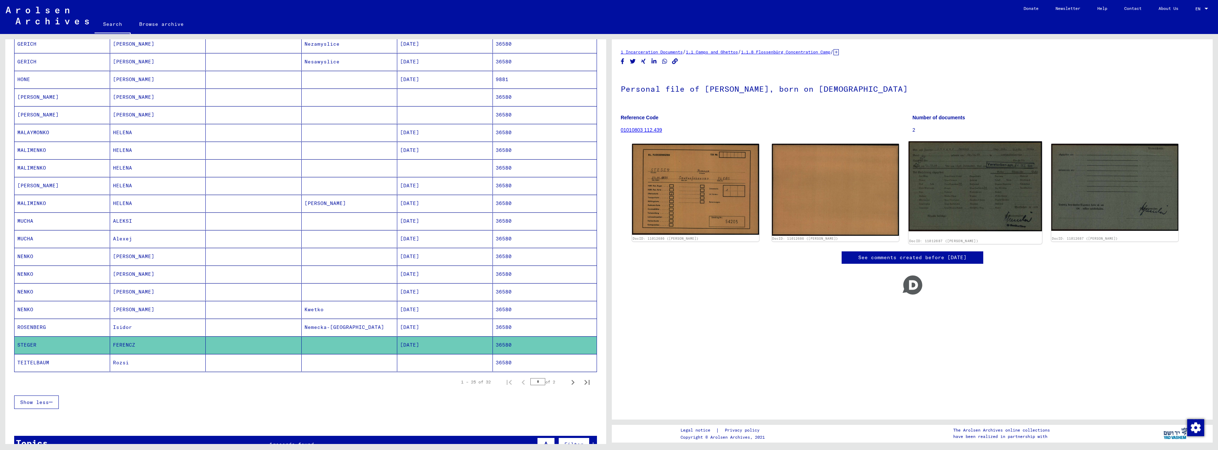
click at [956, 211] on img at bounding box center [974, 186] width 133 height 90
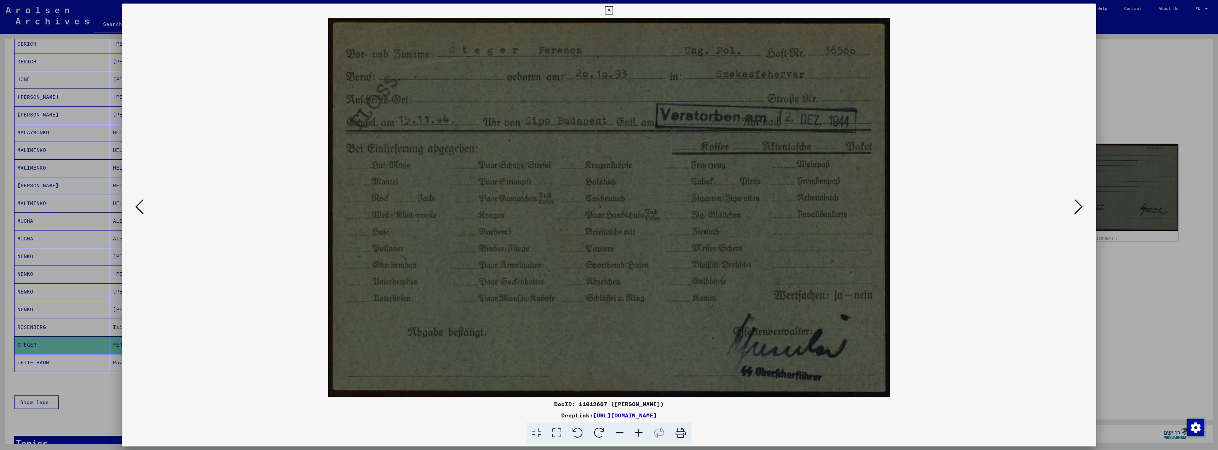
click at [610, 9] on icon at bounding box center [609, 10] width 8 height 8
